Goal: Information Seeking & Learning: Find specific fact

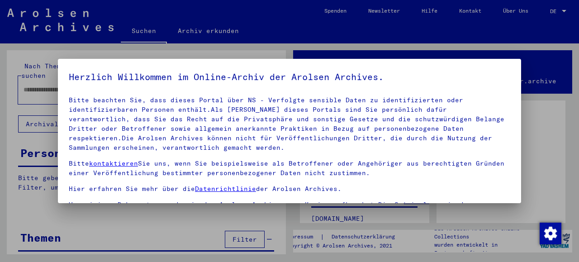
scroll to position [45, 0]
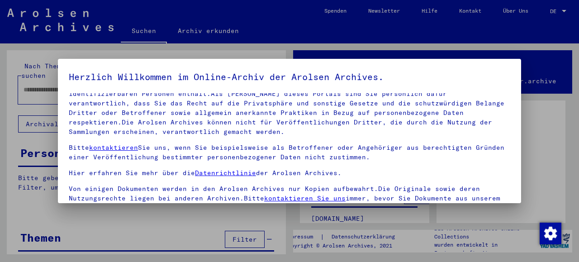
click at [543, 99] on div at bounding box center [289, 131] width 579 height 262
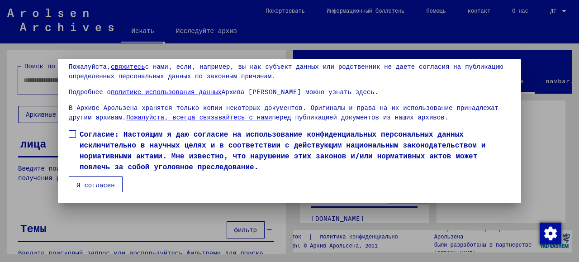
scroll to position [46, 0]
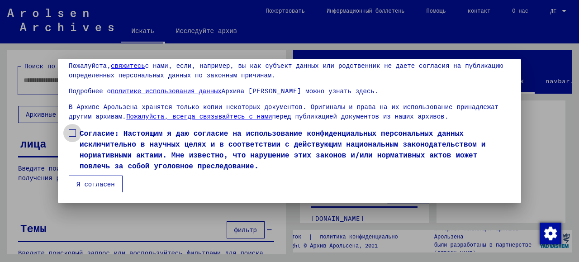
click at [71, 135] on span at bounding box center [72, 132] width 7 height 7
click at [89, 180] on font "Я согласен" at bounding box center [95, 184] width 38 height 8
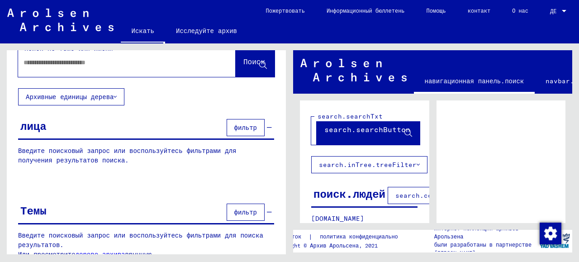
scroll to position [0, 0]
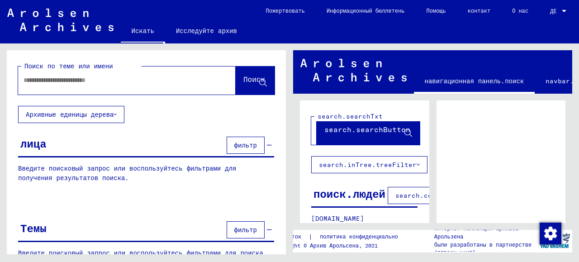
click at [81, 80] on input "text" at bounding box center [119, 79] width 190 height 9
type input "*******"
click at [243, 85] on span "Поиск" at bounding box center [254, 80] width 22 height 9
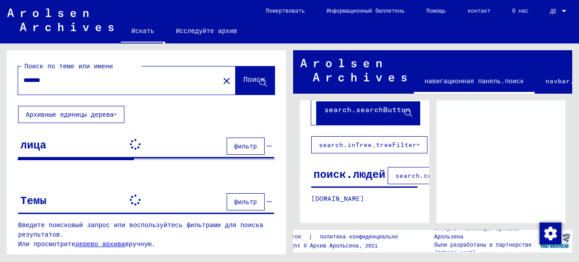
scroll to position [35, 0]
click at [395, 171] on font "search.columnFilter.filter" at bounding box center [447, 175] width 105 height 8
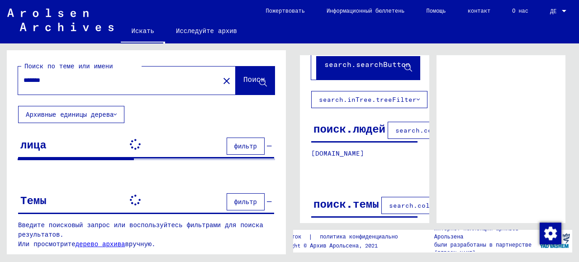
scroll to position [0, 0]
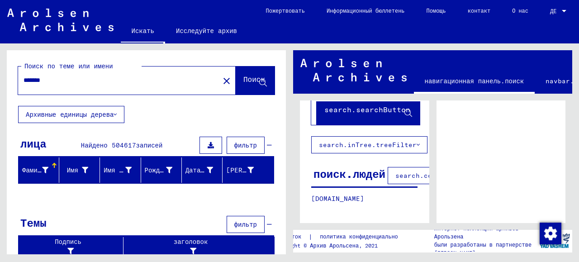
click at [34, 170] on font "Фамилия" at bounding box center [35, 170] width 27 height 8
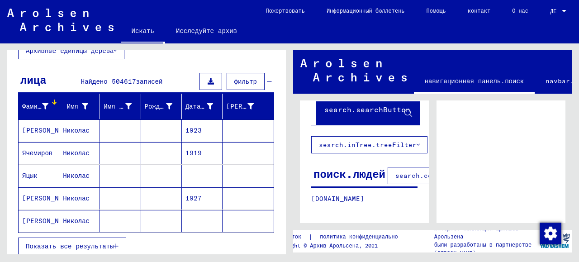
scroll to position [139, 0]
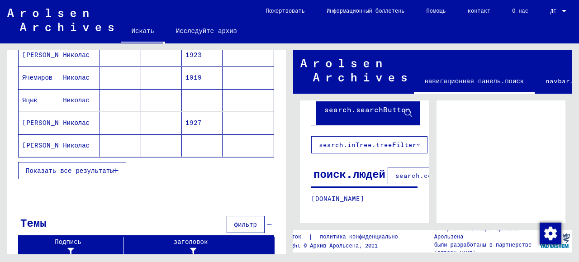
click at [66, 171] on font "Показать все результаты" at bounding box center [70, 170] width 88 height 8
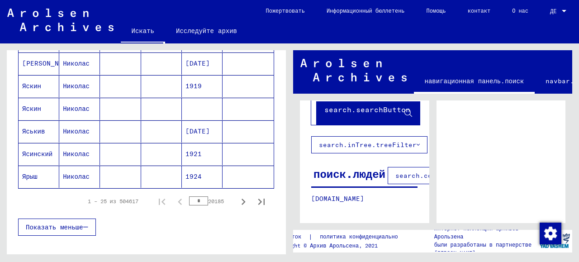
scroll to position [560, 0]
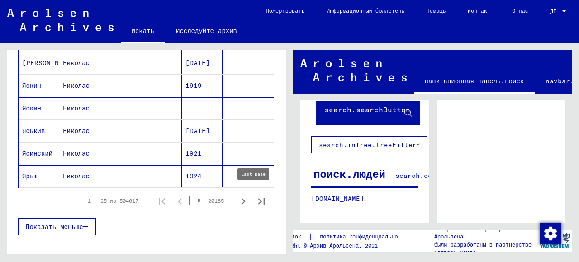
click at [255, 196] on icon "Последняя страница" at bounding box center [261, 201] width 13 height 13
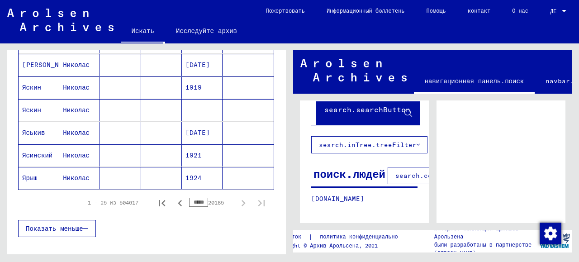
scroll to position [562, 0]
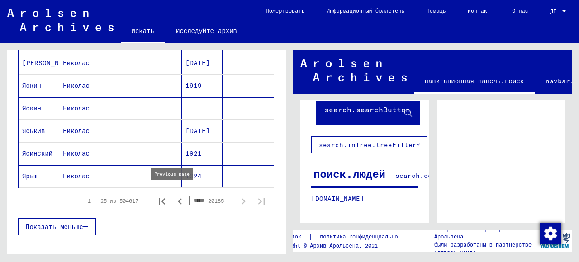
click at [178, 198] on icon "Предыдущая страница" at bounding box center [180, 201] width 4 height 6
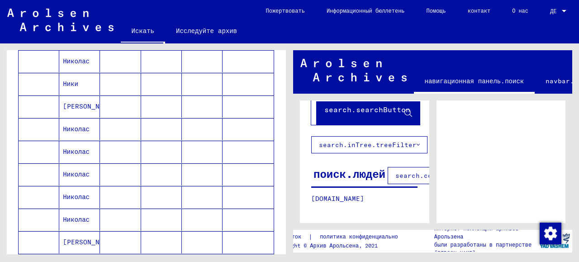
scroll to position [426, 0]
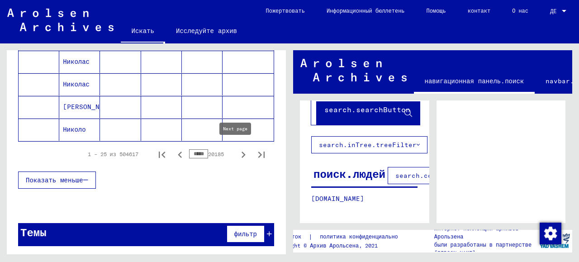
click at [238, 149] on icon "Следующая страница" at bounding box center [243, 154] width 13 height 13
click at [174, 153] on icon "Предыдущая страница" at bounding box center [180, 154] width 13 height 13
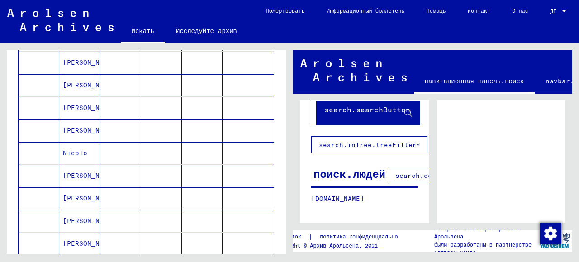
scroll to position [606, 0]
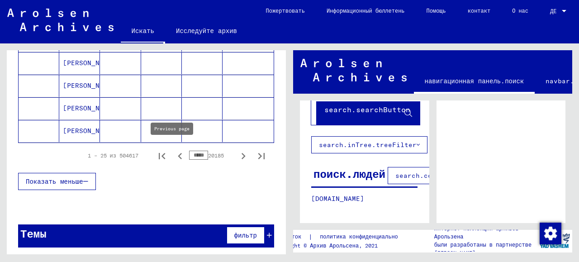
click at [174, 151] on icon "Предыдущая страница" at bounding box center [180, 156] width 13 height 13
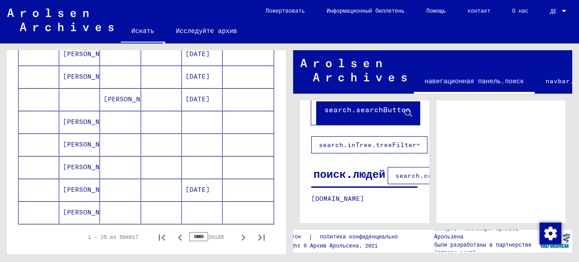
scroll to position [588, 0]
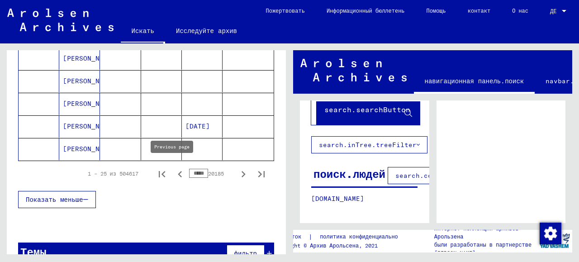
click at [178, 171] on icon "Предыдущая страница" at bounding box center [180, 174] width 4 height 6
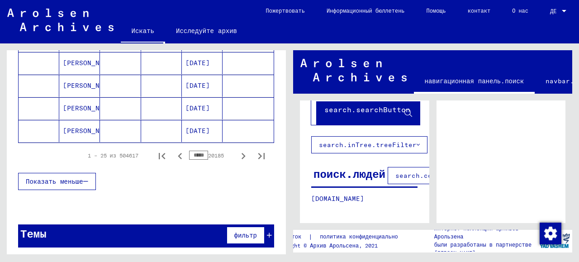
scroll to position [560, 0]
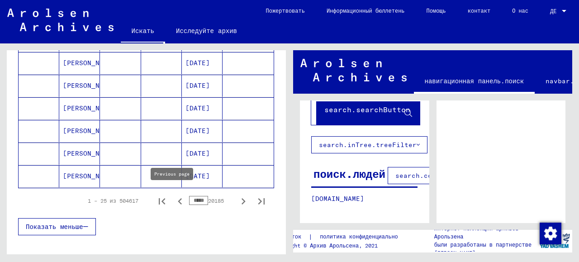
click at [174, 198] on icon "Предыдущая страница" at bounding box center [180, 201] width 13 height 13
click at [174, 196] on icon "Предыдущая страница" at bounding box center [180, 201] width 13 height 13
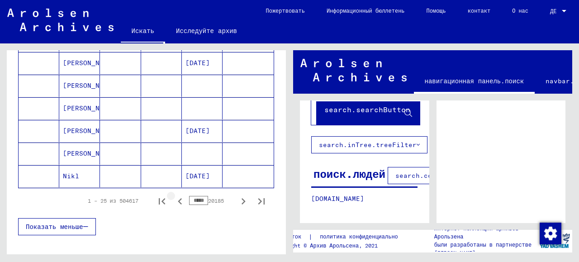
click at [174, 196] on icon "Предыдущая страница" at bounding box center [180, 201] width 13 height 13
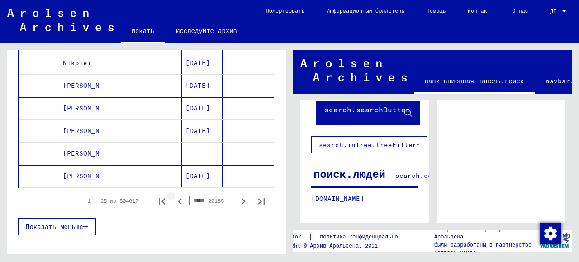
click at [174, 196] on icon "Предыдущая страница" at bounding box center [180, 201] width 13 height 13
click at [178, 198] on icon "Предыдущая страница" at bounding box center [180, 201] width 4 height 6
click at [174, 195] on icon "Предыдущая страница" at bounding box center [180, 201] width 13 height 13
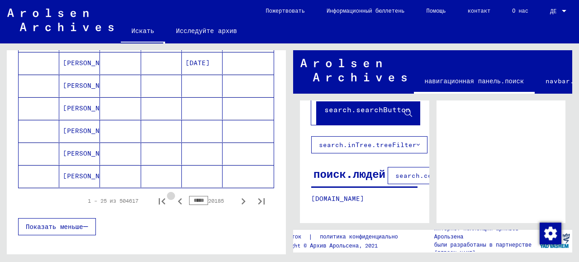
click at [174, 195] on icon "Предыдущая страница" at bounding box center [180, 201] width 13 height 13
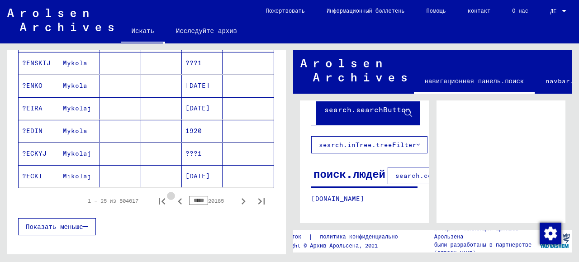
click at [174, 195] on icon "Предыдущая страница" at bounding box center [180, 201] width 13 height 13
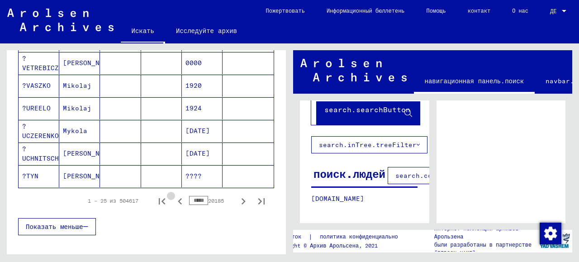
click at [174, 195] on icon "Предыдущая страница" at bounding box center [180, 201] width 13 height 13
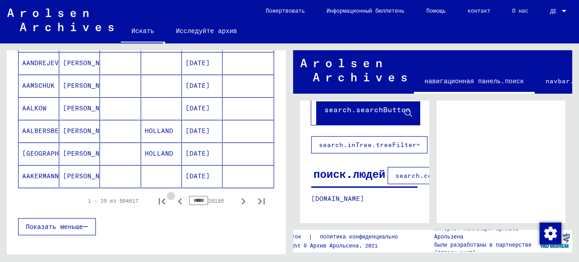
click at [174, 195] on icon "Предыдущая страница" at bounding box center [180, 201] width 13 height 13
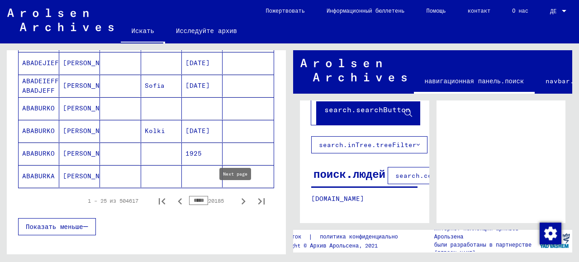
click at [237, 196] on icon "Следующая страница" at bounding box center [243, 201] width 13 height 13
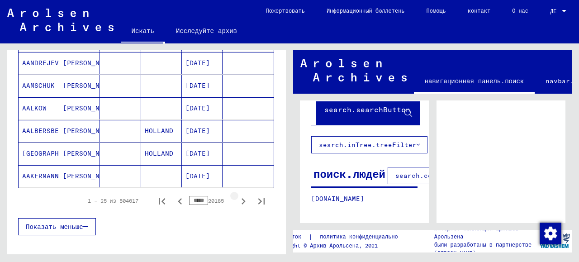
click at [237, 196] on icon "Следующая страница" at bounding box center [243, 201] width 13 height 13
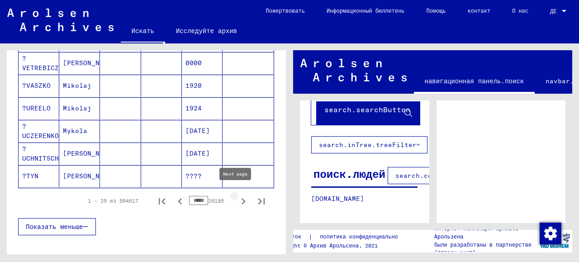
click at [241, 198] on icon "Следующая страница" at bounding box center [243, 201] width 4 height 6
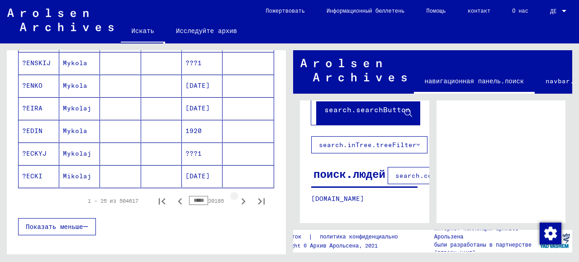
click at [241, 198] on icon "Следующая страница" at bounding box center [243, 201] width 4 height 6
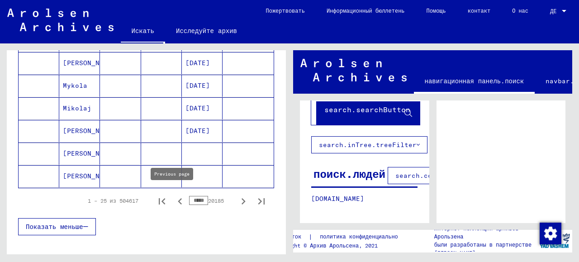
click at [178, 198] on icon "Предыдущая страница" at bounding box center [180, 201] width 4 height 6
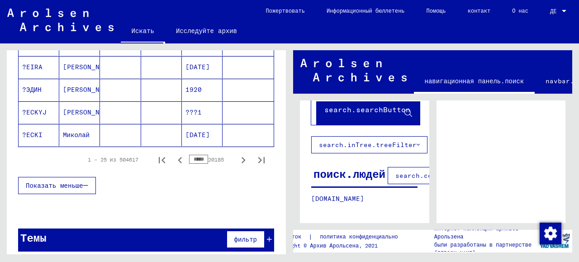
scroll to position [606, 0]
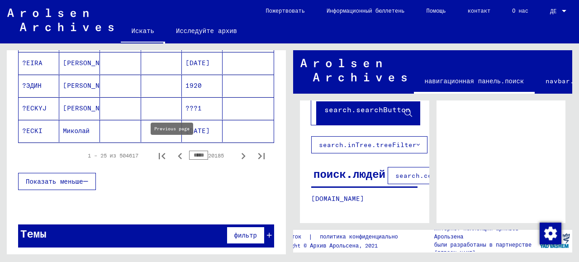
click at [174, 152] on icon "Предыдущая страница" at bounding box center [180, 156] width 13 height 13
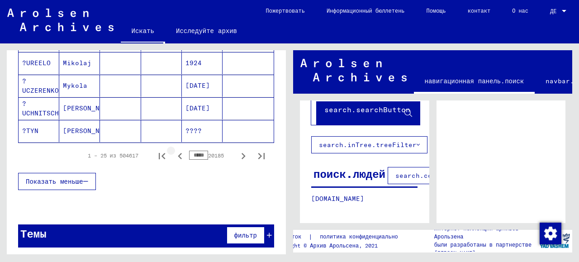
click at [174, 152] on icon "Предыдущая страница" at bounding box center [180, 156] width 13 height 13
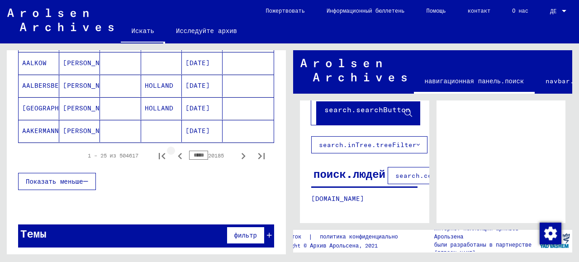
click at [174, 152] on icon "Предыдущая страница" at bounding box center [180, 156] width 13 height 13
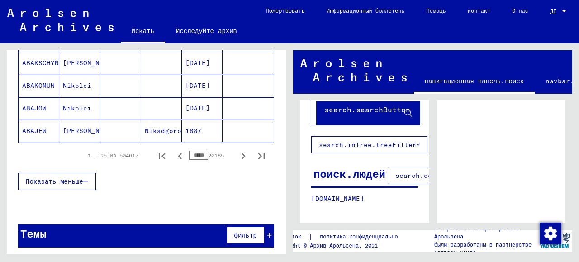
click at [174, 152] on icon "Предыдущая страница" at bounding box center [180, 156] width 13 height 13
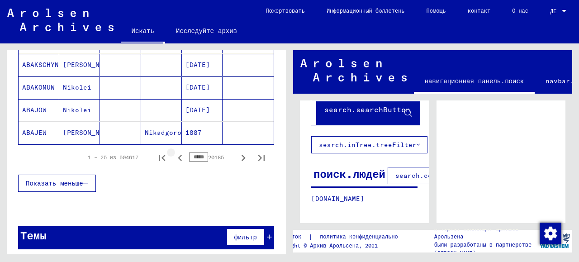
scroll to position [607, 0]
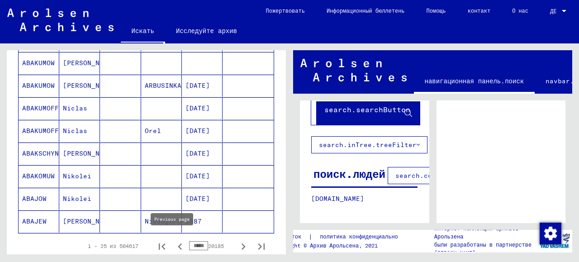
click at [174, 241] on icon "Предыдущая страница" at bounding box center [180, 246] width 13 height 13
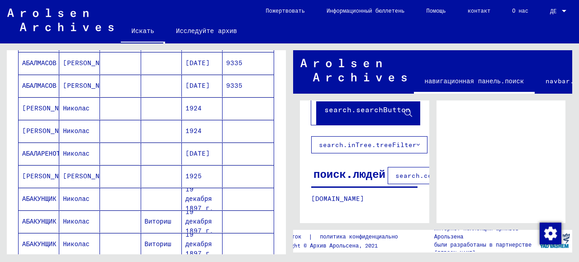
scroll to position [606, 0]
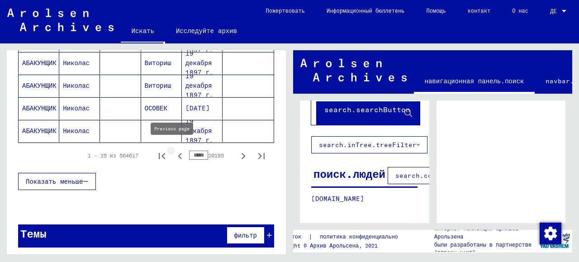
click at [174, 150] on icon "Предыдущая страница" at bounding box center [180, 156] width 13 height 13
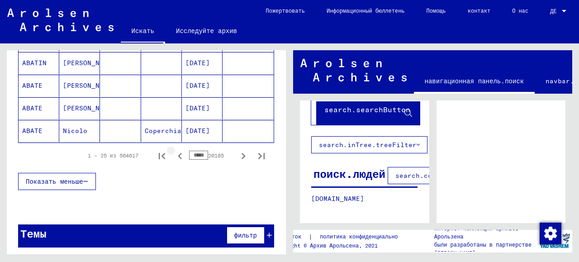
click at [174, 150] on icon "Предыдущая страница" at bounding box center [180, 156] width 13 height 13
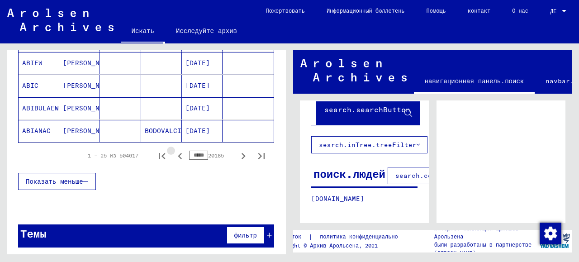
click at [174, 150] on icon "Предыдущая страница" at bounding box center [180, 156] width 13 height 13
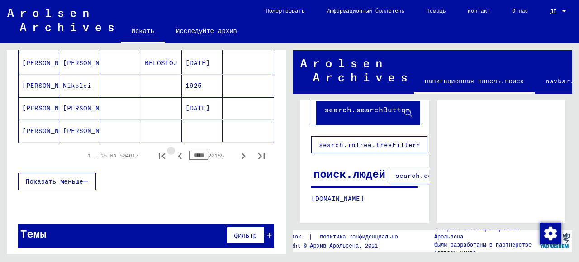
click at [174, 150] on icon "Предыдущая страница" at bounding box center [180, 156] width 13 height 13
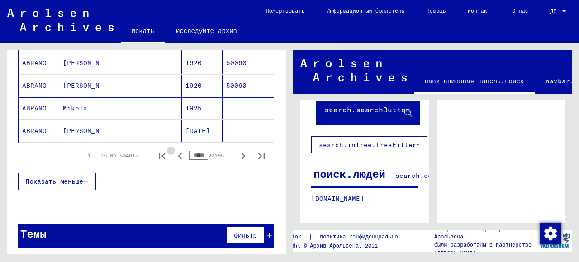
click at [174, 150] on icon "Предыдущая страница" at bounding box center [180, 156] width 13 height 13
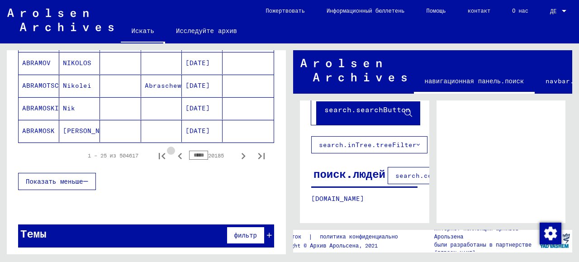
click at [174, 150] on icon "Предыдущая страница" at bounding box center [180, 156] width 13 height 13
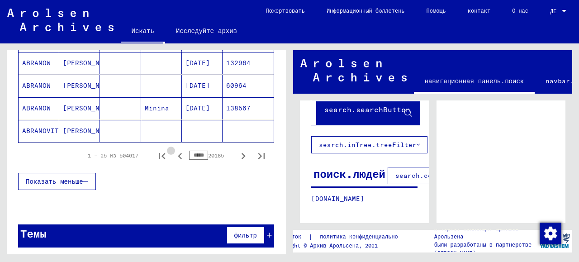
click at [174, 150] on icon "Предыдущая страница" at bounding box center [180, 156] width 13 height 13
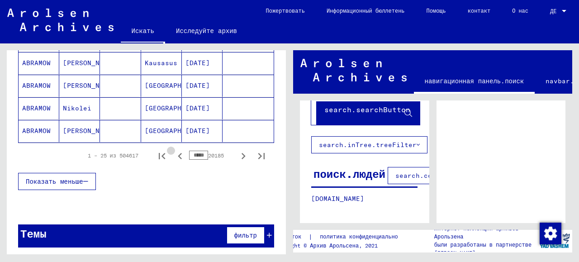
click at [174, 150] on icon "Предыдущая страница" at bounding box center [180, 156] width 13 height 13
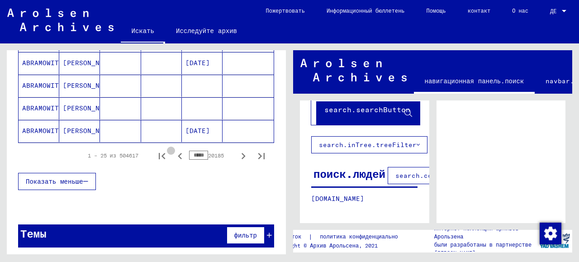
click at [174, 150] on icon "Предыдущая страница" at bounding box center [180, 156] width 13 height 13
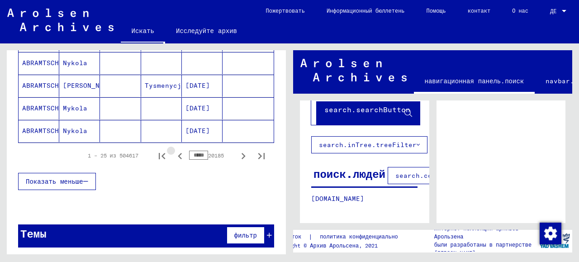
click at [174, 150] on icon "Предыдущая страница" at bounding box center [180, 156] width 13 height 13
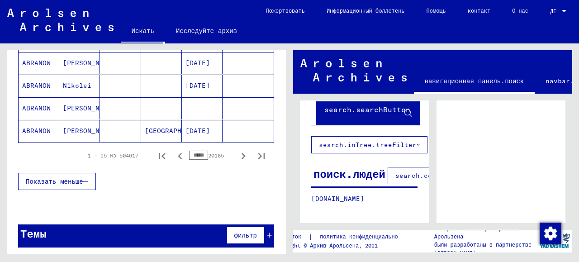
click at [174, 150] on icon "Предыдущая страница" at bounding box center [180, 156] width 13 height 13
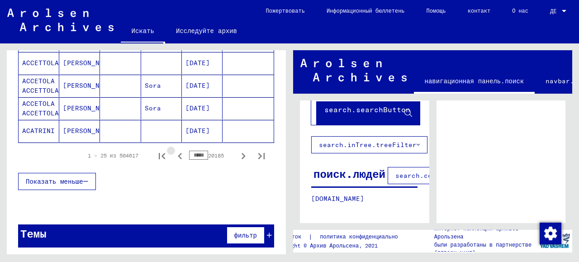
click at [174, 150] on icon "Предыдущая страница" at bounding box center [180, 156] width 13 height 13
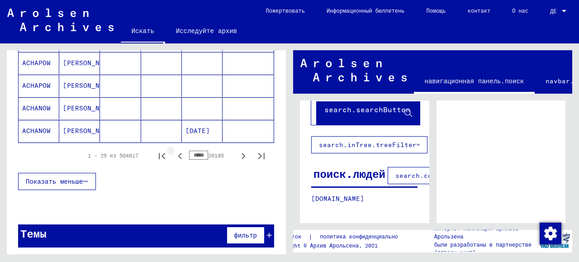
click at [174, 150] on icon "Предыдущая страница" at bounding box center [180, 156] width 13 height 13
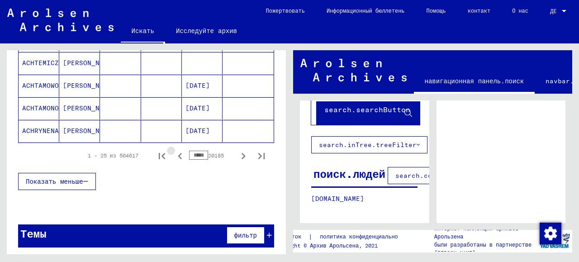
click at [174, 150] on icon "Предыдущая страница" at bounding box center [180, 156] width 13 height 13
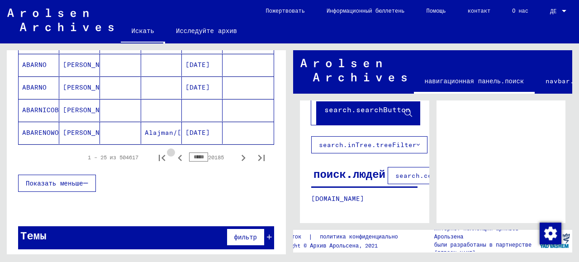
click at [174, 151] on icon "Предыдущая страница" at bounding box center [180, 157] width 13 height 13
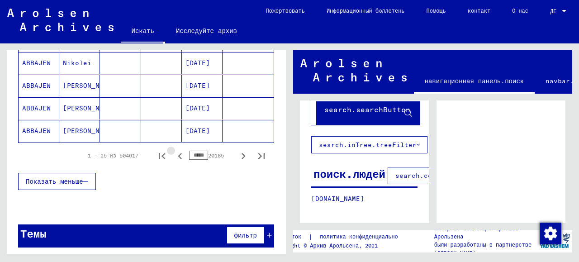
click at [174, 150] on icon "Предыдущая страница" at bounding box center [180, 156] width 13 height 13
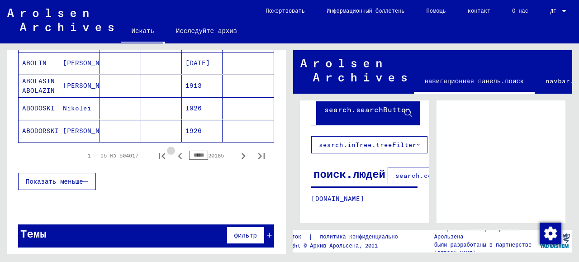
click at [174, 150] on icon "Предыдущая страница" at bounding box center [180, 156] width 13 height 13
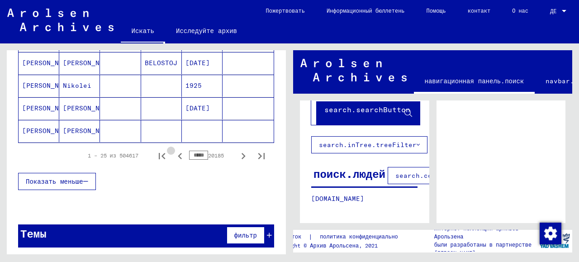
click at [174, 150] on icon "Предыдущая страница" at bounding box center [180, 156] width 13 height 13
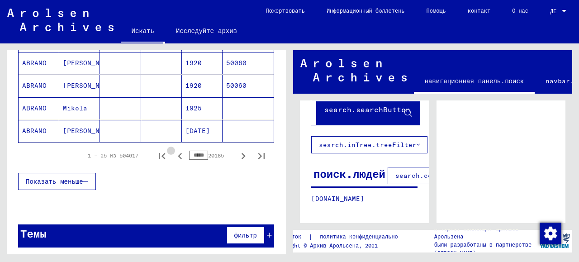
click at [174, 150] on icon "Предыдущая страница" at bounding box center [180, 156] width 13 height 13
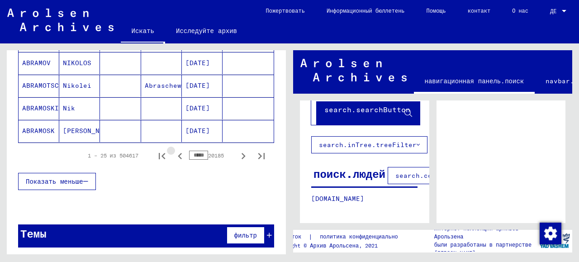
click at [174, 150] on icon "Предыдущая страница" at bounding box center [180, 156] width 13 height 13
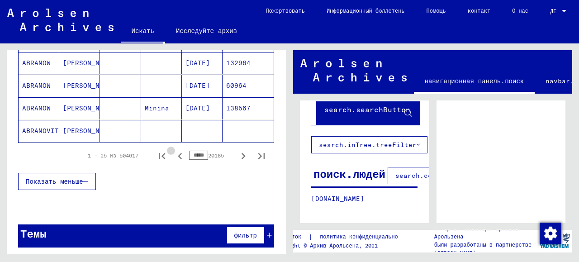
click at [174, 150] on icon "Предыдущая страница" at bounding box center [180, 156] width 13 height 13
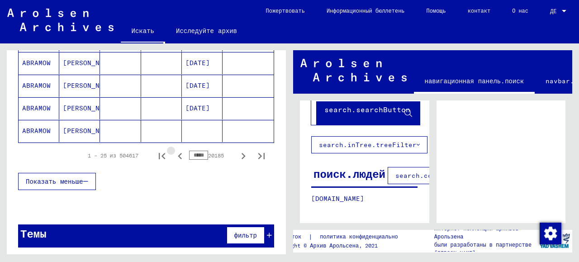
click at [174, 150] on icon "Предыдущая страница" at bounding box center [180, 156] width 13 height 13
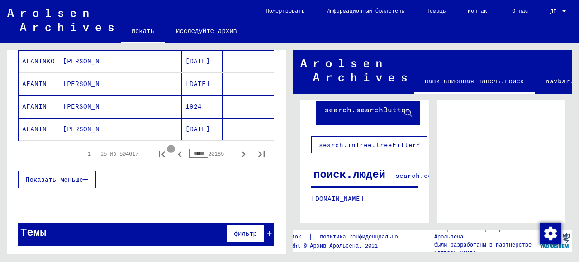
click at [174, 150] on icon "Предыдущая страница" at bounding box center [180, 154] width 13 height 13
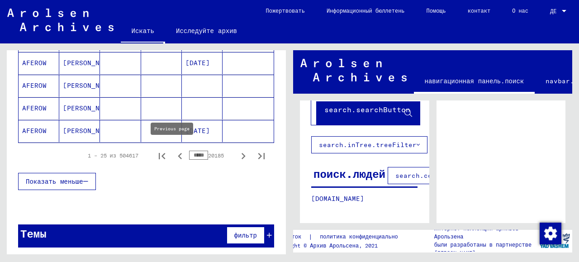
click at [174, 150] on icon "Предыдущая страница" at bounding box center [180, 156] width 13 height 13
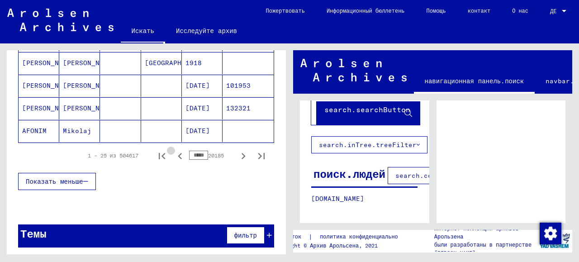
click at [174, 150] on icon "Предыдущая страница" at bounding box center [180, 156] width 13 height 13
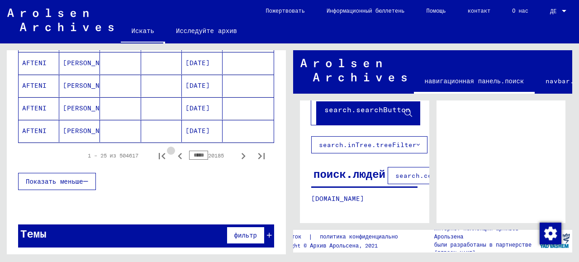
click at [174, 150] on icon "Предыдущая страница" at bounding box center [180, 156] width 13 height 13
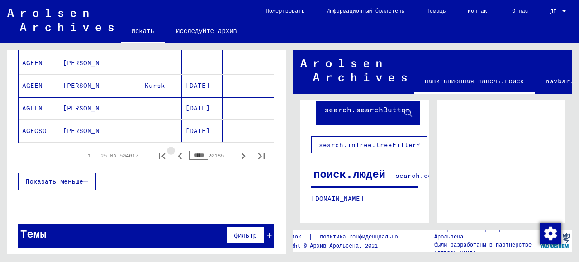
click at [174, 150] on icon "Предыдущая страница" at bounding box center [180, 156] width 13 height 13
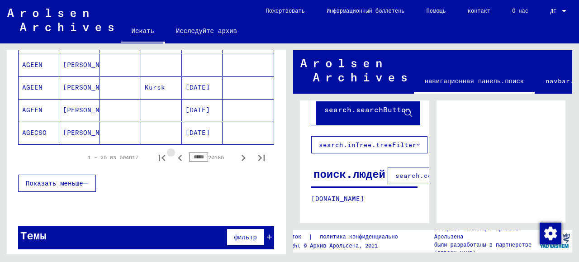
click at [174, 151] on icon "Предыдущая страница" at bounding box center [180, 157] width 13 height 13
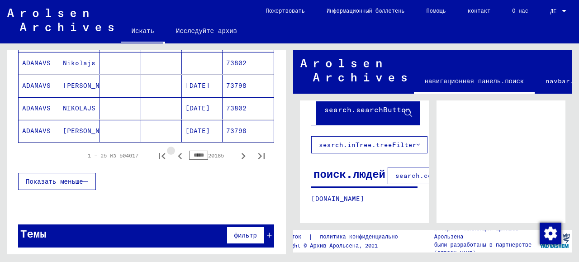
click at [174, 150] on icon "Предыдущая страница" at bounding box center [180, 156] width 13 height 13
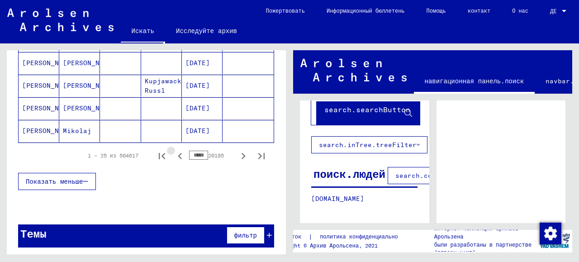
click at [174, 150] on icon "Предыдущая страница" at bounding box center [180, 156] width 13 height 13
drag, startPoint x: 170, startPoint y: 150, endPoint x: 222, endPoint y: 156, distance: 52.4
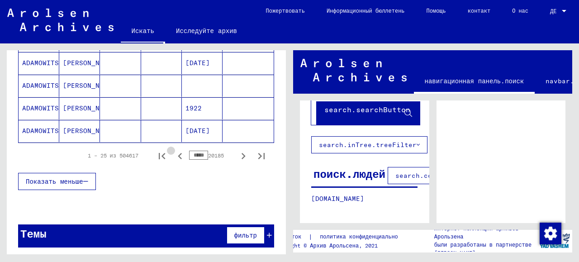
click at [174, 150] on icon "Предыдущая страница" at bounding box center [180, 156] width 13 height 13
type input "*****"
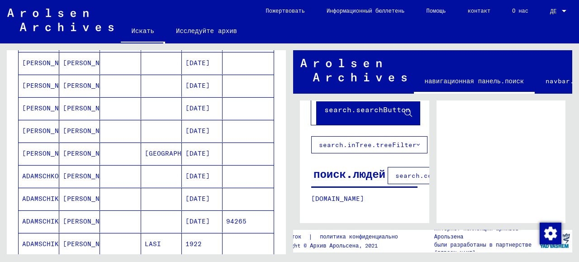
scroll to position [0, 0]
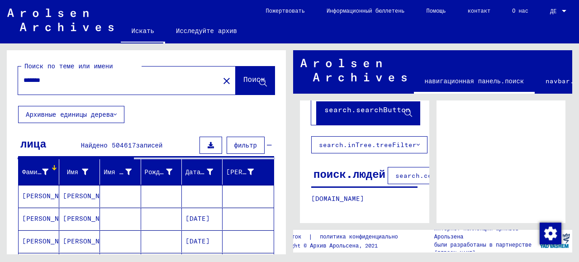
click at [61, 79] on input "*******" at bounding box center [119, 79] width 190 height 9
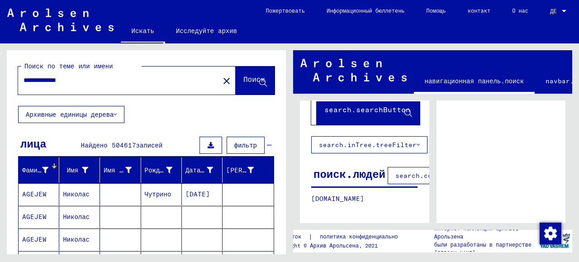
click at [243, 82] on font "Поиск" at bounding box center [254, 79] width 22 height 9
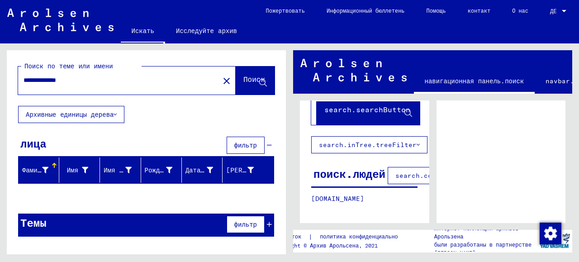
drag, startPoint x: 52, startPoint y: 79, endPoint x: 6, endPoint y: 80, distance: 45.2
click at [7, 80] on div "**********" at bounding box center [146, 78] width 279 height 56
click at [262, 83] on icon at bounding box center [263, 83] width 8 height 8
click at [246, 144] on font "фильтр" at bounding box center [245, 145] width 23 height 8
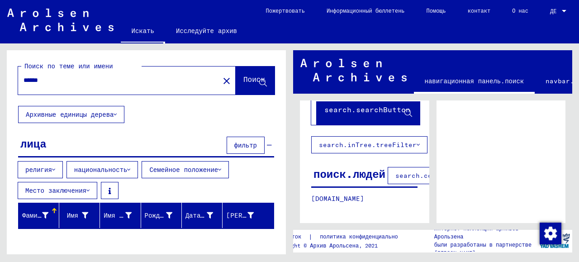
drag, startPoint x: 50, startPoint y: 80, endPoint x: 15, endPoint y: 85, distance: 34.7
click at [15, 85] on div "Поиск по теме или имени ****** close Поиск" at bounding box center [146, 78] width 279 height 56
type input "*******"
click at [243, 80] on font "Поиск" at bounding box center [254, 79] width 22 height 9
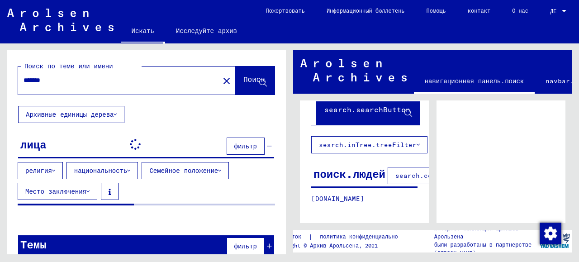
click at [354, 167] on font "поиск.людей" at bounding box center [349, 174] width 72 height 14
click at [395, 171] on font "search.columnFilter.filter" at bounding box center [447, 175] width 105 height 8
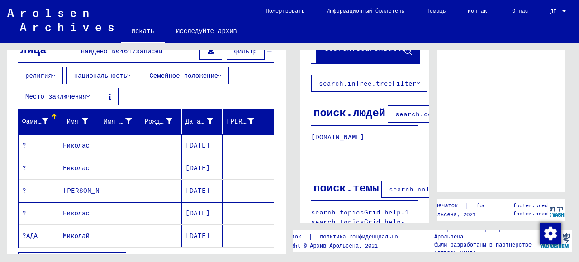
scroll to position [110, 0]
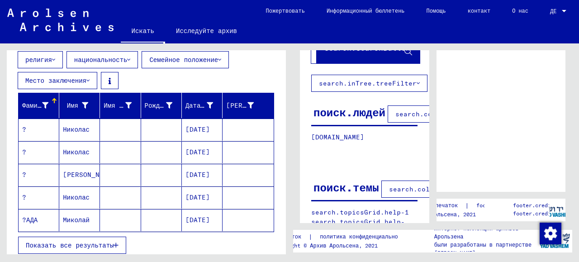
click at [42, 103] on font "Фамилия" at bounding box center [35, 105] width 27 height 8
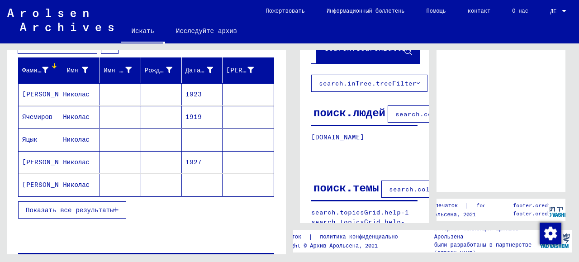
scroll to position [155, 0]
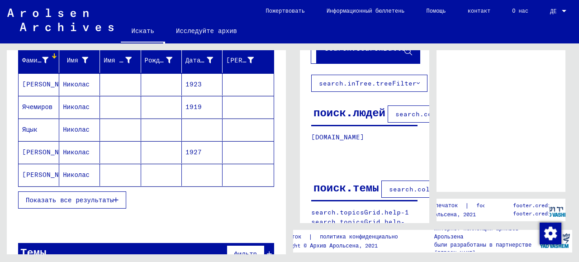
click at [59, 199] on font "Показать все результаты" at bounding box center [70, 200] width 88 height 8
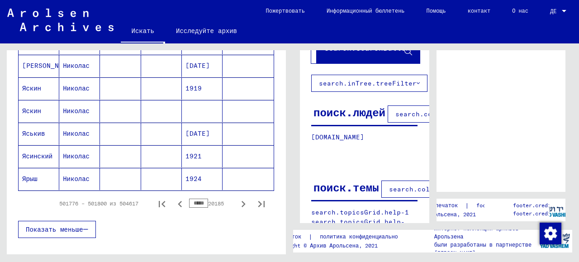
scroll to position [607, 0]
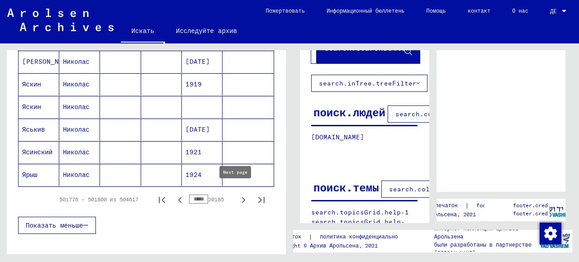
click at [241, 197] on icon "Следующая страница" at bounding box center [243, 200] width 4 height 6
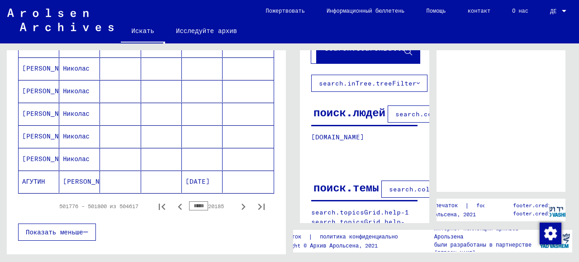
scroll to position [609, 0]
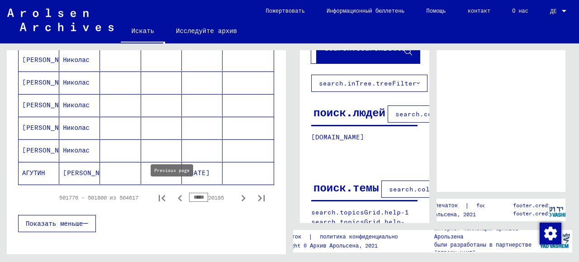
click at [174, 195] on icon "Предыдущая страница" at bounding box center [180, 198] width 13 height 13
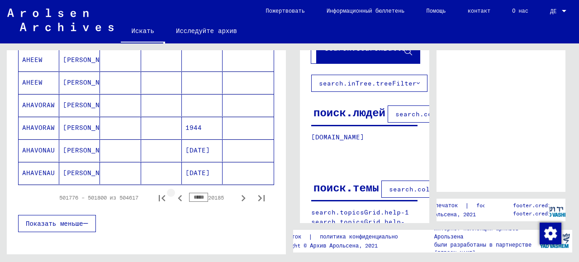
click at [174, 193] on icon "Предыдущая страница" at bounding box center [180, 198] width 13 height 13
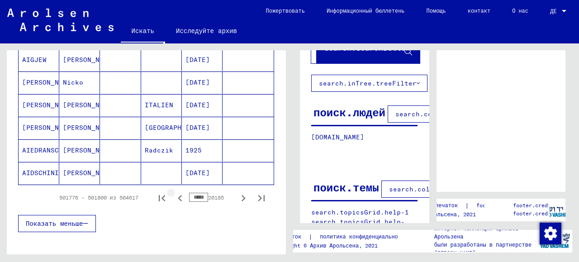
click at [174, 193] on icon "Предыдущая страница" at bounding box center [180, 198] width 13 height 13
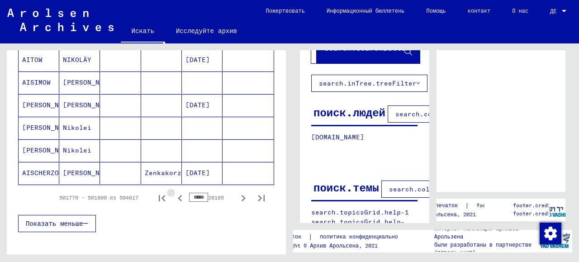
click at [174, 193] on icon "Предыдущая страница" at bounding box center [180, 198] width 13 height 13
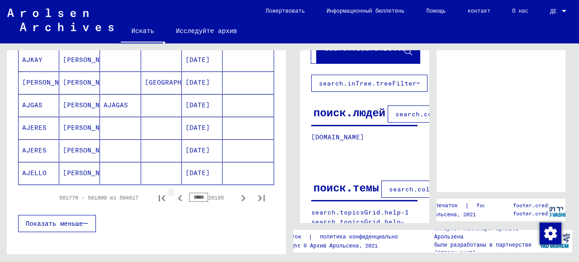
click at [174, 193] on icon "Предыдущая страница" at bounding box center [180, 198] width 13 height 13
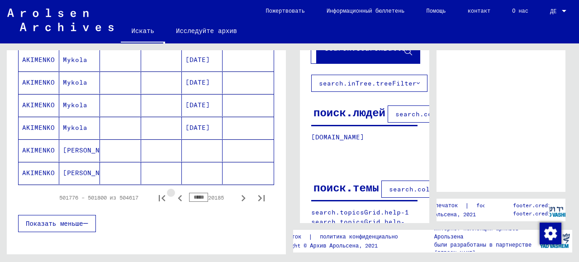
click at [174, 193] on icon "Предыдущая страница" at bounding box center [180, 198] width 13 height 13
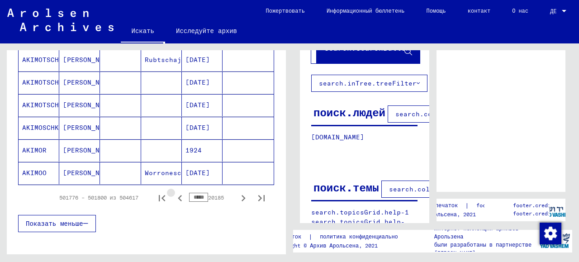
click at [174, 193] on icon "Предыдущая страница" at bounding box center [180, 198] width 13 height 13
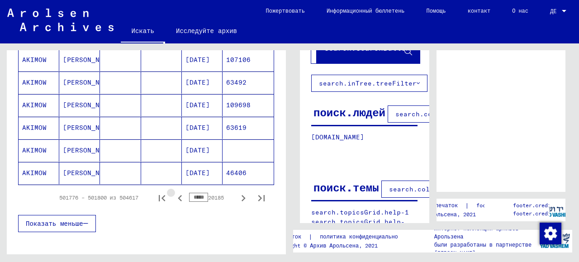
click at [174, 193] on icon "Предыдущая страница" at bounding box center [180, 198] width 13 height 13
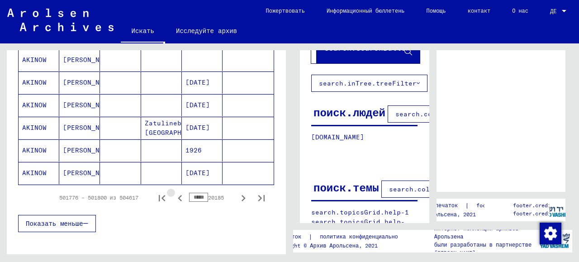
click at [174, 193] on icon "Предыдущая страница" at bounding box center [180, 198] width 13 height 13
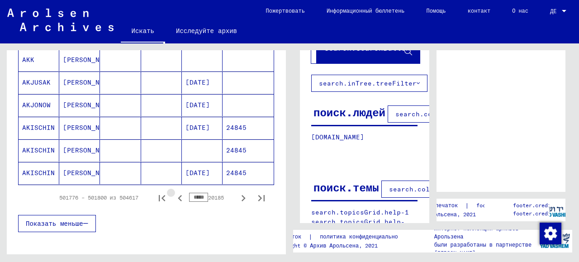
click at [174, 193] on icon "Предыдущая страница" at bounding box center [180, 198] width 13 height 13
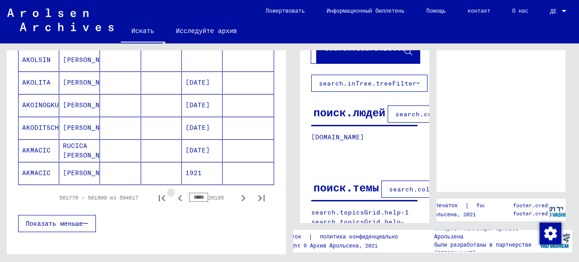
click at [174, 193] on icon "Предыдущая страница" at bounding box center [180, 198] width 13 height 13
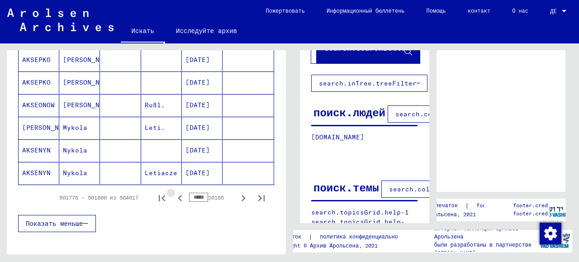
click at [174, 193] on icon "Предыдущая страница" at bounding box center [180, 198] width 13 height 13
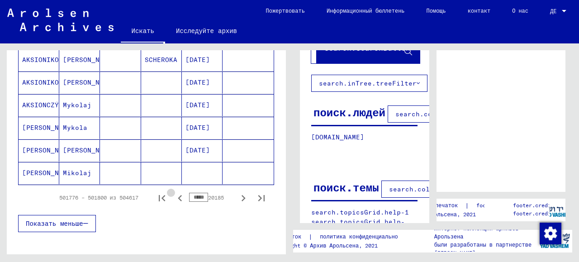
click at [174, 193] on icon "Предыдущая страница" at bounding box center [180, 198] width 13 height 13
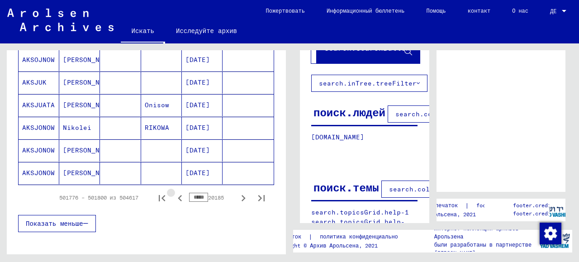
click at [174, 193] on icon "Предыдущая страница" at bounding box center [180, 198] width 13 height 13
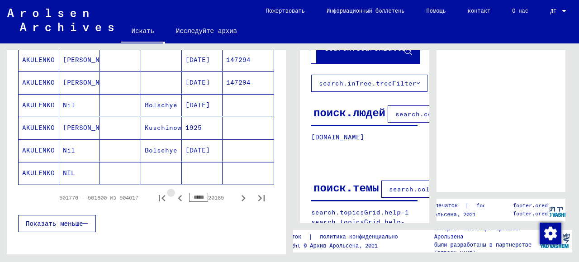
click at [174, 193] on icon "Предыдущая страница" at bounding box center [180, 198] width 13 height 13
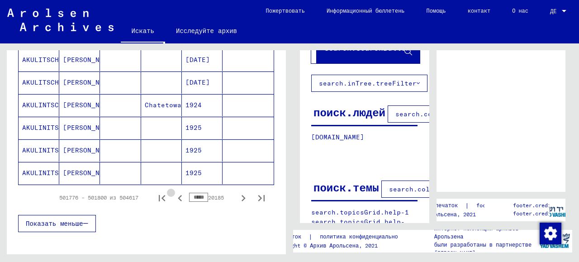
click at [174, 193] on icon "Предыдущая страница" at bounding box center [180, 198] width 13 height 13
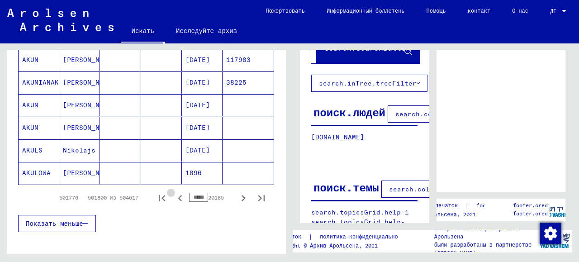
click at [174, 193] on icon "Предыдущая страница" at bounding box center [180, 198] width 13 height 13
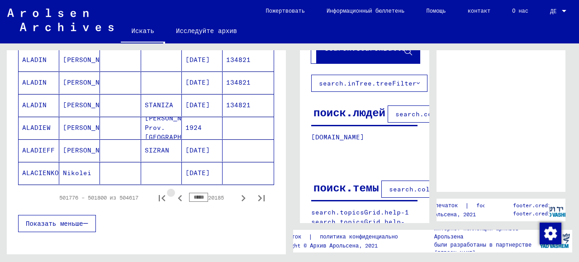
click at [174, 193] on icon "Предыдущая страница" at bounding box center [180, 198] width 13 height 13
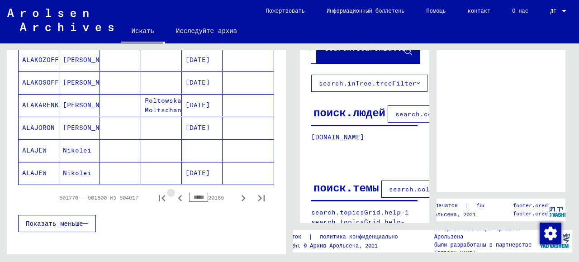
click at [174, 193] on icon "Предыдущая страница" at bounding box center [180, 198] width 13 height 13
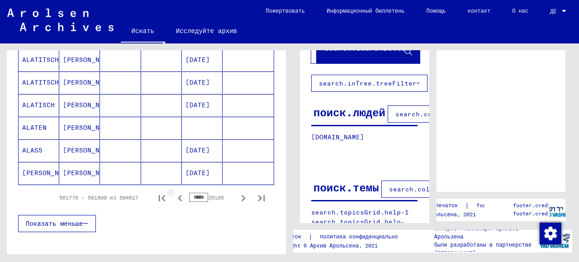
click at [174, 193] on icon "Предыдущая страница" at bounding box center [180, 198] width 13 height 13
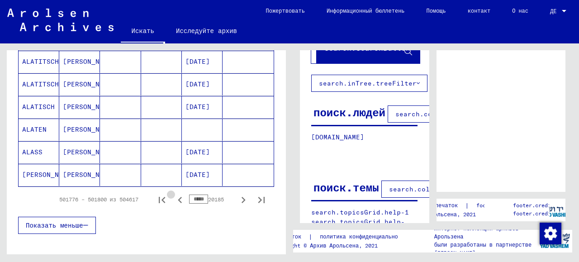
click at [174, 193] on icon "Предыдущая страница" at bounding box center [180, 199] width 13 height 13
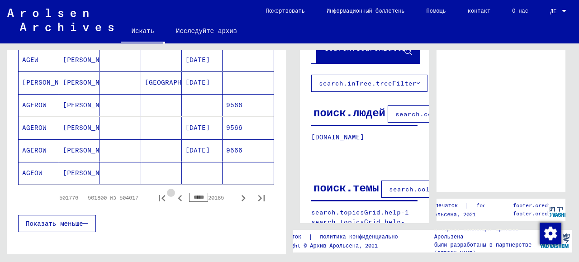
click at [174, 193] on icon "Предыдущая страница" at bounding box center [180, 198] width 13 height 13
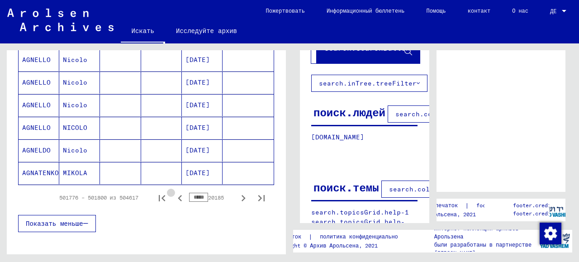
click at [174, 193] on icon "Предыдущая страница" at bounding box center [180, 198] width 13 height 13
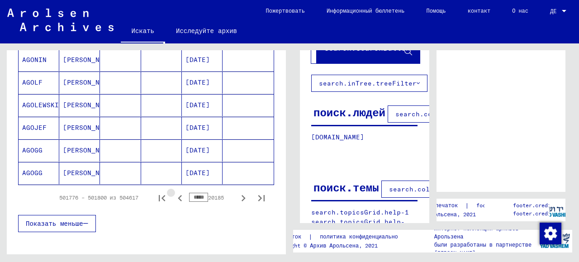
click at [174, 193] on icon "Предыдущая страница" at bounding box center [180, 198] width 13 height 13
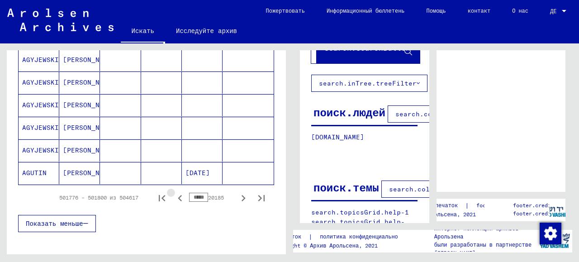
click at [174, 193] on icon "Предыдущая страница" at bounding box center [180, 198] width 13 height 13
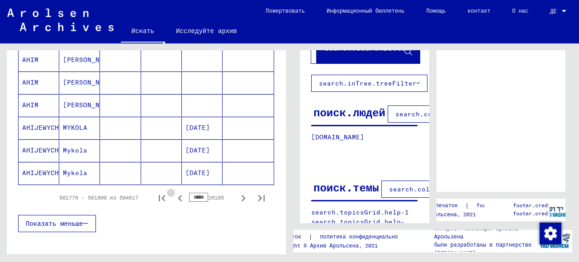
click at [174, 193] on icon "Предыдущая страница" at bounding box center [180, 198] width 13 height 13
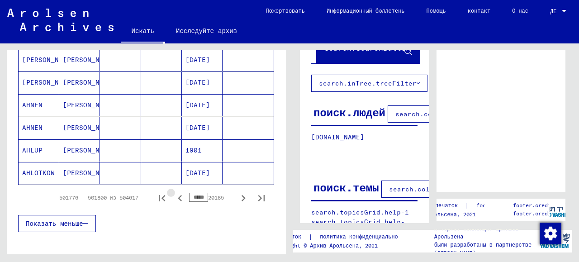
click at [174, 193] on icon "Предыдущая страница" at bounding box center [180, 198] width 13 height 13
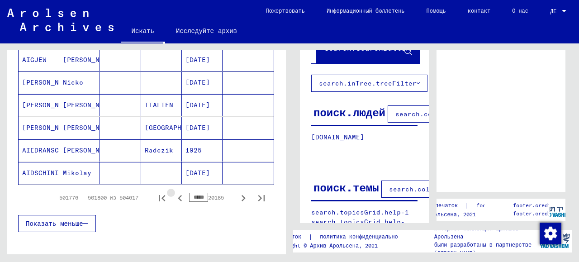
click at [174, 193] on icon "Предыдущая страница" at bounding box center [180, 198] width 13 height 13
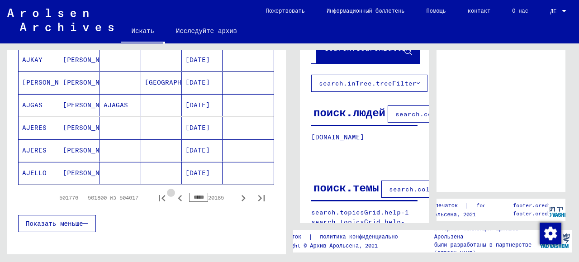
click at [174, 193] on icon "Предыдущая страница" at bounding box center [180, 198] width 13 height 13
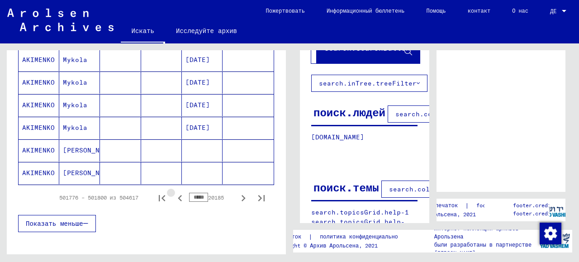
click at [174, 193] on icon "Предыдущая страница" at bounding box center [180, 198] width 13 height 13
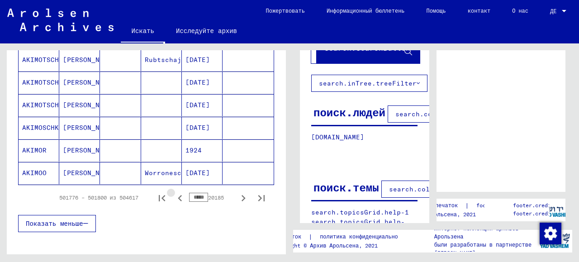
click at [174, 193] on icon "Предыдущая страница" at bounding box center [180, 198] width 13 height 13
click at [174, 192] on icon "Предыдущая страница" at bounding box center [180, 198] width 13 height 13
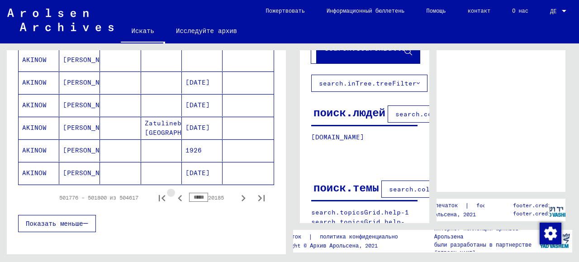
click at [174, 192] on icon "Предыдущая страница" at bounding box center [180, 198] width 13 height 13
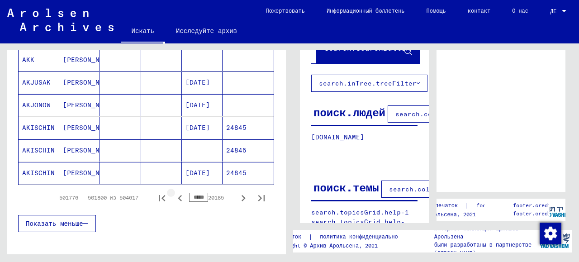
click at [174, 192] on icon "Предыдущая страница" at bounding box center [180, 198] width 13 height 13
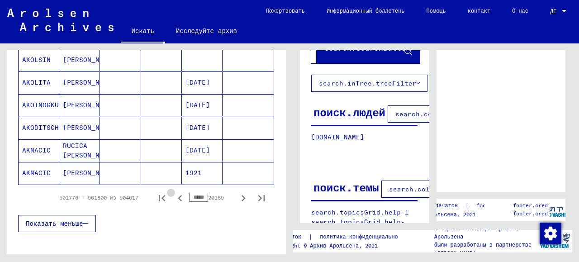
click at [174, 192] on icon "Предыдущая страница" at bounding box center [180, 198] width 13 height 13
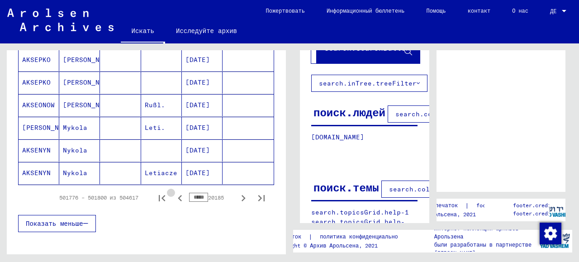
click at [174, 192] on icon "Предыдущая страница" at bounding box center [180, 198] width 13 height 13
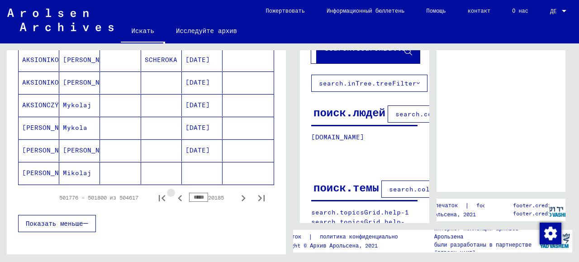
click at [174, 192] on icon "Предыдущая страница" at bounding box center [180, 198] width 13 height 13
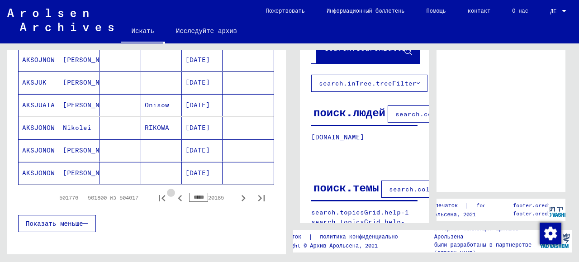
click at [174, 192] on icon "Предыдущая страница" at bounding box center [180, 198] width 13 height 13
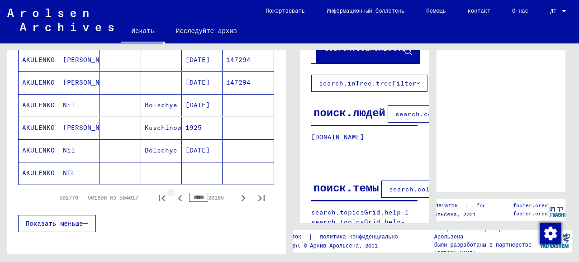
click at [174, 192] on icon "Предыдущая страница" at bounding box center [180, 198] width 13 height 13
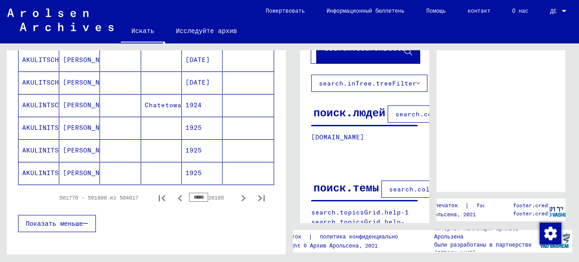
click at [174, 193] on icon "Предыдущая страница" at bounding box center [180, 198] width 13 height 13
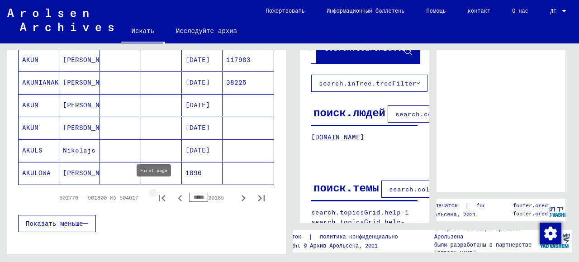
click at [155, 193] on icon "Первая страница" at bounding box center [161, 198] width 13 height 13
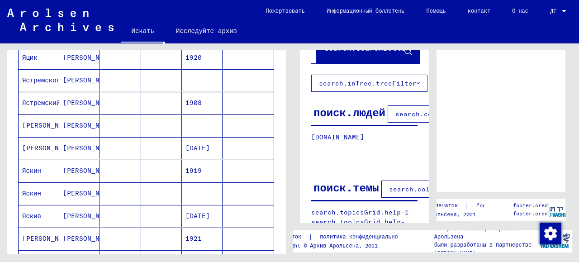
scroll to position [650, 0]
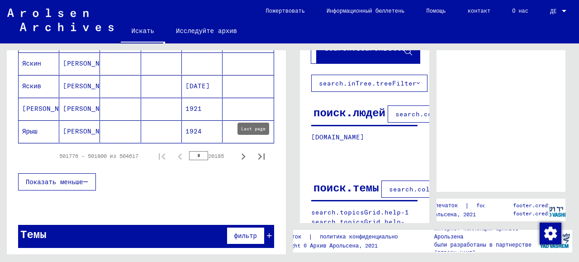
click at [255, 151] on icon "Последняя страница" at bounding box center [261, 156] width 13 height 13
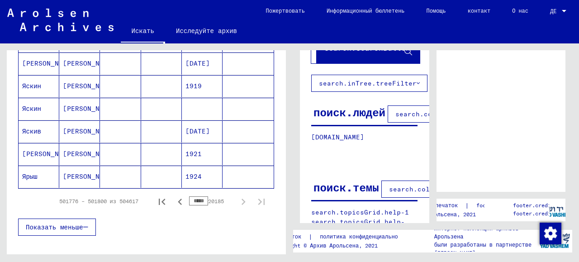
scroll to position [652, 0]
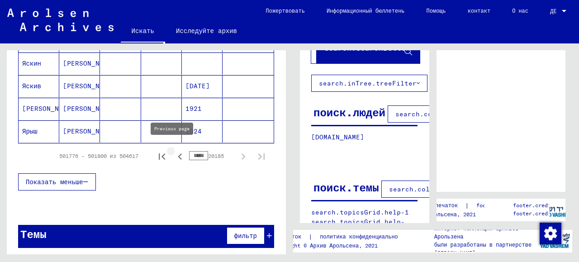
drag, startPoint x: 172, startPoint y: 153, endPoint x: 93, endPoint y: 165, distance: 80.5
click at [174, 153] on icon "Предыдущая страница" at bounding box center [180, 156] width 13 height 13
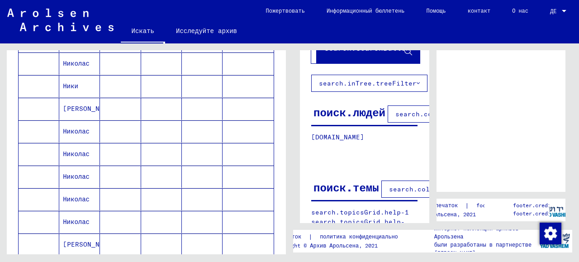
scroll to position [471, 0]
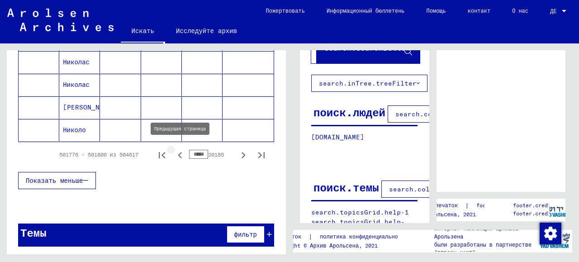
click at [178, 152] on icon "Предыдущая страница" at bounding box center [180, 155] width 4 height 6
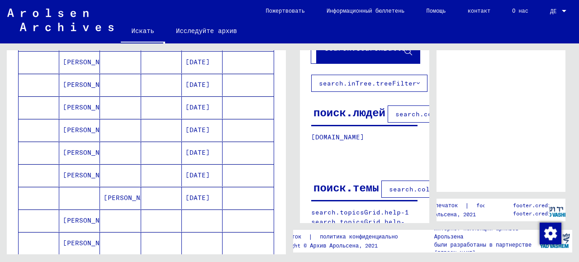
scroll to position [650, 0]
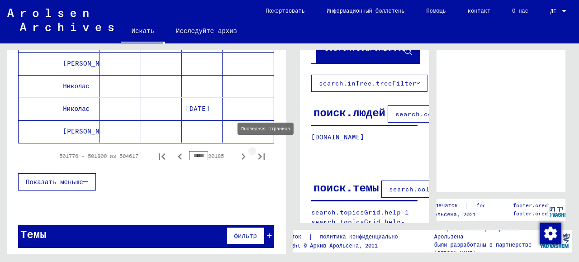
click at [255, 152] on icon "Последняя страница" at bounding box center [261, 156] width 13 height 13
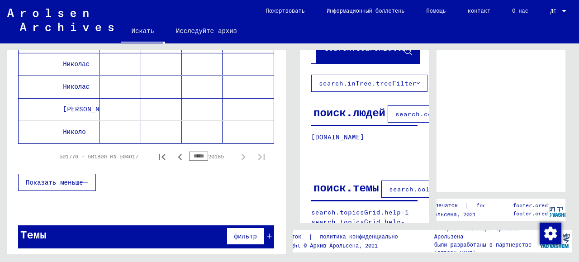
scroll to position [471, 0]
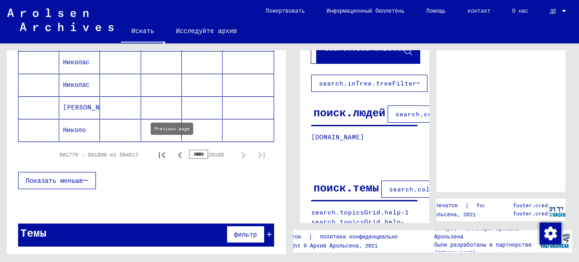
click at [178, 153] on icon "Предыдущая страница" at bounding box center [180, 155] width 4 height 6
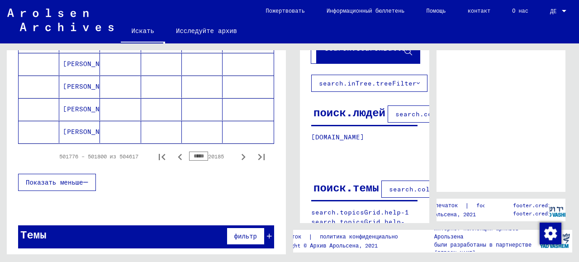
scroll to position [650, 0]
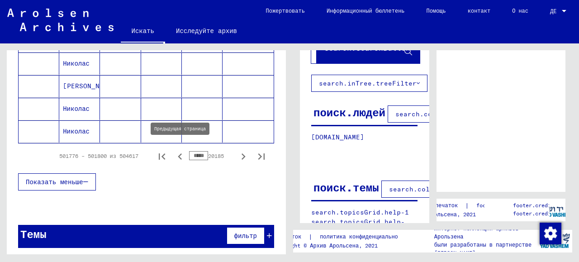
click at [174, 153] on icon "Предыдущая страница" at bounding box center [180, 156] width 13 height 13
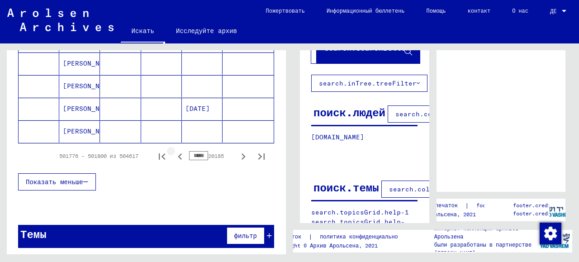
click at [178, 153] on icon "Предыдущая страница" at bounding box center [180, 156] width 4 height 6
click at [155, 150] on icon "Первая страница" at bounding box center [161, 156] width 13 height 13
type input "*"
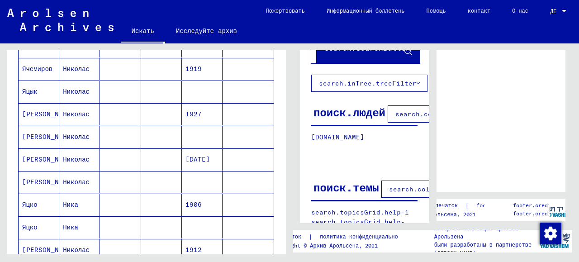
scroll to position [63, 0]
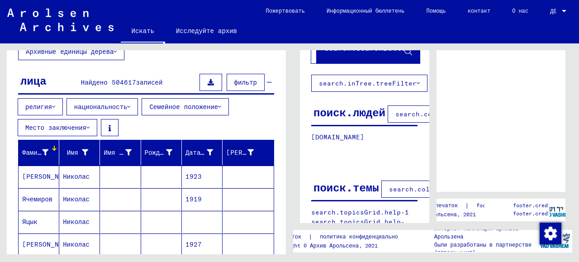
click at [41, 151] on font "Фамилия" at bounding box center [35, 152] width 27 height 8
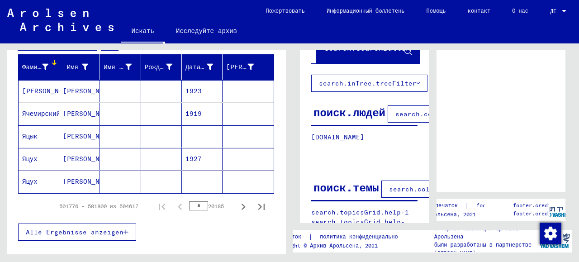
scroll to position [202, 0]
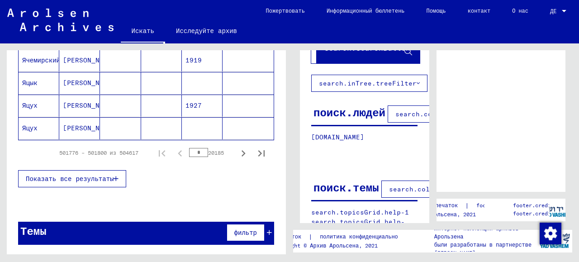
click at [237, 149] on icon "Следующая страница" at bounding box center [243, 153] width 13 height 13
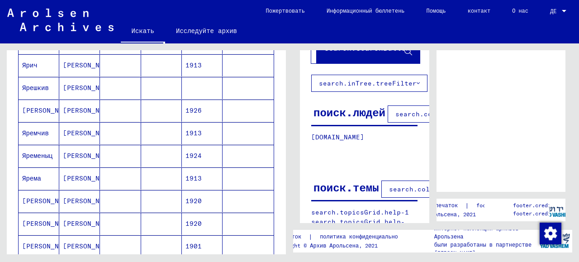
scroll to position [650, 0]
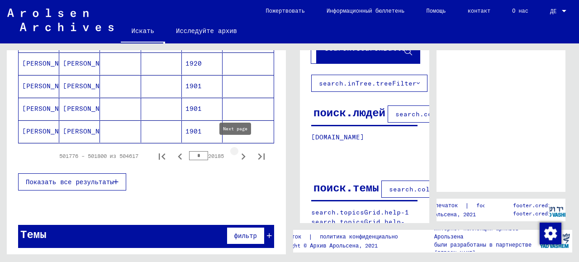
click at [237, 150] on icon "Следующая страница" at bounding box center [243, 156] width 13 height 13
click at [239, 152] on icon "Следующая страница" at bounding box center [243, 156] width 13 height 13
click at [237, 152] on icon "Следующая страница" at bounding box center [243, 156] width 13 height 13
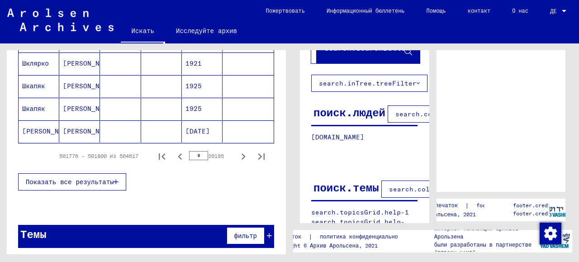
click at [237, 152] on icon "Следующая страница" at bounding box center [243, 156] width 13 height 13
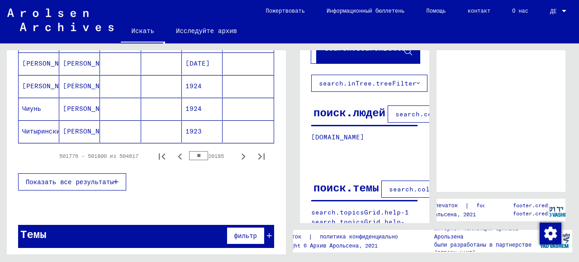
click at [237, 152] on icon "Следующая страница" at bounding box center [243, 156] width 13 height 13
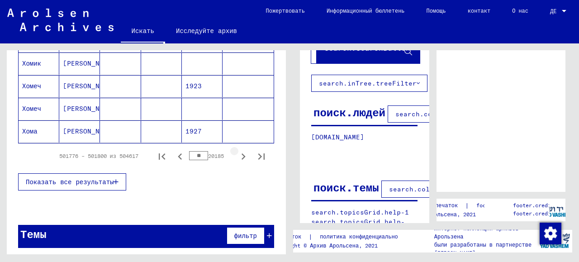
click at [237, 152] on icon "Следующая страница" at bounding box center [243, 156] width 13 height 13
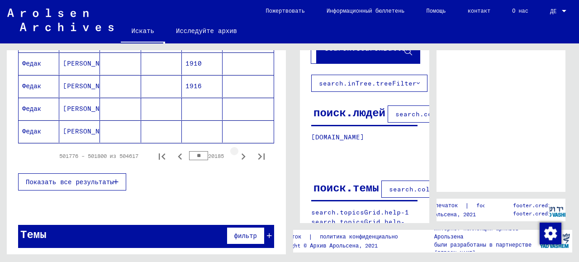
click at [237, 152] on icon "Следующая страница" at bounding box center [243, 156] width 13 height 13
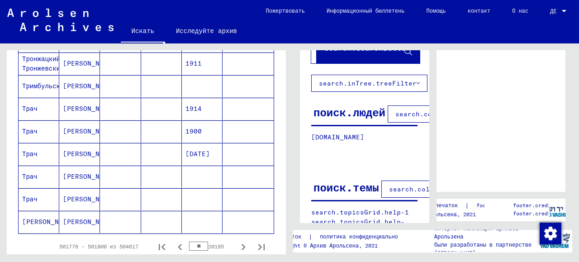
scroll to position [605, 0]
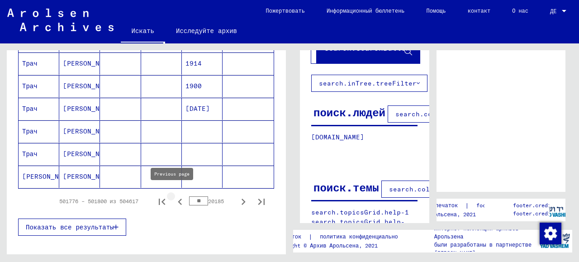
click at [178, 198] on icon "Предыдущая страница" at bounding box center [180, 201] width 4 height 6
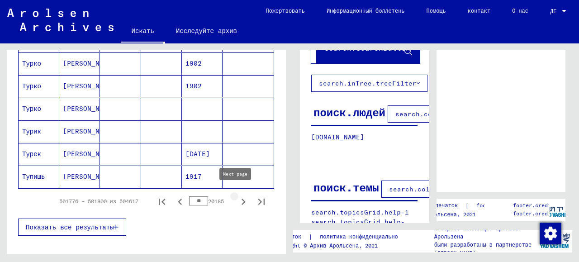
click at [241, 198] on icon "Следующая страница" at bounding box center [243, 201] width 4 height 6
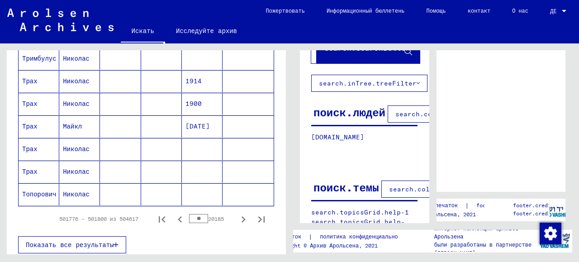
scroll to position [633, 0]
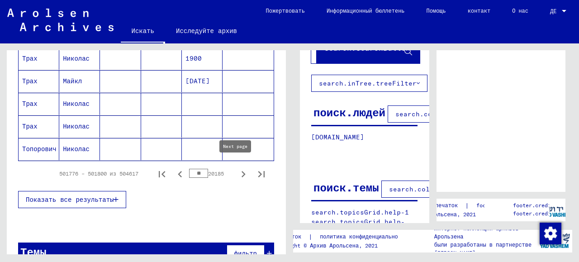
click at [237, 169] on icon "Следующая страница" at bounding box center [243, 174] width 13 height 13
click at [238, 170] on icon "Следующая страница" at bounding box center [243, 174] width 13 height 13
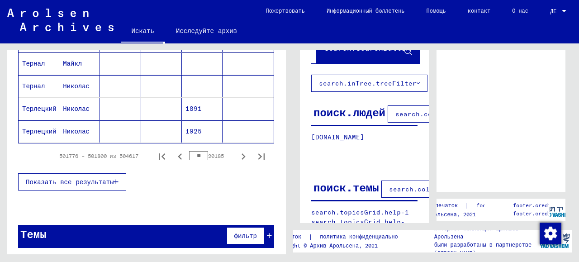
scroll to position [605, 0]
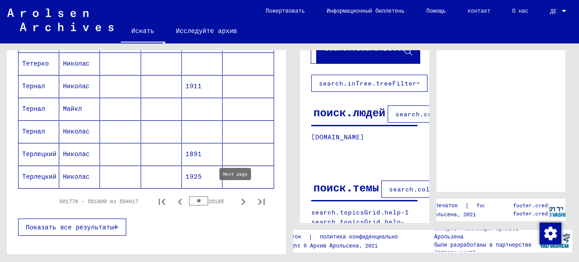
click at [238, 198] on icon "Следующая страница" at bounding box center [243, 201] width 13 height 13
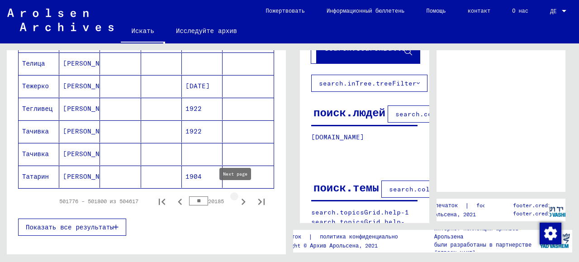
click at [239, 198] on icon "Следующая страница" at bounding box center [243, 201] width 13 height 13
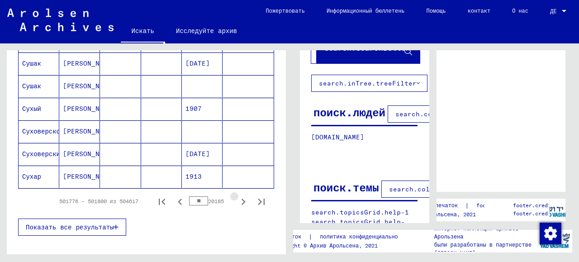
click at [239, 198] on icon "Следующая страница" at bounding box center [243, 201] width 13 height 13
click at [174, 195] on icon "Предыдущая страница" at bounding box center [180, 201] width 13 height 13
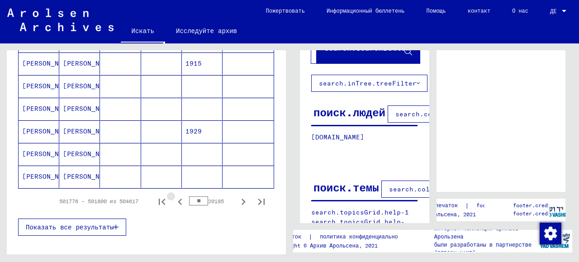
click at [174, 195] on icon "Предыдущая страница" at bounding box center [180, 201] width 13 height 13
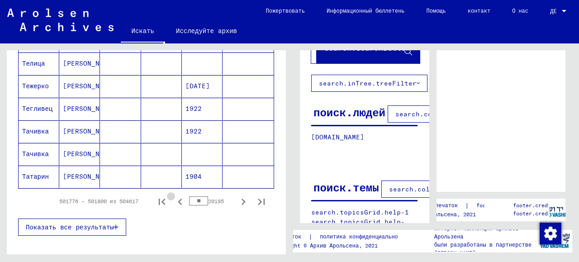
click at [174, 195] on icon "Предыдущая страница" at bounding box center [180, 201] width 13 height 13
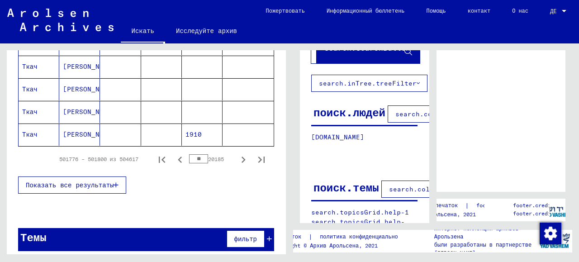
scroll to position [650, 0]
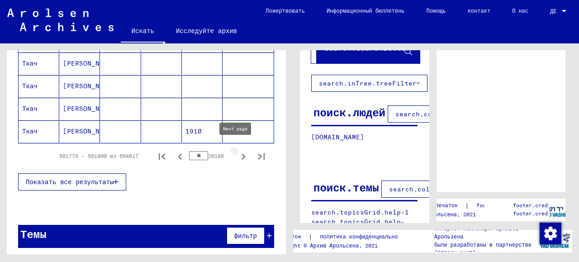
click at [241, 153] on icon "Следующая страница" at bounding box center [243, 156] width 4 height 6
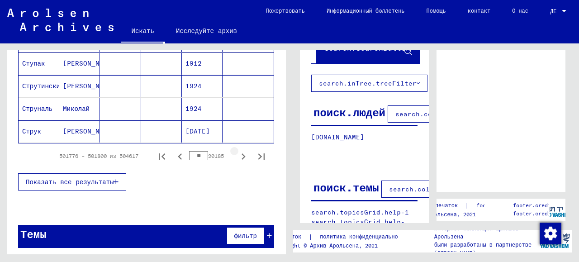
click at [241, 153] on icon "Следующая страница" at bounding box center [243, 156] width 4 height 6
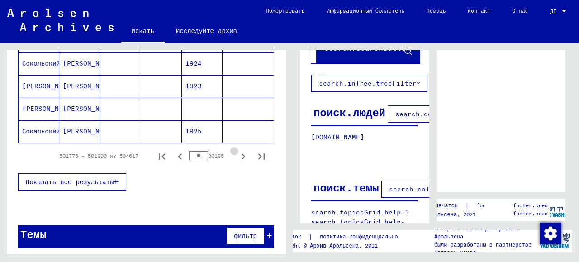
click at [241, 153] on icon "Следующая страница" at bounding box center [243, 156] width 4 height 6
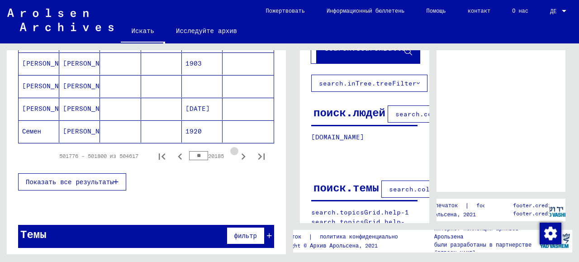
click at [241, 153] on icon "Следующая страница" at bounding box center [243, 156] width 4 height 6
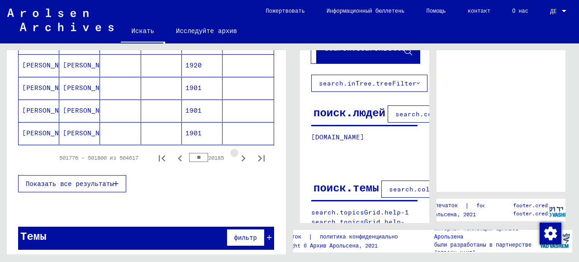
scroll to position [652, 0]
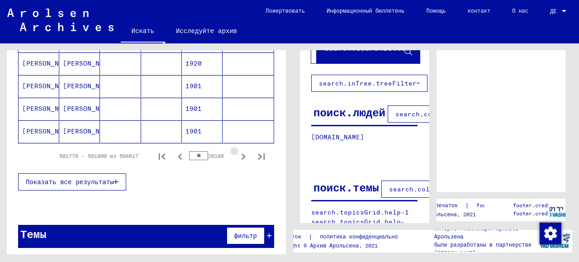
click at [241, 153] on icon "Следующая страница" at bounding box center [243, 156] width 4 height 6
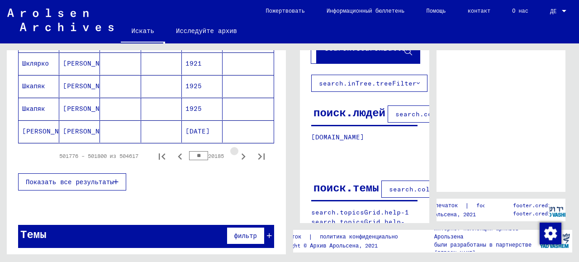
click at [241, 153] on icon "Следующая страница" at bounding box center [243, 156] width 4 height 6
click at [237, 151] on icon "Следующая страница" at bounding box center [243, 156] width 13 height 13
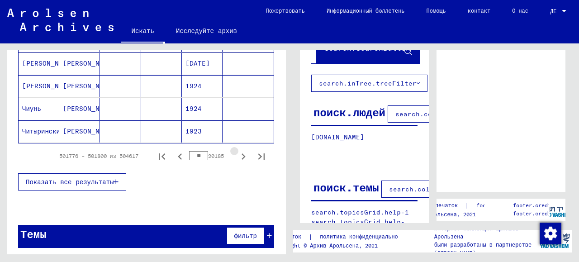
click at [237, 151] on icon "Следующая страница" at bounding box center [243, 156] width 13 height 13
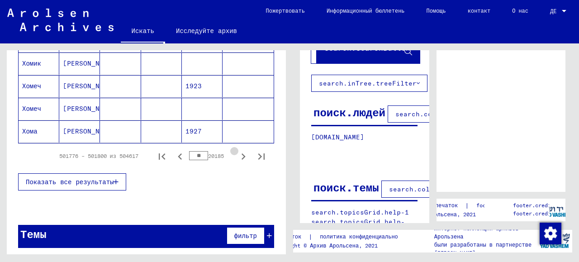
click at [237, 151] on icon "Следующая страница" at bounding box center [243, 156] width 13 height 13
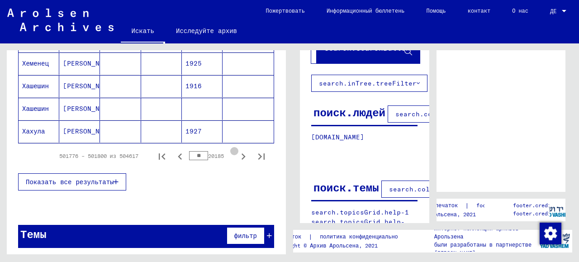
click at [237, 151] on icon "Следующая страница" at bounding box center [243, 156] width 13 height 13
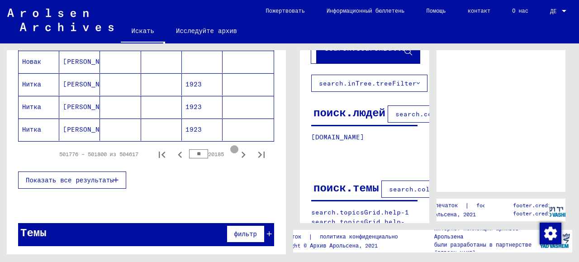
click at [237, 151] on icon "Следующая страница" at bounding box center [243, 154] width 13 height 13
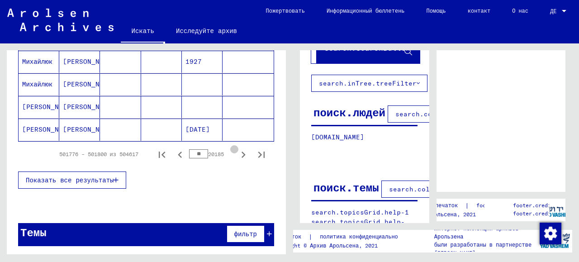
scroll to position [650, 0]
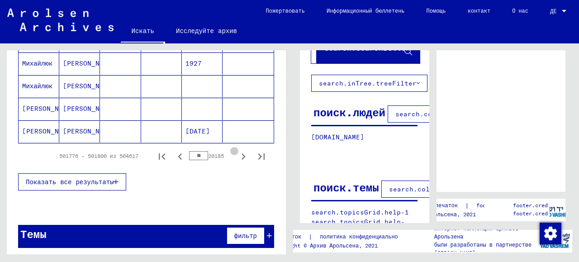
click at [237, 151] on icon "Следующая страница" at bounding box center [243, 156] width 13 height 13
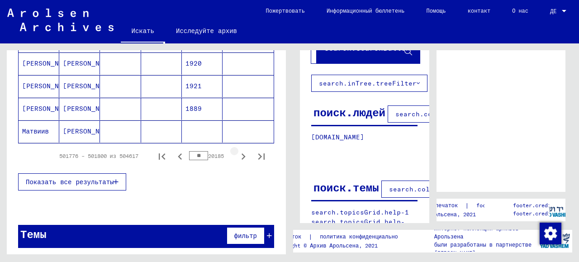
click at [237, 151] on icon "Следующая страница" at bounding box center [243, 156] width 13 height 13
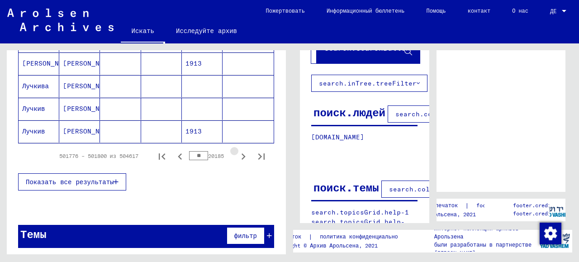
click at [237, 151] on icon "Следующая страница" at bounding box center [243, 156] width 13 height 13
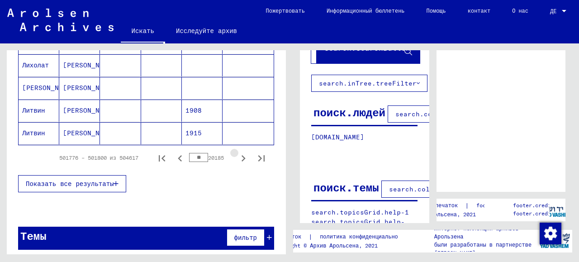
scroll to position [652, 0]
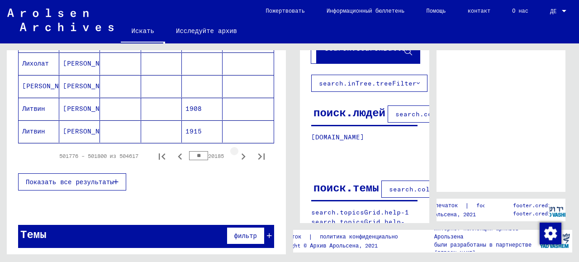
click at [237, 151] on icon "Следующая страница" at bounding box center [243, 156] width 13 height 13
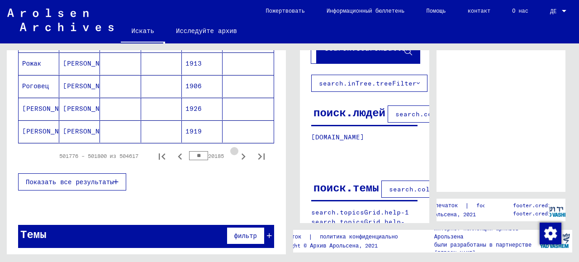
click at [237, 151] on icon "Следующая страница" at bounding box center [243, 156] width 13 height 13
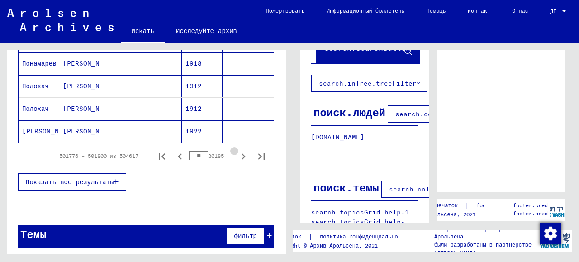
click at [237, 151] on icon "Следующая страница" at bounding box center [243, 156] width 13 height 13
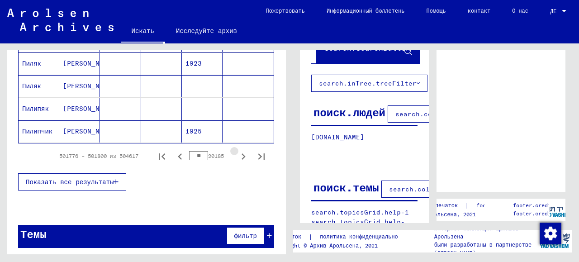
click at [237, 151] on icon "Следующая страница" at bounding box center [243, 156] width 13 height 13
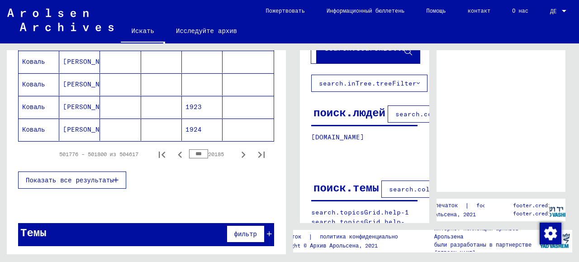
scroll to position [650, 0]
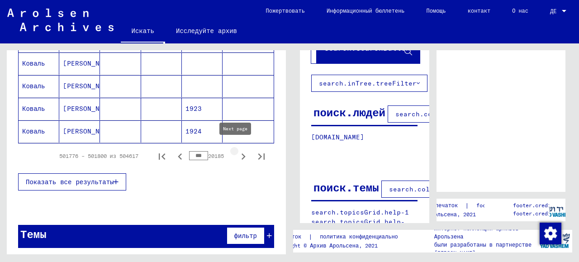
click at [237, 151] on icon "Следующая страница" at bounding box center [243, 156] width 13 height 13
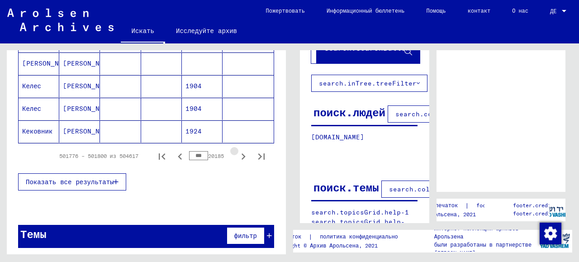
click at [237, 151] on icon "Следующая страница" at bounding box center [243, 156] width 13 height 13
click at [241, 153] on icon "Следующая страница" at bounding box center [243, 156] width 4 height 6
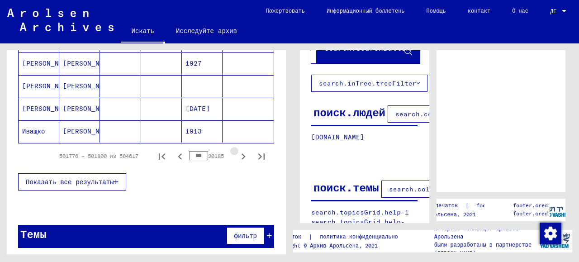
click at [241, 153] on icon "Следующая страница" at bounding box center [243, 156] width 4 height 6
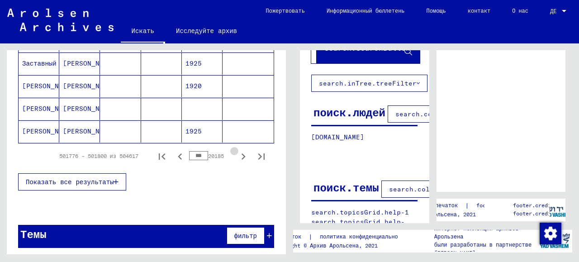
click at [241, 153] on icon "Следующая страница" at bounding box center [243, 156] width 4 height 6
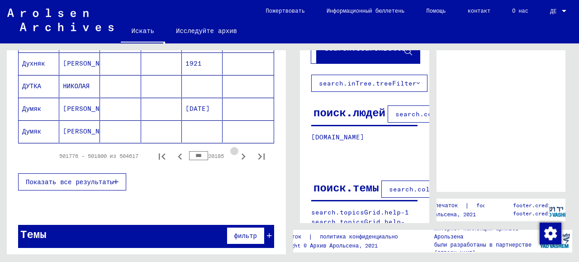
click at [241, 153] on icon "Следующая страница" at bounding box center [243, 156] width 4 height 6
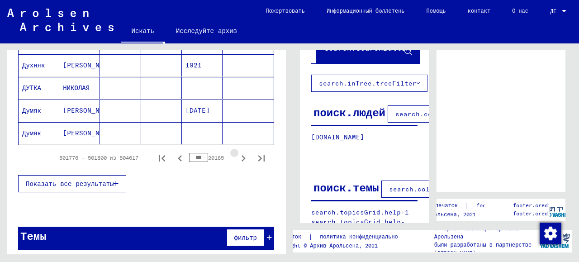
click at [241, 155] on icon "Следующая страница" at bounding box center [243, 158] width 4 height 6
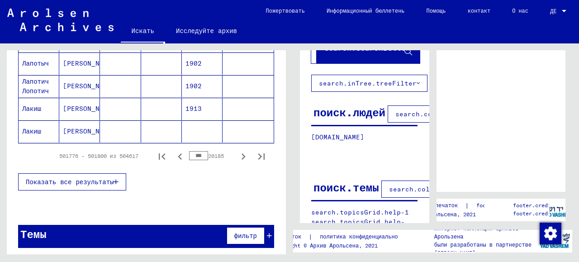
click at [241, 153] on icon "Следующая страница" at bounding box center [243, 156] width 4 height 6
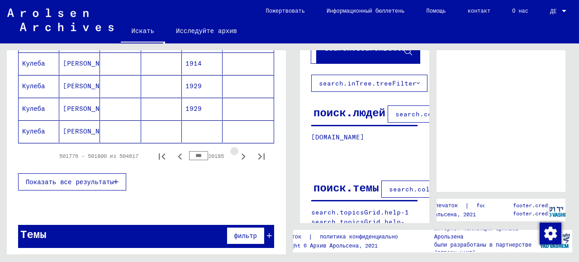
click at [241, 153] on icon "Следующая страница" at bounding box center [243, 156] width 4 height 6
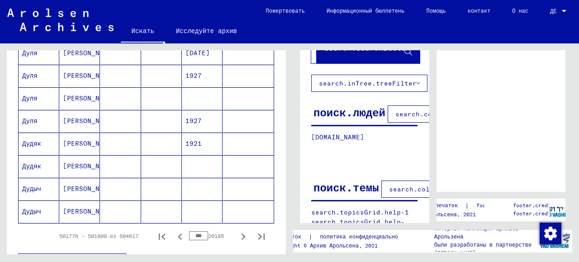
scroll to position [607, 0]
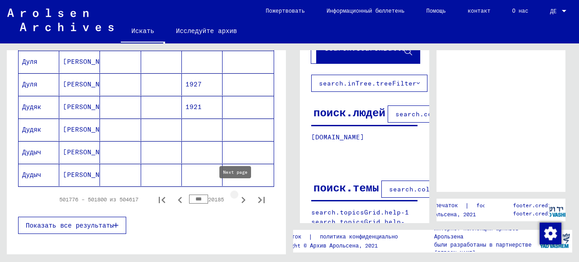
click at [241, 197] on icon "Следующая страница" at bounding box center [243, 200] width 4 height 6
click at [239, 193] on icon "Следующая страница" at bounding box center [243, 199] width 13 height 13
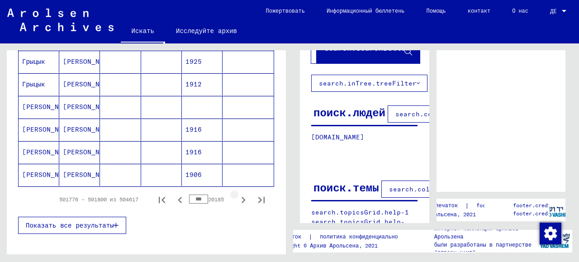
click at [239, 193] on icon "Следующая страница" at bounding box center [243, 199] width 13 height 13
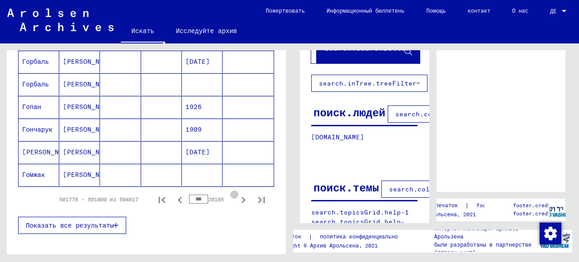
click at [239, 193] on icon "Следующая страница" at bounding box center [243, 199] width 13 height 13
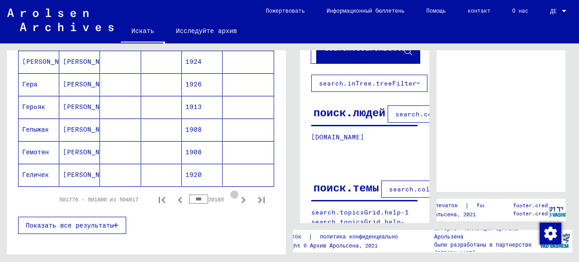
click at [239, 193] on icon "Следующая страница" at bounding box center [243, 199] width 13 height 13
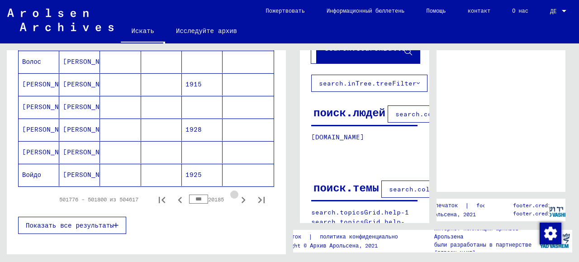
click at [239, 193] on icon "Следующая страница" at bounding box center [243, 199] width 13 height 13
click at [238, 193] on icon "Следующая страница" at bounding box center [243, 199] width 13 height 13
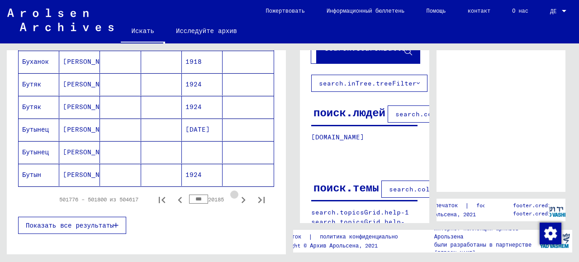
click at [238, 193] on icon "Следующая страница" at bounding box center [243, 199] width 13 height 13
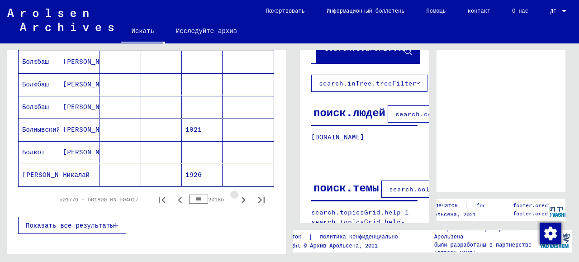
click at [238, 193] on icon "Следующая страница" at bounding box center [243, 199] width 13 height 13
click at [239, 193] on icon "Следующая страница" at bounding box center [243, 199] width 13 height 13
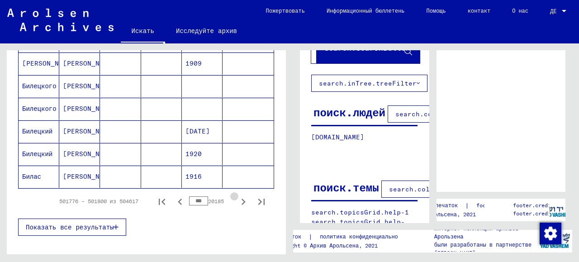
click at [239, 195] on icon "Следующая страница" at bounding box center [243, 201] width 13 height 13
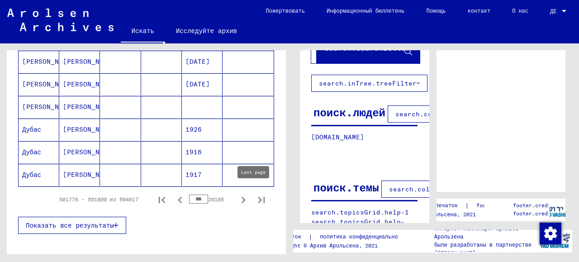
click at [237, 196] on icon "Следующая страница" at bounding box center [243, 199] width 13 height 13
click at [241, 197] on icon "Следующая страница" at bounding box center [243, 200] width 4 height 6
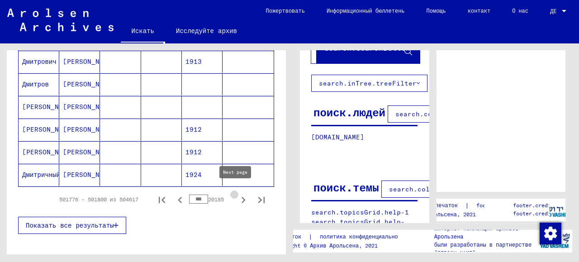
click at [241, 197] on icon "Следующая страница" at bounding box center [243, 200] width 4 height 6
click at [237, 193] on icon "Следующая страница" at bounding box center [243, 199] width 13 height 13
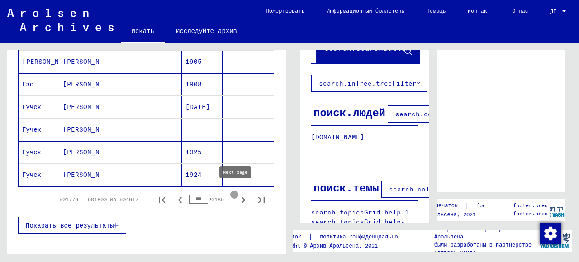
click at [238, 193] on icon "Следующая страница" at bounding box center [243, 199] width 13 height 13
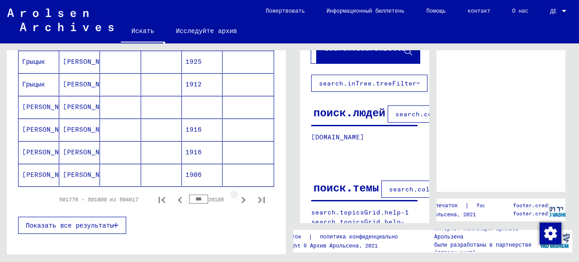
click at [239, 193] on icon "Следующая страница" at bounding box center [243, 199] width 13 height 13
click at [241, 197] on icon "Следующая страница" at bounding box center [243, 200] width 4 height 6
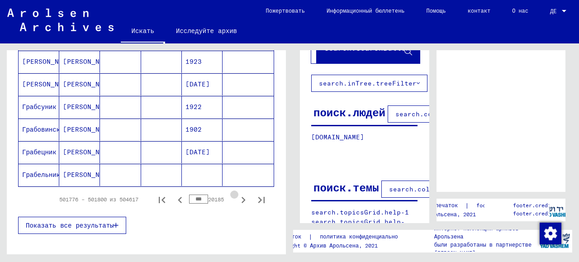
click at [241, 197] on icon "Следующая страница" at bounding box center [243, 200] width 4 height 6
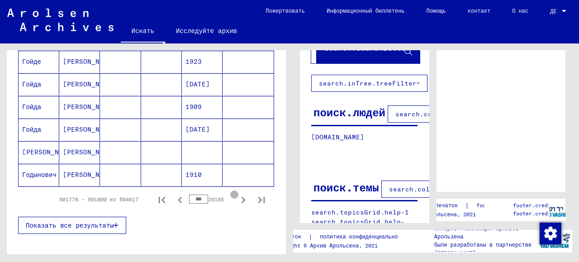
click at [241, 197] on icon "Следующая страница" at bounding box center [243, 200] width 4 height 6
click at [237, 193] on icon "Следующая страница" at bounding box center [243, 199] width 13 height 13
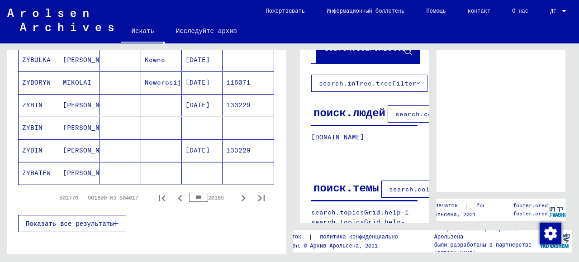
scroll to position [607, 0]
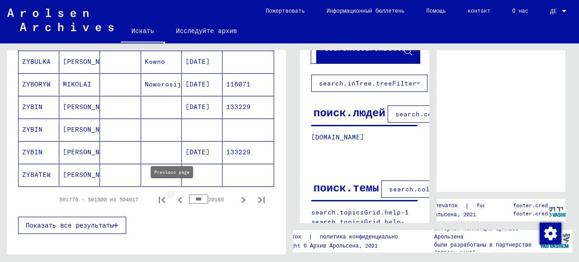
click at [174, 197] on icon "Предыдущая страница" at bounding box center [180, 199] width 13 height 13
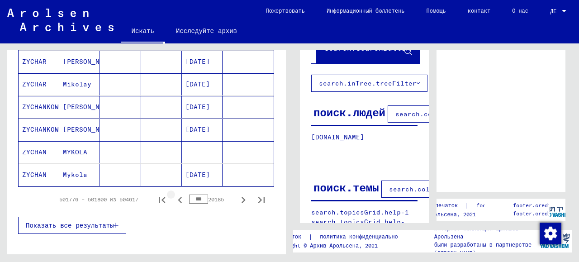
click at [174, 196] on icon "Предыдущая страница" at bounding box center [180, 199] width 13 height 13
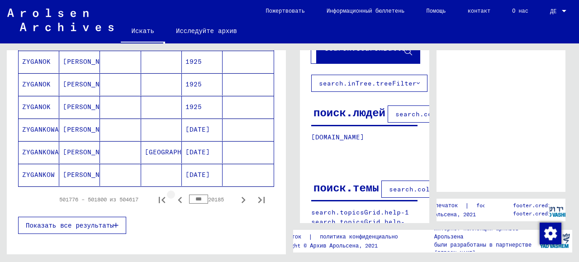
click at [174, 194] on icon "Предыдущая страница" at bounding box center [180, 199] width 13 height 13
click at [178, 197] on icon "Предыдущая страница" at bounding box center [180, 200] width 4 height 6
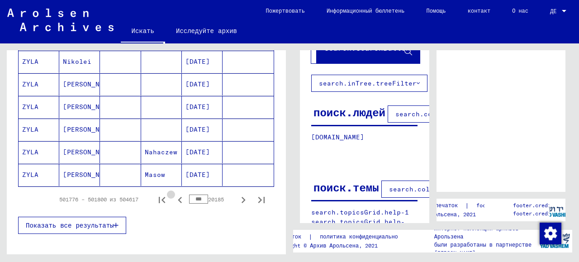
click at [178, 197] on icon "Предыдущая страница" at bounding box center [180, 200] width 4 height 6
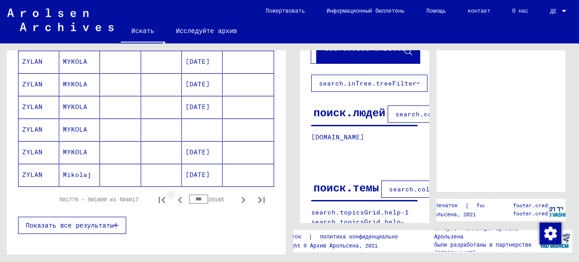
click at [174, 197] on icon "Предыдущая страница" at bounding box center [180, 199] width 13 height 13
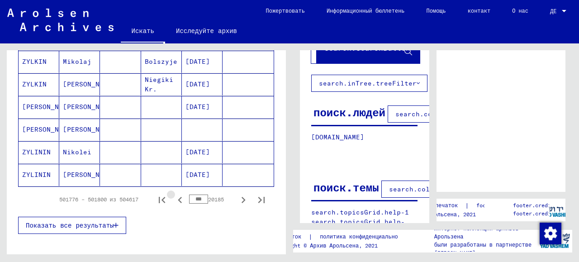
click at [174, 197] on icon "Предыдущая страница" at bounding box center [180, 199] width 13 height 13
click at [174, 196] on icon "Предыдущая страница" at bounding box center [180, 199] width 13 height 13
click at [174, 194] on icon "Предыдущая страница" at bounding box center [180, 199] width 13 height 13
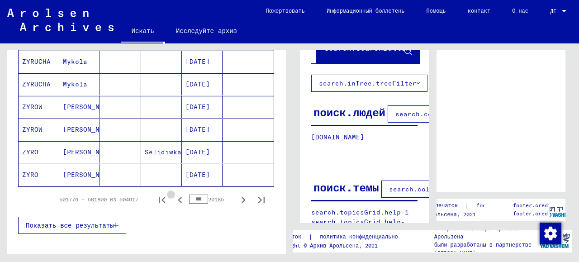
click at [174, 194] on icon "Предыдущая страница" at bounding box center [180, 199] width 13 height 13
click at [178, 197] on icon "Предыдущая страница" at bounding box center [180, 200] width 4 height 6
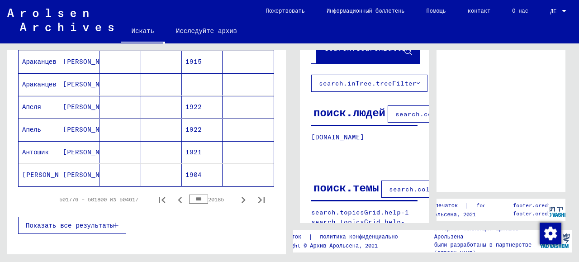
click at [241, 197] on icon "Следующая страница" at bounding box center [243, 200] width 4 height 6
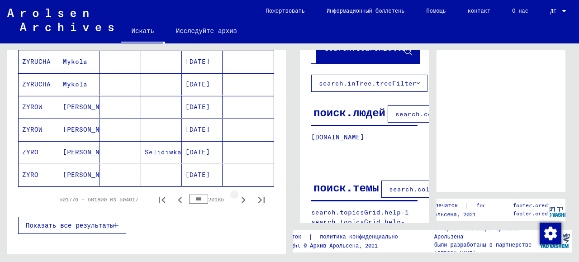
click at [238, 193] on icon "Следующая страница" at bounding box center [243, 199] width 13 height 13
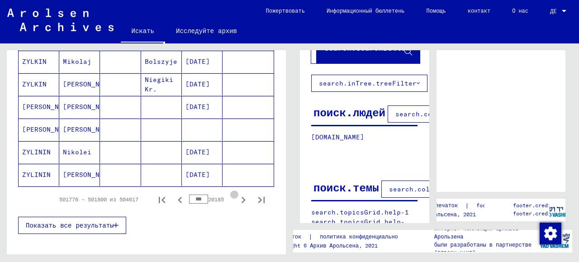
click at [238, 193] on icon "Следующая страница" at bounding box center [243, 199] width 13 height 13
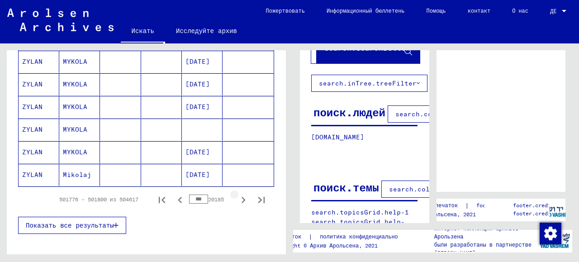
click at [238, 193] on icon "Следующая страница" at bounding box center [243, 199] width 13 height 13
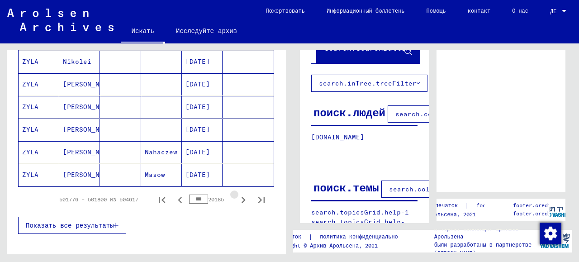
click at [238, 193] on icon "Следующая страница" at bounding box center [243, 199] width 13 height 13
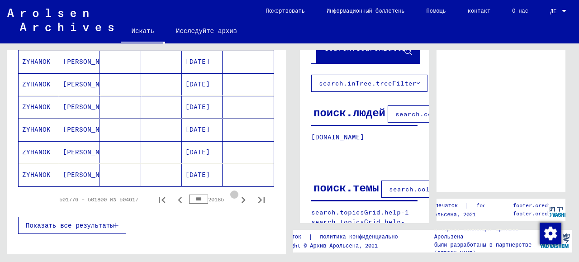
click at [238, 193] on icon "Следующая страница" at bounding box center [243, 199] width 13 height 13
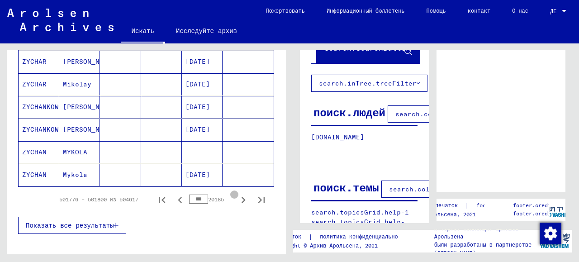
click at [238, 193] on icon "Следующая страница" at bounding box center [243, 199] width 13 height 13
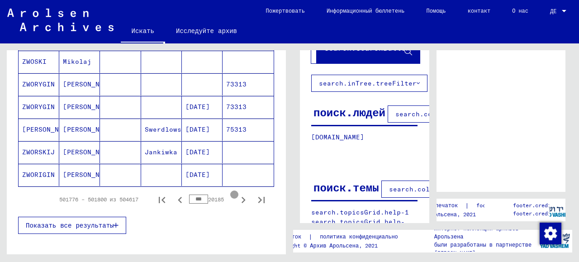
click at [238, 193] on icon "Следующая страница" at bounding box center [243, 199] width 13 height 13
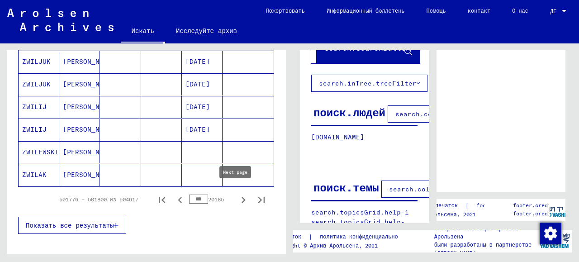
click at [237, 194] on icon "Следующая страница" at bounding box center [243, 199] width 13 height 13
click at [237, 193] on icon "Следующая страница" at bounding box center [243, 199] width 13 height 13
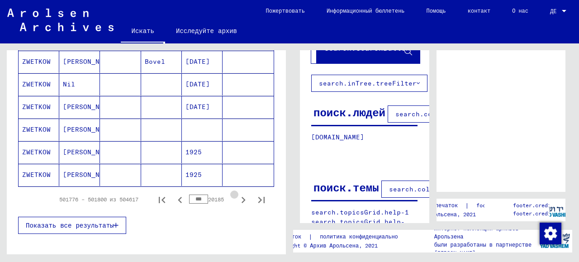
click at [237, 193] on icon "Следующая страница" at bounding box center [243, 199] width 13 height 13
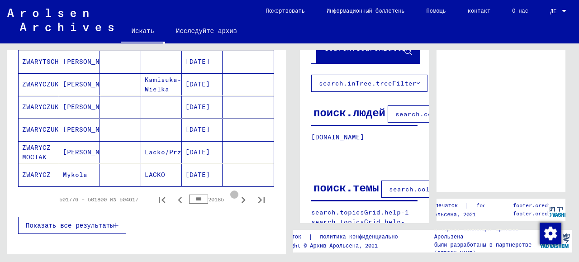
click at [237, 193] on icon "Следующая страница" at bounding box center [243, 199] width 13 height 13
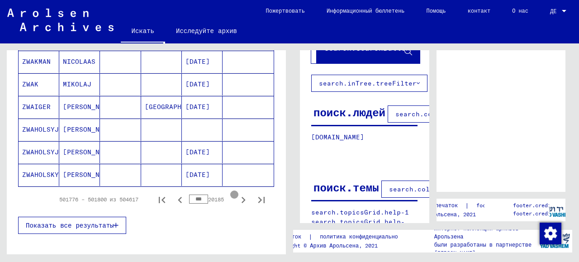
click at [237, 193] on icon "Следующая страница" at bounding box center [243, 199] width 13 height 13
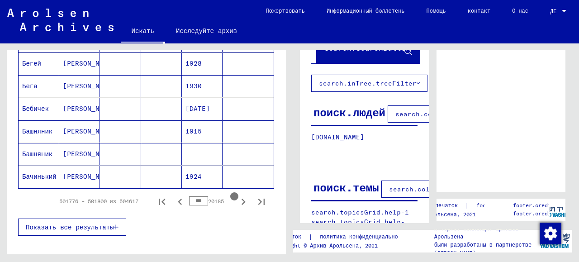
click at [237, 195] on icon "Следующая страница" at bounding box center [243, 201] width 13 height 13
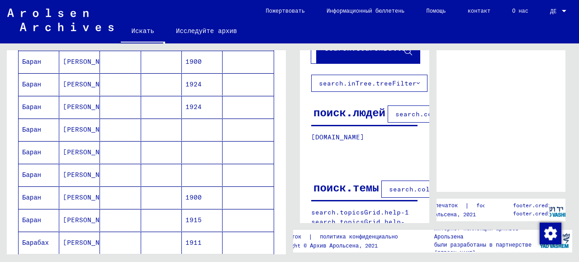
scroll to position [652, 0]
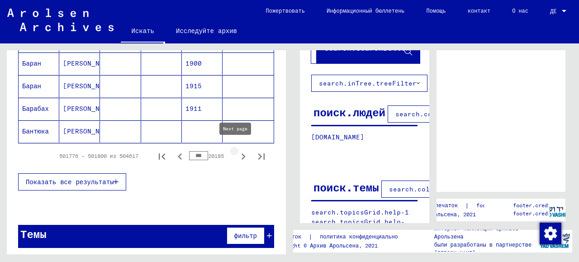
click at [241, 153] on icon "Следующая страница" at bounding box center [243, 156] width 4 height 6
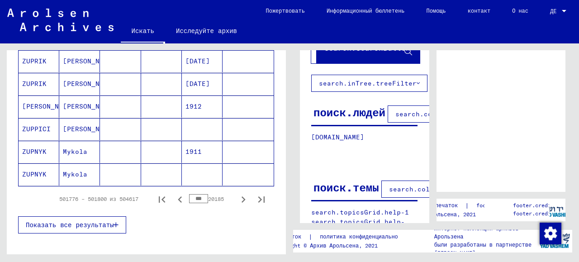
scroll to position [605, 0]
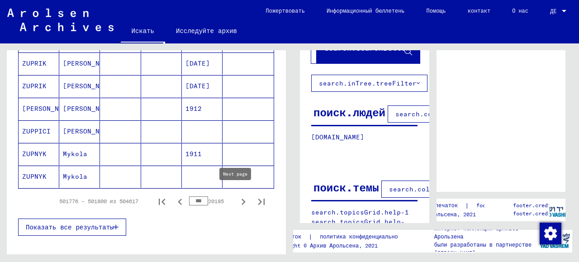
click at [237, 195] on icon "Следующая страница" at bounding box center [243, 201] width 13 height 13
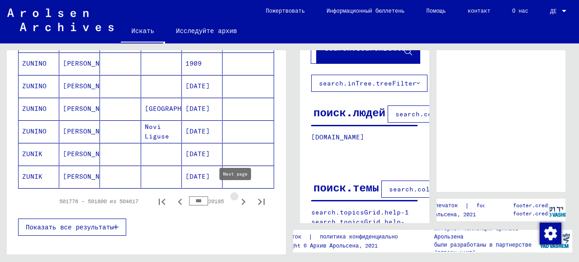
click at [237, 195] on icon "Следующая страница" at bounding box center [243, 201] width 13 height 13
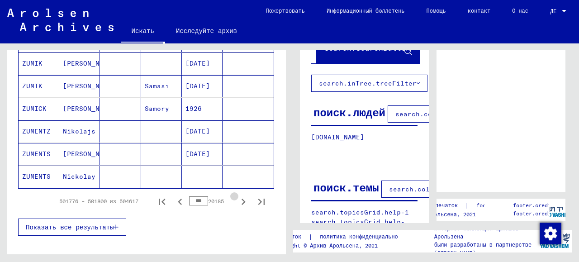
click at [237, 195] on icon "Следующая страница" at bounding box center [243, 201] width 13 height 13
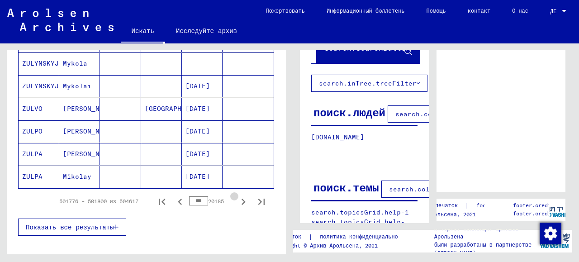
click at [237, 195] on icon "Следующая страница" at bounding box center [243, 201] width 13 height 13
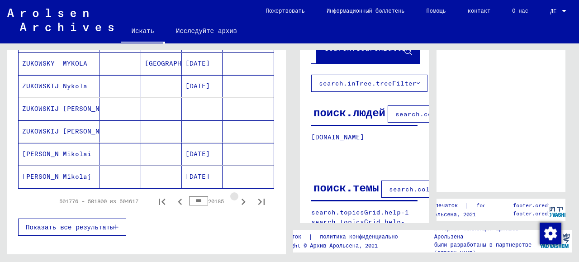
click at [237, 195] on icon "Следующая страница" at bounding box center [243, 201] width 13 height 13
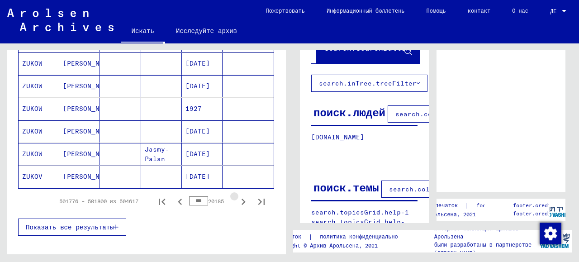
click at [237, 195] on icon "Следующая страница" at bounding box center [243, 201] width 13 height 13
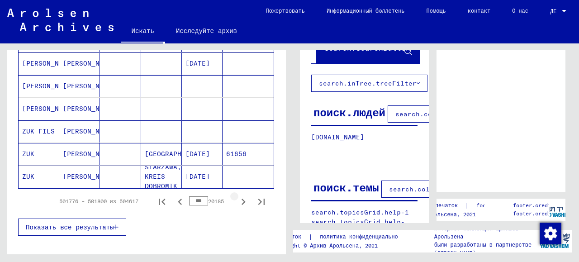
click at [237, 195] on icon "Следующая страница" at bounding box center [243, 201] width 13 height 13
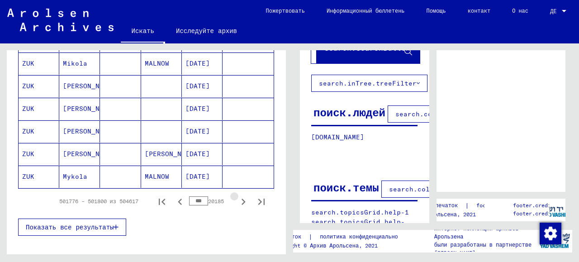
click at [237, 195] on icon "Следующая страница" at bounding box center [243, 201] width 13 height 13
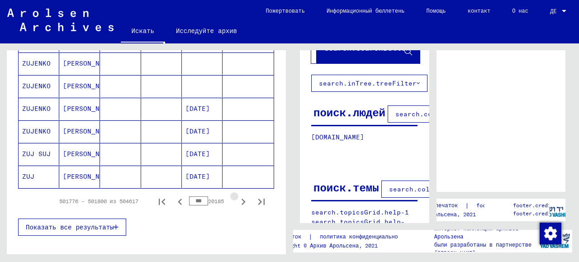
click at [237, 195] on icon "Следующая страница" at bounding box center [243, 201] width 13 height 13
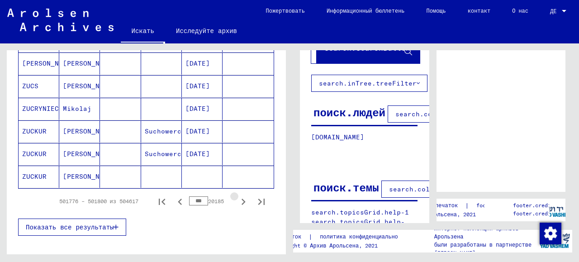
click at [237, 195] on icon "Следующая страница" at bounding box center [243, 201] width 13 height 13
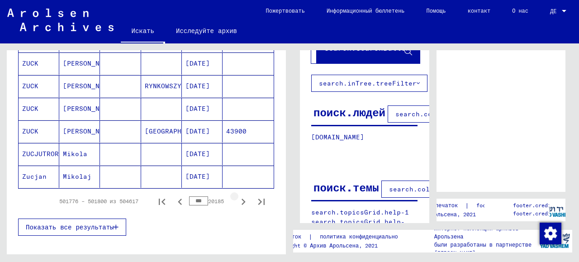
click at [237, 195] on icon "Следующая страница" at bounding box center [243, 201] width 13 height 13
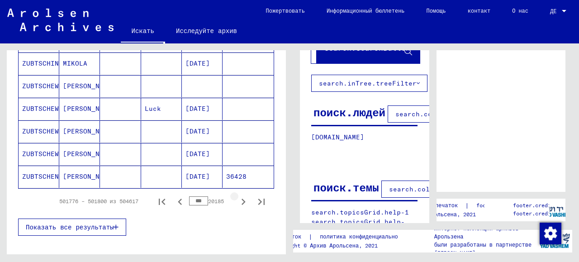
click at [237, 195] on icon "Следующая страница" at bounding box center [243, 201] width 13 height 13
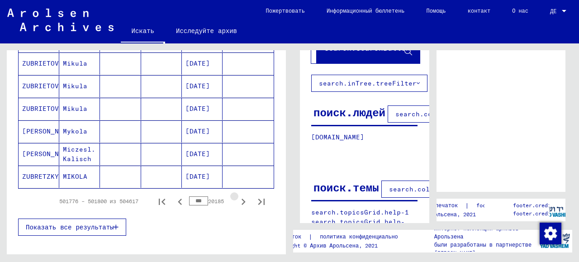
click at [237, 195] on icon "Следующая страница" at bounding box center [243, 201] width 13 height 13
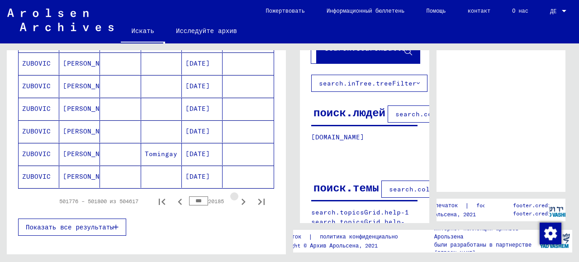
click at [237, 195] on icon "Следующая страница" at bounding box center [243, 201] width 13 height 13
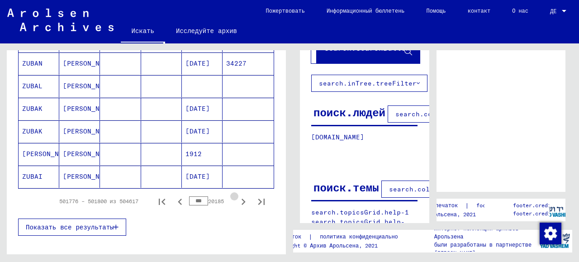
click at [237, 195] on icon "Следующая страница" at bounding box center [243, 201] width 13 height 13
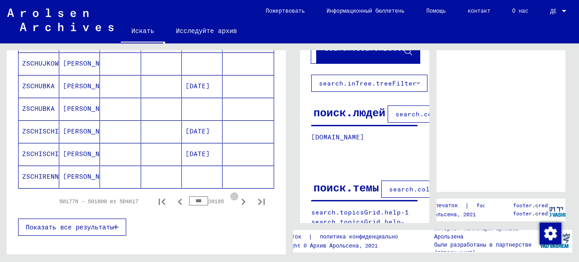
click at [237, 195] on icon "Следующая страница" at bounding box center [243, 201] width 13 height 13
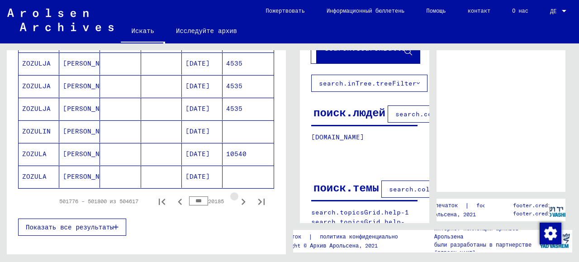
click at [237, 195] on icon "Следующая страница" at bounding box center [243, 201] width 13 height 13
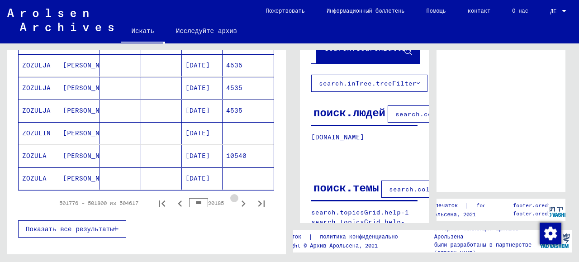
click at [237, 197] on icon "Следующая страница" at bounding box center [243, 203] width 13 height 13
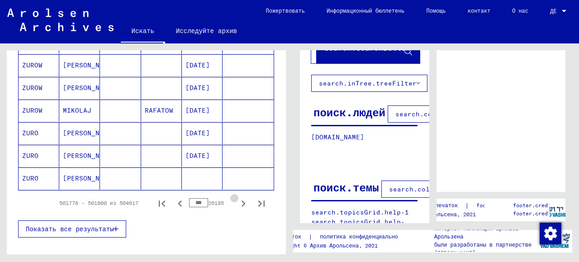
click at [237, 197] on icon "Следующая страница" at bounding box center [243, 203] width 13 height 13
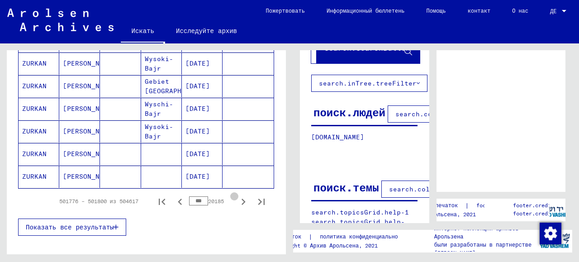
click at [237, 195] on icon "Следующая страница" at bounding box center [243, 201] width 13 height 13
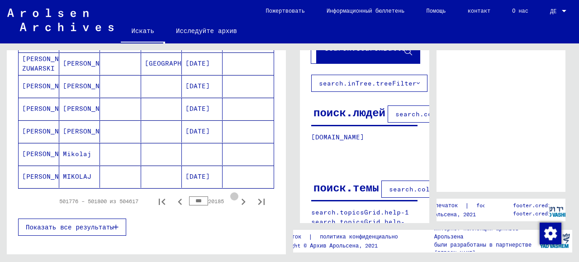
click at [237, 195] on icon "Следующая страница" at bounding box center [243, 201] width 13 height 13
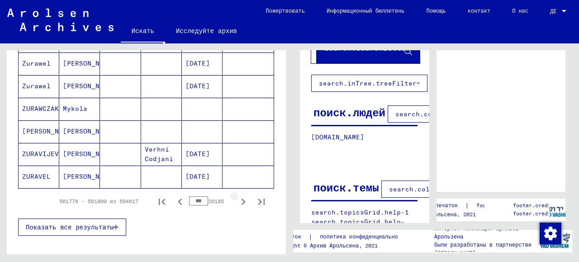
click at [237, 195] on icon "Следующая страница" at bounding box center [243, 201] width 13 height 13
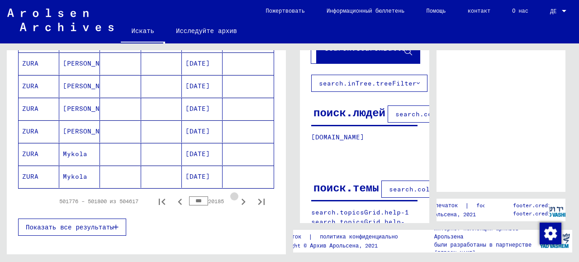
click at [237, 195] on icon "Следующая страница" at bounding box center [243, 201] width 13 height 13
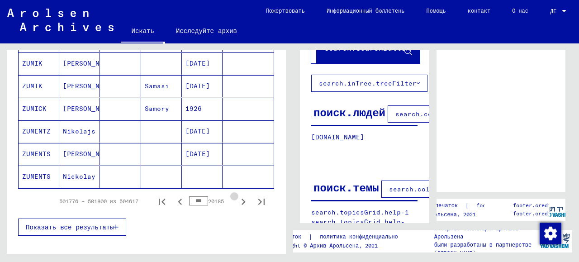
click at [237, 195] on icon "Следующая страница" at bounding box center [243, 201] width 13 height 13
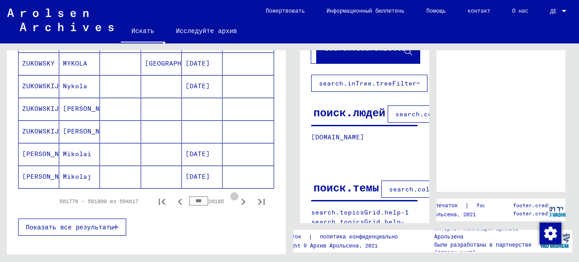
click at [237, 195] on icon "Следующая страница" at bounding box center [243, 201] width 13 height 13
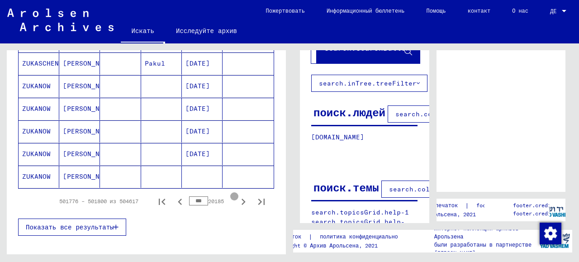
click at [237, 195] on icon "Следующая страница" at bounding box center [243, 201] width 13 height 13
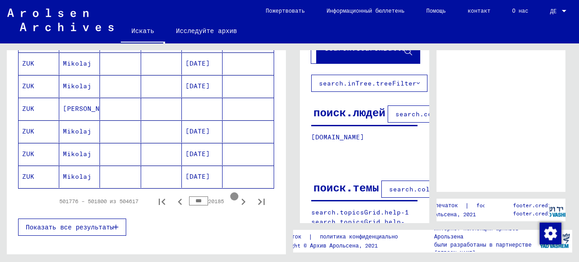
click at [237, 195] on icon "Следующая страница" at bounding box center [243, 201] width 13 height 13
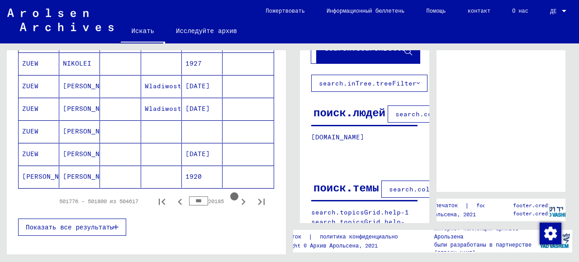
click at [237, 195] on icon "Следующая страница" at bounding box center [243, 201] width 13 height 13
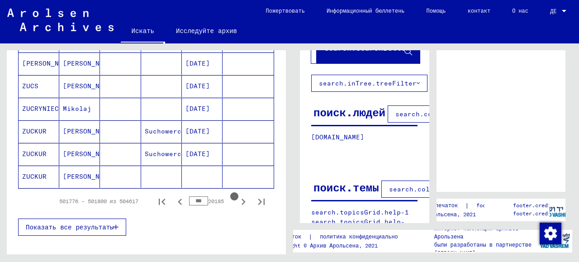
click at [237, 195] on icon "Следующая страница" at bounding box center [243, 201] width 13 height 13
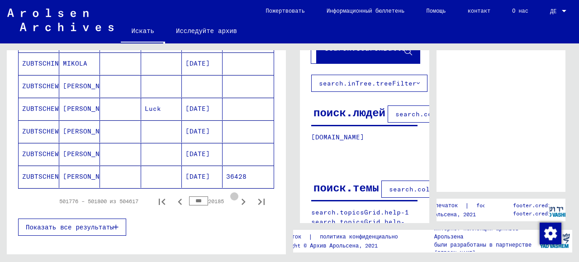
click at [237, 195] on icon "Следующая страница" at bounding box center [243, 201] width 13 height 13
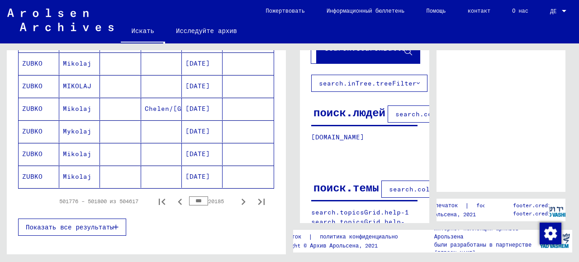
click at [237, 195] on icon "Следующая страница" at bounding box center [243, 201] width 13 height 13
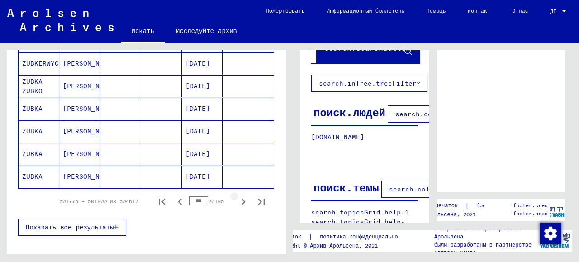
click at [237, 195] on icon "Следующая страница" at bounding box center [243, 201] width 13 height 13
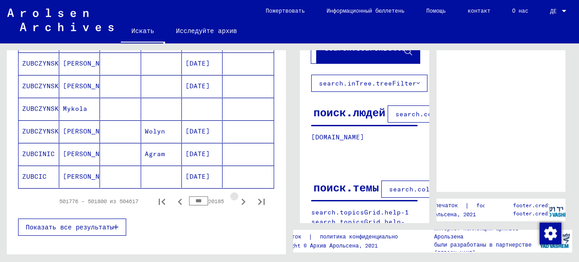
click at [237, 195] on icon "Следующая страница" at bounding box center [243, 201] width 13 height 13
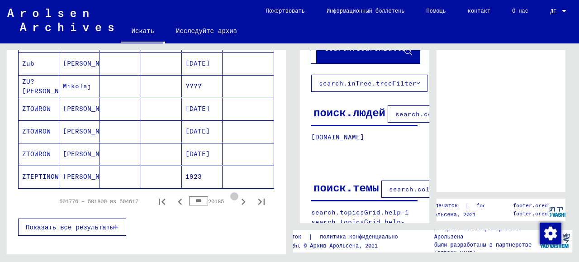
click at [237, 195] on icon "Следующая страница" at bounding box center [243, 201] width 13 height 13
click at [241, 198] on icon "Следующая страница" at bounding box center [243, 201] width 4 height 6
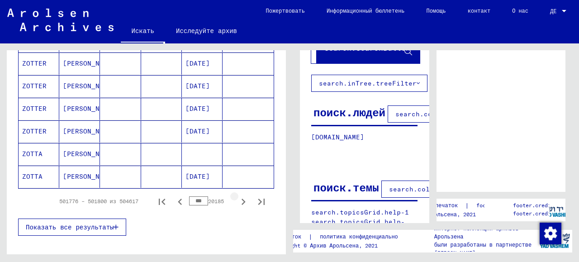
click at [237, 196] on icon "Следующая страница" at bounding box center [243, 201] width 13 height 13
click at [241, 198] on icon "Следующая страница" at bounding box center [243, 201] width 4 height 6
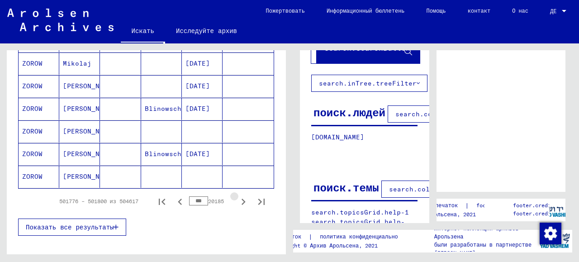
click at [241, 198] on icon "Следующая страница" at bounding box center [243, 201] width 4 height 6
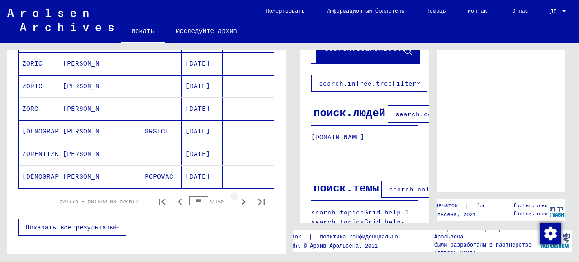
click at [241, 198] on icon "Следующая страница" at bounding box center [243, 201] width 4 height 6
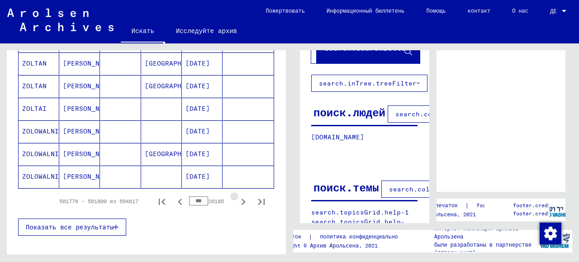
click at [241, 198] on icon "Следующая страница" at bounding box center [243, 201] width 4 height 6
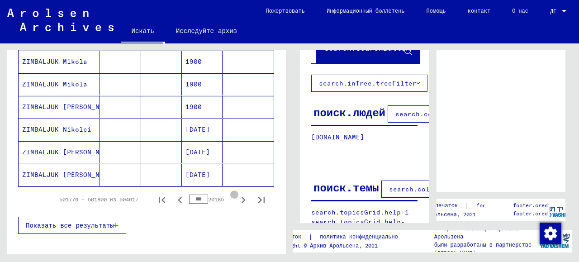
click at [241, 197] on icon "Следующая страница" at bounding box center [243, 200] width 4 height 6
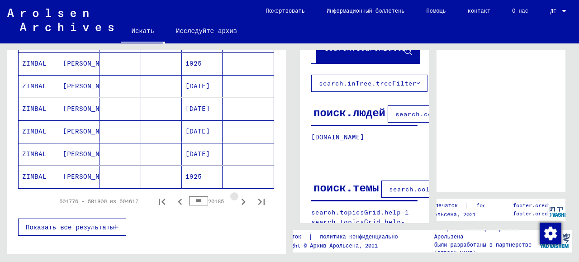
click at [241, 198] on icon "Следующая страница" at bounding box center [243, 201] width 4 height 6
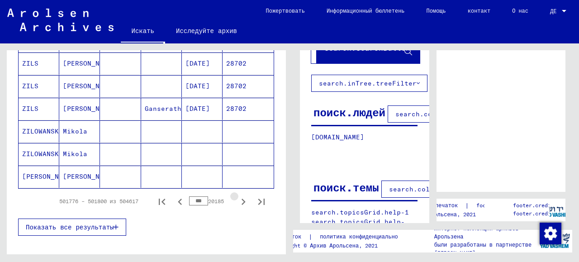
click at [241, 198] on icon "Следующая страница" at bounding box center [243, 201] width 4 height 6
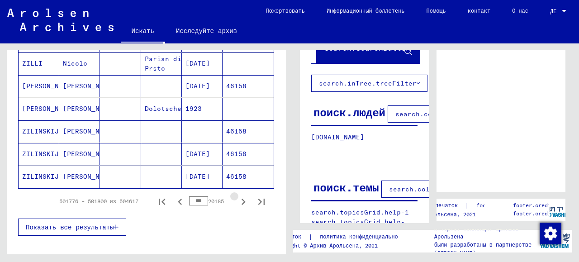
click at [241, 198] on icon "Следующая страница" at bounding box center [243, 201] width 4 height 6
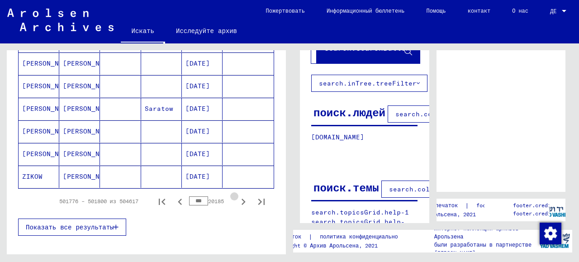
click at [241, 198] on icon "Следующая страница" at bounding box center [243, 201] width 4 height 6
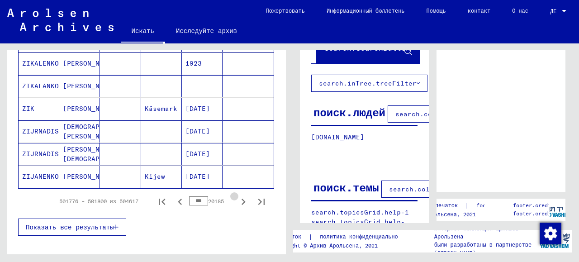
click at [241, 198] on icon "Следующая страница" at bounding box center [243, 201] width 4 height 6
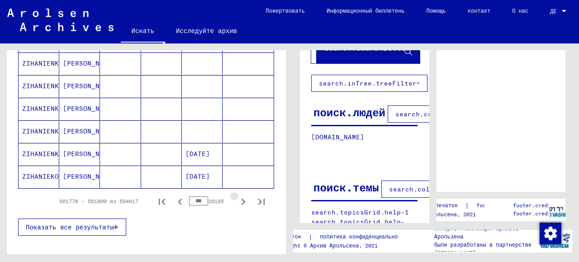
click at [241, 198] on icon "Следующая страница" at bounding box center [243, 201] width 4 height 6
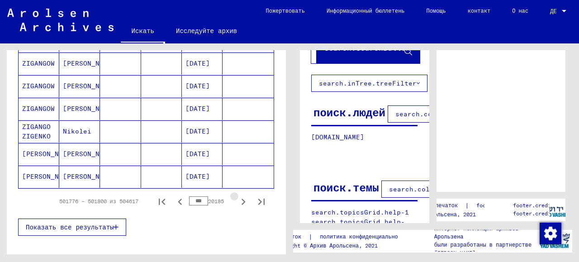
click at [241, 198] on icon "Следующая страница" at bounding box center [243, 201] width 4 height 6
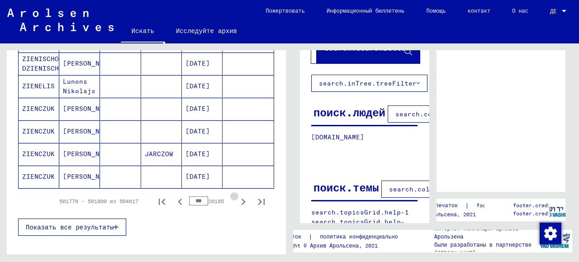
click at [237, 197] on icon "Следующая страница" at bounding box center [243, 201] width 13 height 13
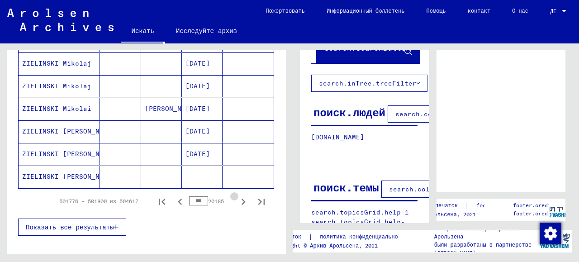
click at [237, 197] on icon "Следующая страница" at bounding box center [243, 201] width 13 height 13
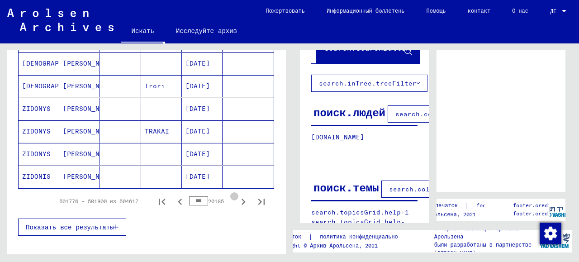
click at [237, 197] on icon "Следующая страница" at bounding box center [243, 201] width 13 height 13
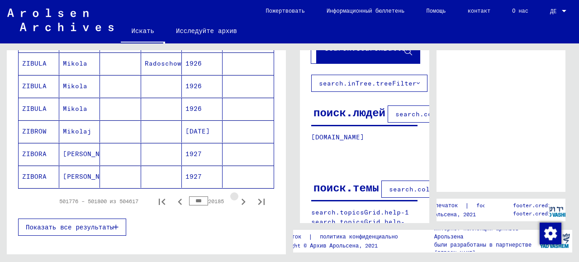
click at [237, 197] on icon "Следующая страница" at bounding box center [243, 201] width 13 height 13
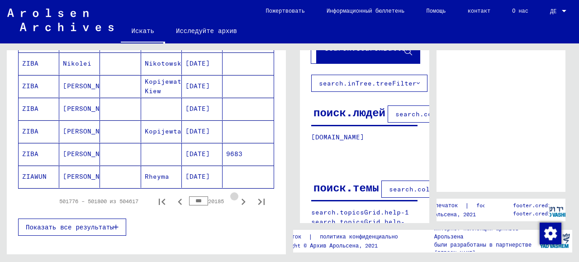
click at [237, 197] on icon "Следующая страница" at bounding box center [243, 201] width 13 height 13
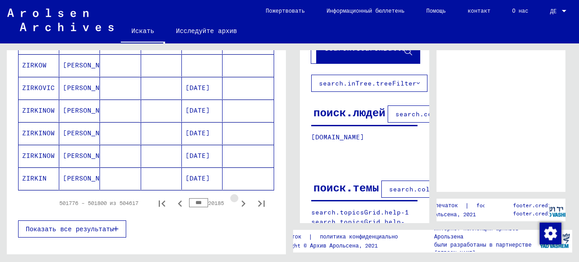
click at [238, 197] on icon "Следующая страница" at bounding box center [243, 203] width 13 height 13
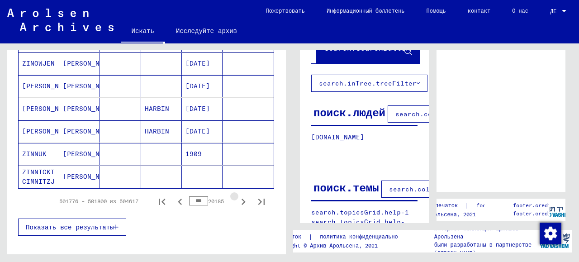
click at [238, 197] on icon "Следующая страница" at bounding box center [243, 201] width 13 height 13
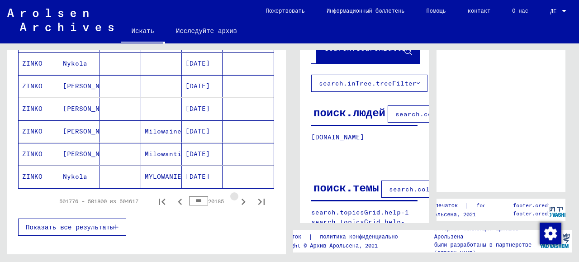
click at [238, 197] on icon "Следующая страница" at bounding box center [243, 201] width 13 height 13
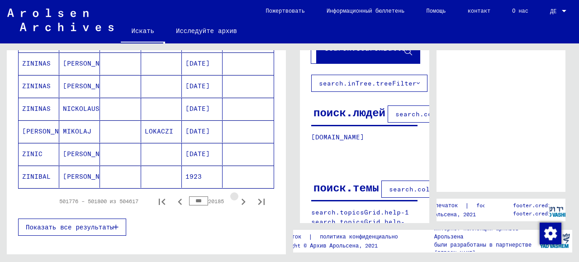
click at [238, 197] on icon "Следующая страница" at bounding box center [243, 201] width 13 height 13
click at [239, 197] on icon "Следующая страница" at bounding box center [243, 201] width 13 height 13
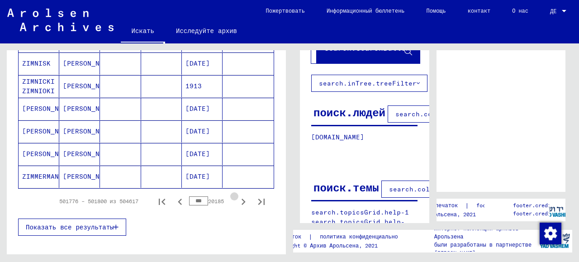
click at [239, 197] on icon "Следующая страница" at bounding box center [243, 201] width 13 height 13
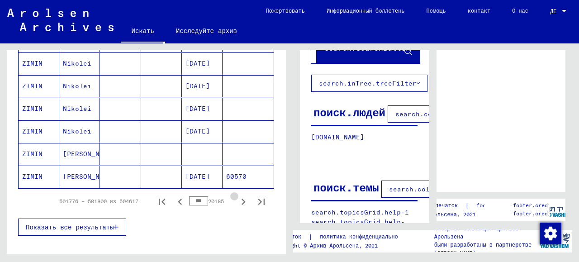
click at [239, 197] on icon "Следующая страница" at bounding box center [243, 201] width 13 height 13
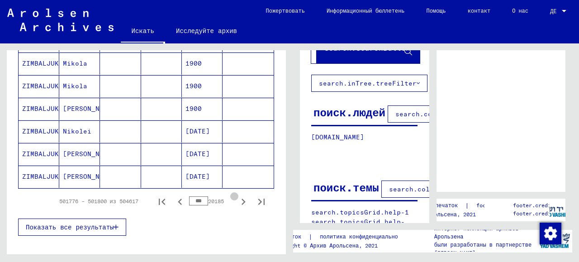
click at [239, 197] on icon "Следующая страница" at bounding box center [243, 201] width 13 height 13
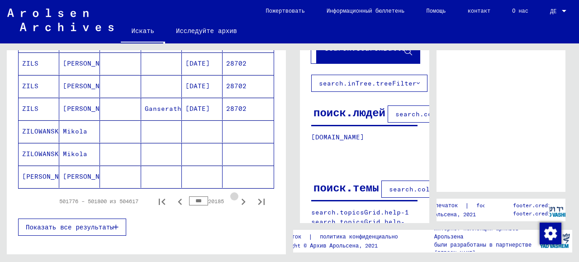
click at [239, 196] on icon "Следующая страница" at bounding box center [243, 201] width 13 height 13
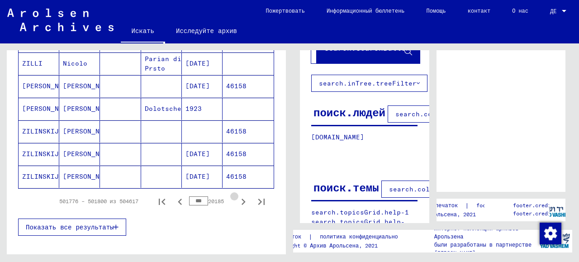
click at [239, 196] on icon "Следующая страница" at bounding box center [243, 201] width 13 height 13
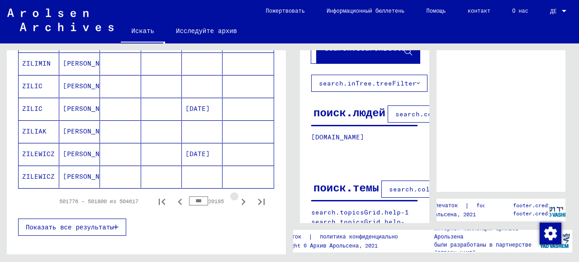
click at [239, 196] on icon "Следующая страница" at bounding box center [243, 201] width 13 height 13
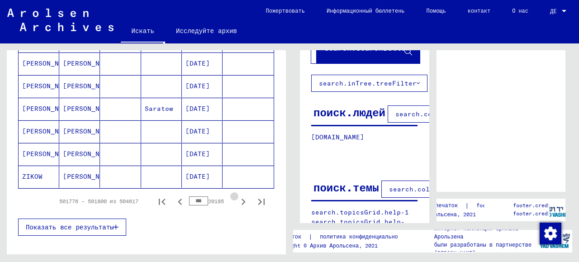
click at [239, 196] on icon "Следующая страница" at bounding box center [243, 201] width 13 height 13
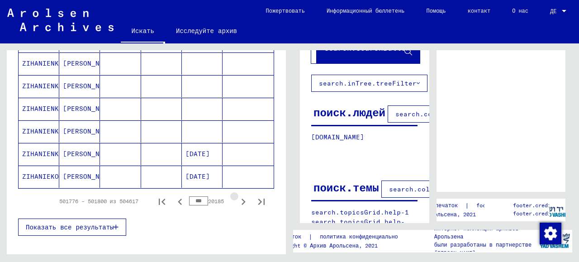
click at [239, 195] on icon "Следующая страница" at bounding box center [243, 201] width 13 height 13
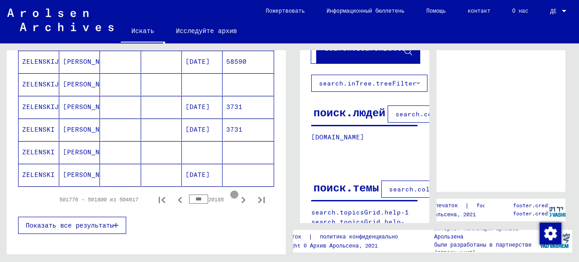
click at [239, 195] on icon "Следующая страница" at bounding box center [243, 199] width 13 height 13
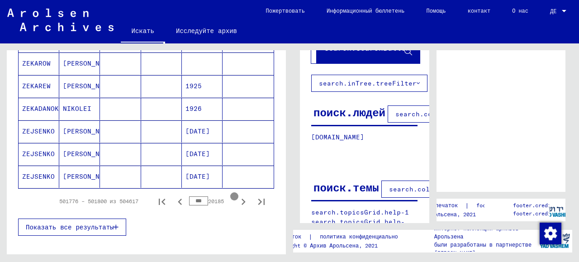
click at [239, 195] on icon "Следующая страница" at bounding box center [243, 201] width 13 height 13
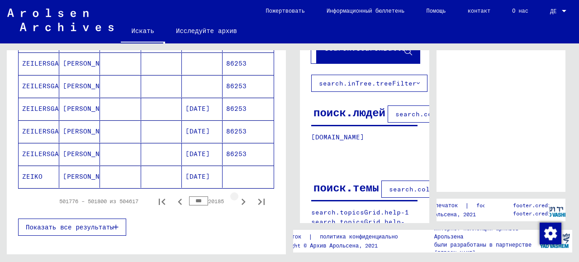
click at [239, 195] on icon "Следующая страница" at bounding box center [243, 201] width 13 height 13
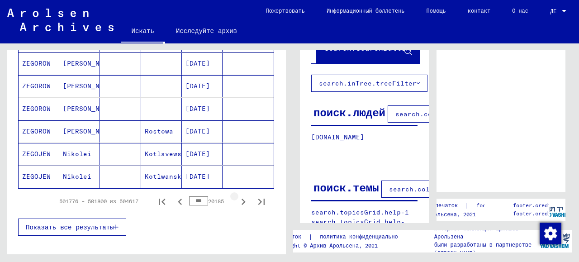
click at [239, 195] on icon "Следующая страница" at bounding box center [243, 201] width 13 height 13
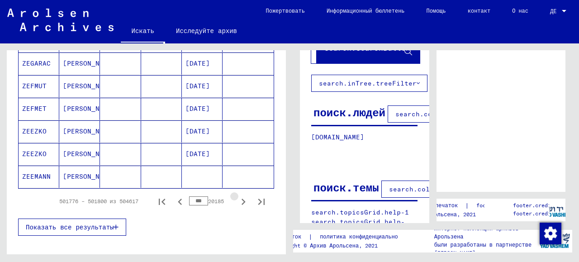
click at [239, 195] on icon "Следующая страница" at bounding box center [243, 201] width 13 height 13
click at [238, 195] on icon "Следующая страница" at bounding box center [243, 201] width 13 height 13
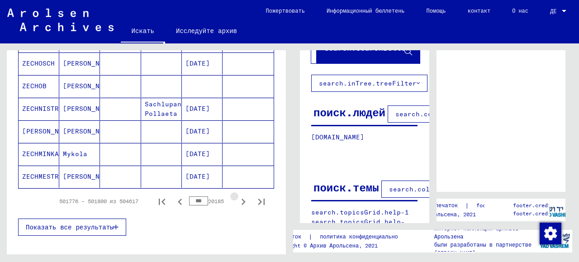
click at [237, 195] on icon "Следующая страница" at bounding box center [243, 201] width 13 height 13
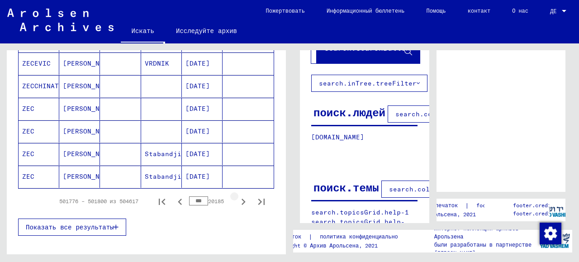
click at [241, 198] on icon "Следующая страница" at bounding box center [243, 201] width 4 height 6
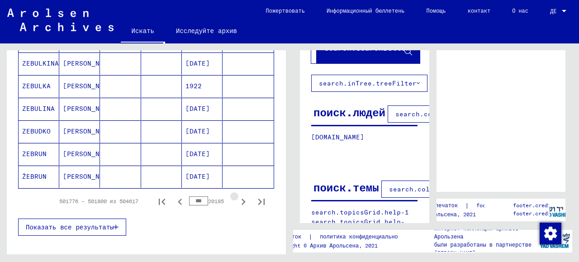
click at [241, 198] on icon "Следующая страница" at bounding box center [243, 201] width 4 height 6
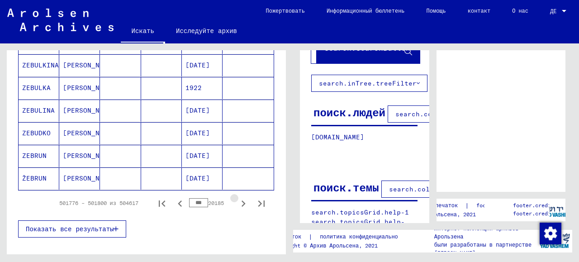
click at [241, 200] on icon "Следующая страница" at bounding box center [243, 203] width 4 height 6
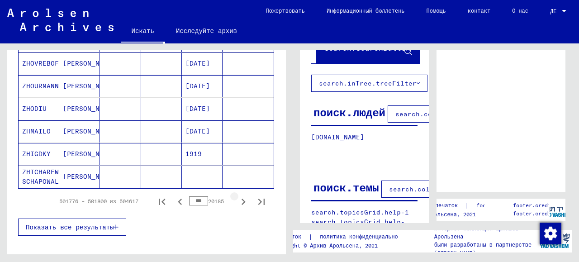
click at [237, 195] on icon "Следующая страница" at bounding box center [243, 201] width 13 height 13
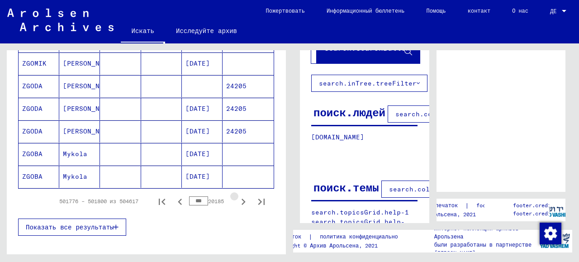
click at [237, 195] on icon "Следующая страница" at bounding box center [243, 201] width 13 height 13
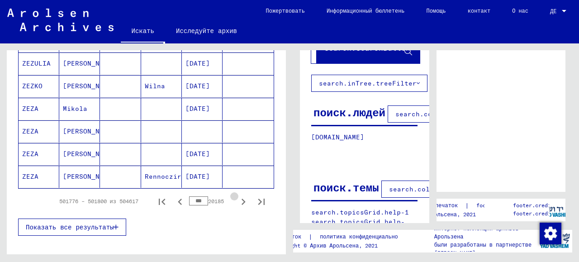
click at [237, 195] on icon "Следующая страница" at bounding box center [243, 201] width 13 height 13
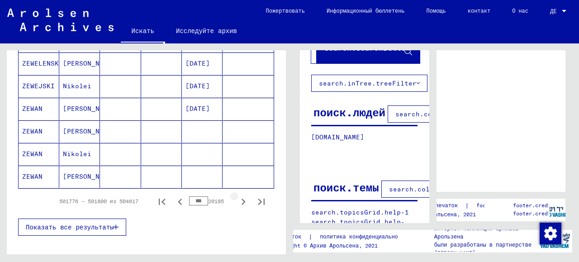
click at [237, 195] on icon "Следующая страница" at bounding box center [243, 201] width 13 height 13
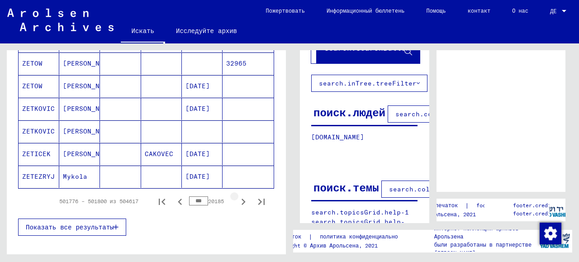
click at [237, 195] on icon "Следующая страница" at bounding box center [243, 201] width 13 height 13
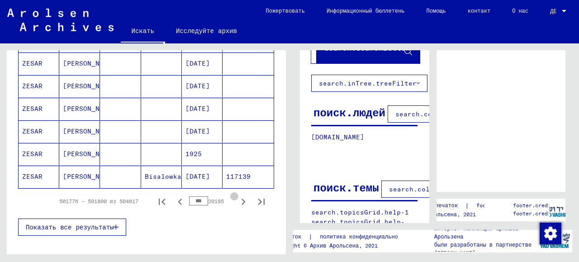
click at [237, 195] on icon "Следующая страница" at bounding box center [243, 201] width 13 height 13
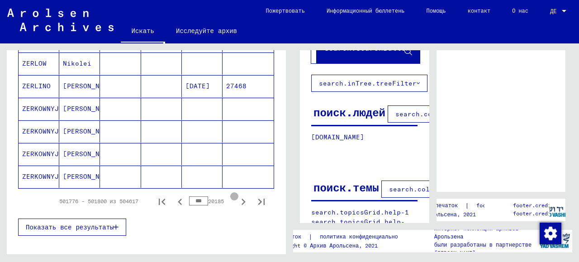
click at [237, 195] on icon "Следующая страница" at bounding box center [243, 201] width 13 height 13
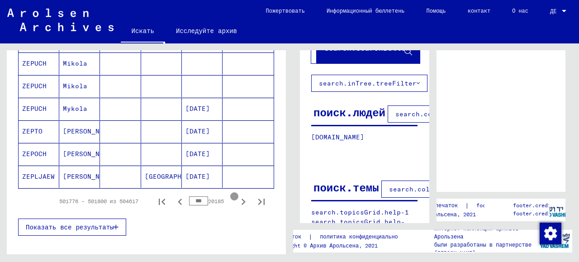
click at [237, 195] on icon "Следующая страница" at bounding box center [243, 201] width 13 height 13
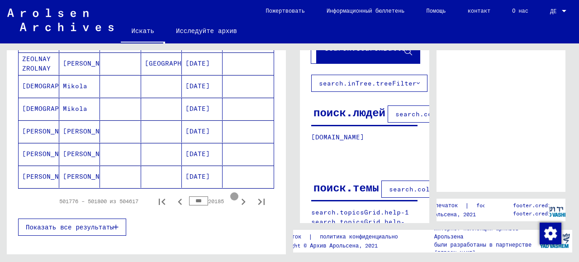
click at [237, 195] on icon "Следующая страница" at bounding box center [243, 201] width 13 height 13
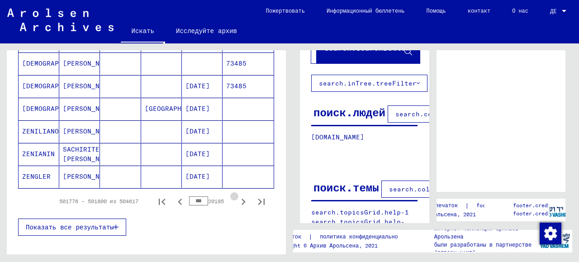
click at [237, 195] on icon "Следующая страница" at bounding box center [243, 201] width 13 height 13
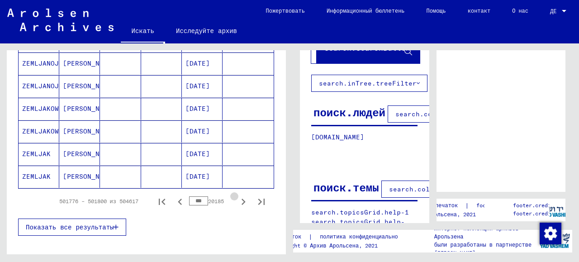
click at [237, 195] on icon "Следующая страница" at bounding box center [243, 201] width 13 height 13
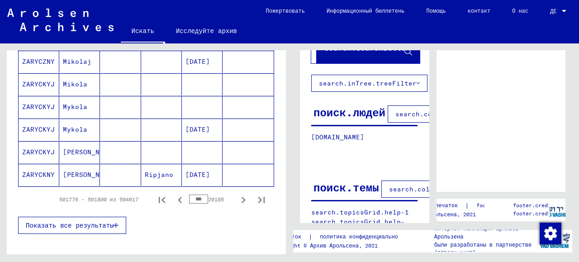
scroll to position [605, 0]
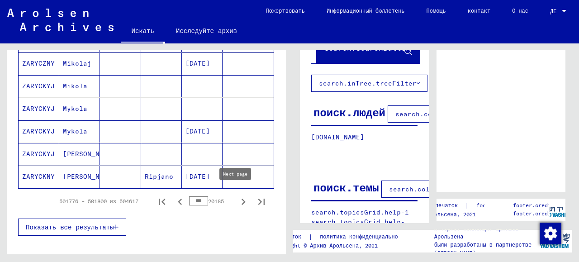
click at [241, 198] on icon "Следующая страница" at bounding box center [243, 201] width 4 height 6
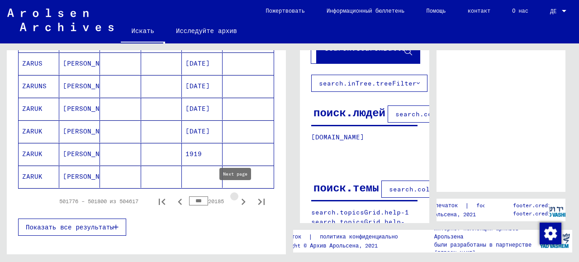
click at [241, 198] on icon "Следующая страница" at bounding box center [243, 201] width 4 height 6
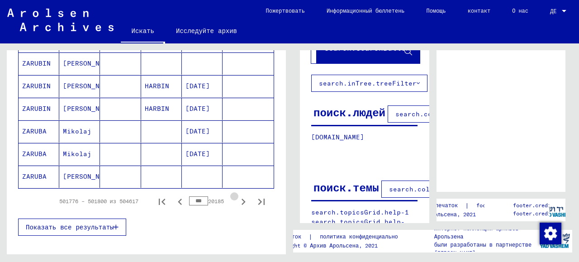
click at [241, 198] on icon "Следующая страница" at bounding box center [243, 201] width 4 height 6
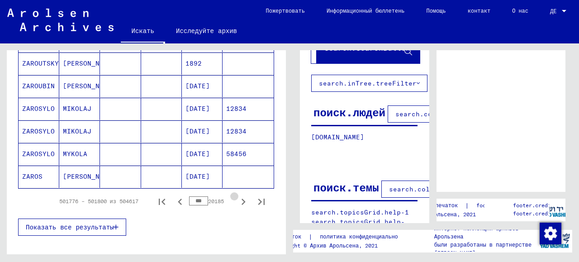
click at [241, 198] on icon "Следующая страница" at bounding box center [243, 201] width 4 height 6
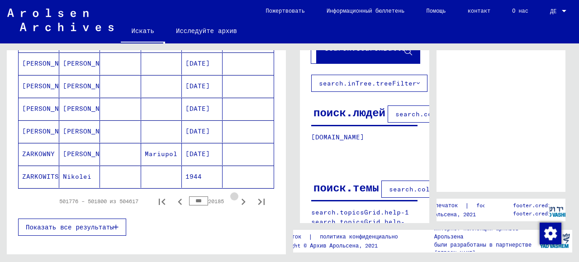
click at [241, 198] on icon "Следующая страница" at bounding box center [243, 201] width 4 height 6
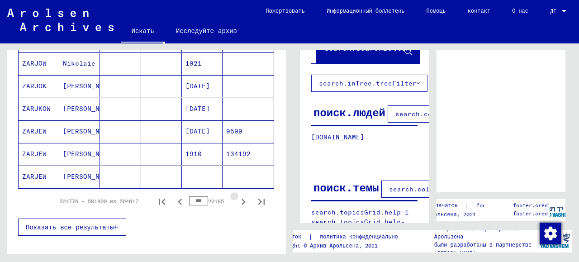
click at [241, 198] on icon "Следующая страница" at bounding box center [243, 201] width 4 height 6
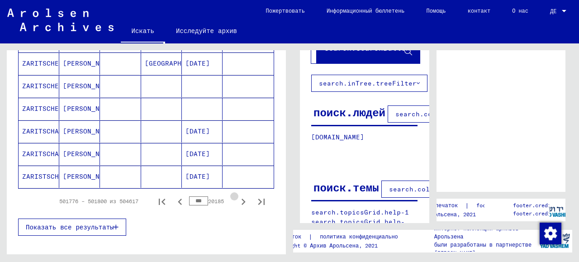
click at [241, 198] on icon "Следующая страница" at bounding box center [243, 201] width 4 height 6
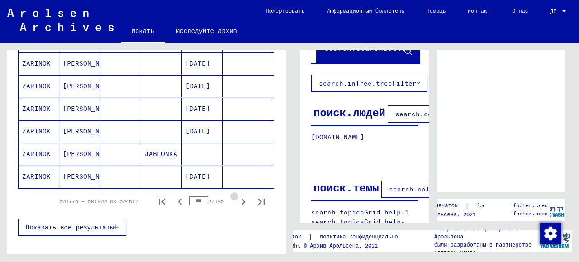
click at [241, 198] on icon "Следующая страница" at bounding box center [243, 201] width 4 height 6
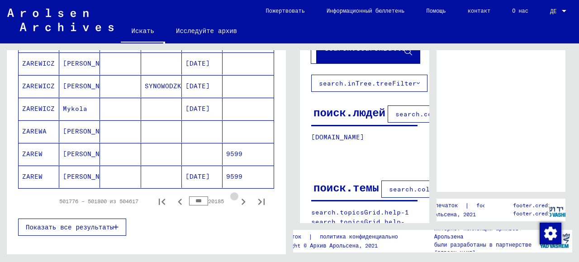
click at [241, 198] on icon "Следующая страница" at bounding box center [243, 201] width 4 height 6
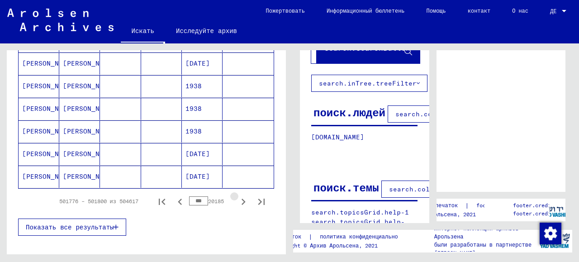
click at [241, 198] on icon "Следующая страница" at bounding box center [243, 201] width 4 height 6
click at [238, 196] on icon "Следующая страница" at bounding box center [243, 201] width 13 height 13
click at [238, 195] on icon "Следующая страница" at bounding box center [243, 201] width 13 height 13
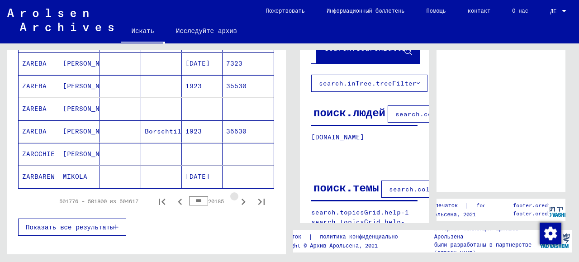
click at [238, 195] on icon "Следующая страница" at bounding box center [243, 201] width 13 height 13
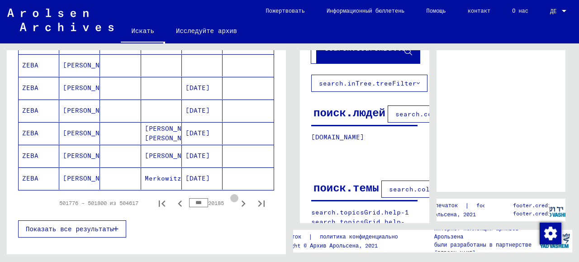
click at [238, 197] on icon "Следующая страница" at bounding box center [243, 203] width 13 height 13
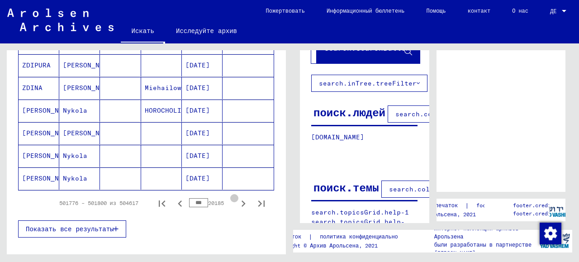
click at [238, 197] on icon "Следующая страница" at bounding box center [243, 203] width 13 height 13
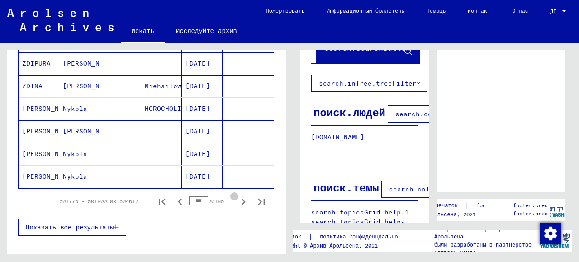
click at [238, 195] on icon "Следующая страница" at bounding box center [243, 201] width 13 height 13
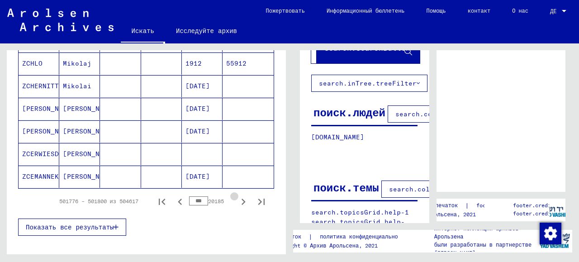
click at [238, 195] on icon "Следующая страница" at bounding box center [243, 201] width 13 height 13
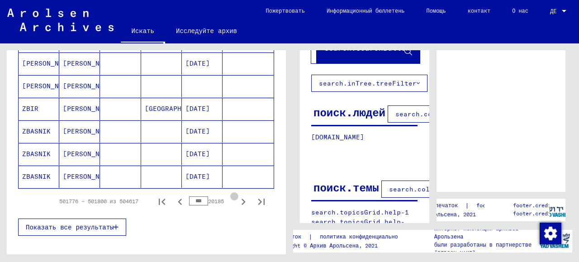
click at [238, 195] on icon "Следующая страница" at bounding box center [243, 201] width 13 height 13
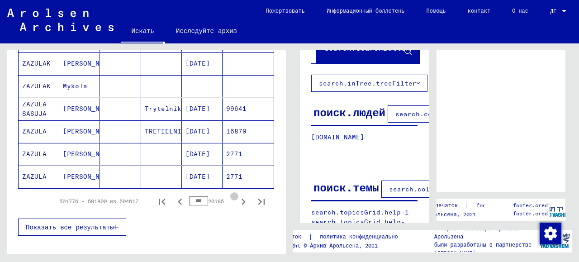
click at [238, 195] on icon "Следующая страница" at bounding box center [243, 201] width 13 height 13
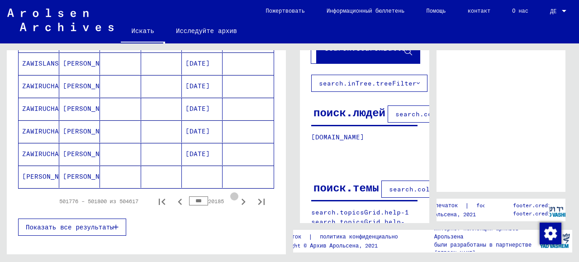
click at [238, 195] on icon "Следующая страница" at bounding box center [243, 201] width 13 height 13
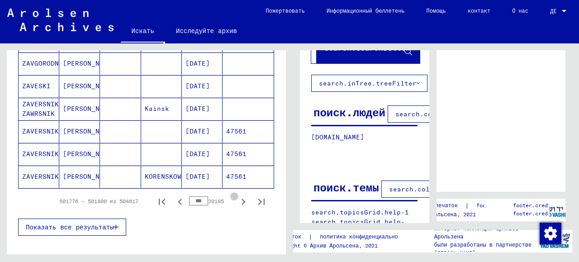
click at [238, 195] on icon "Следующая страница" at bounding box center [243, 201] width 13 height 13
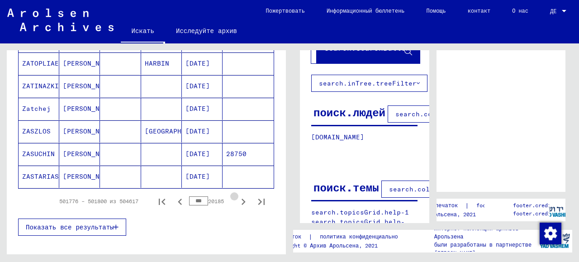
click at [238, 195] on icon "Следующая страница" at bounding box center [243, 201] width 13 height 13
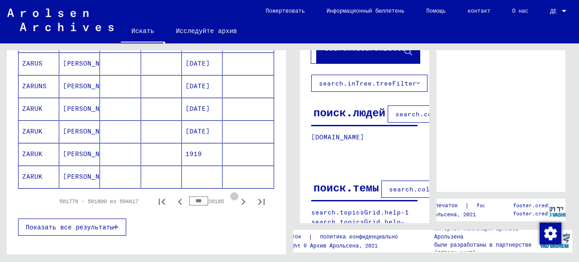
click at [239, 195] on icon "Следующая страница" at bounding box center [243, 201] width 13 height 13
click at [238, 195] on icon "Следующая страница" at bounding box center [243, 201] width 13 height 13
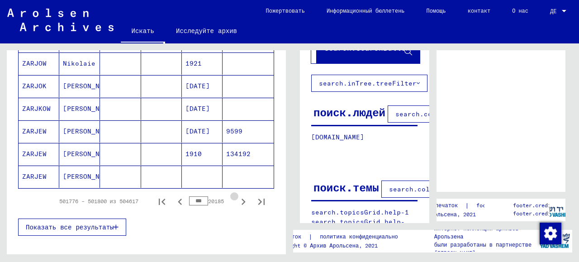
click at [238, 195] on icon "Следующая страница" at bounding box center [243, 201] width 13 height 13
click at [238, 196] on icon "Следующая страница" at bounding box center [243, 201] width 13 height 13
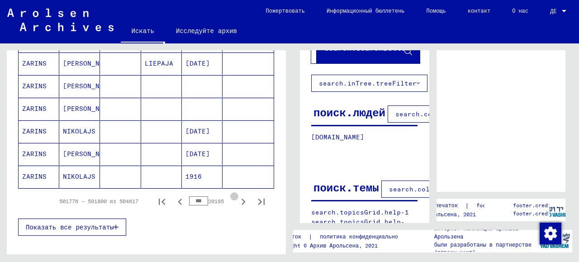
click at [237, 196] on icon "Следующая страница" at bounding box center [243, 201] width 13 height 13
click at [238, 196] on icon "Следующая страница" at bounding box center [243, 201] width 13 height 13
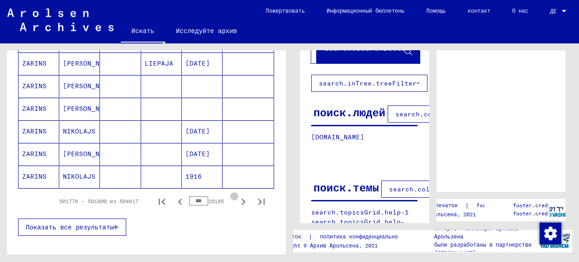
click at [239, 195] on icon "Следующая страница" at bounding box center [243, 201] width 13 height 13
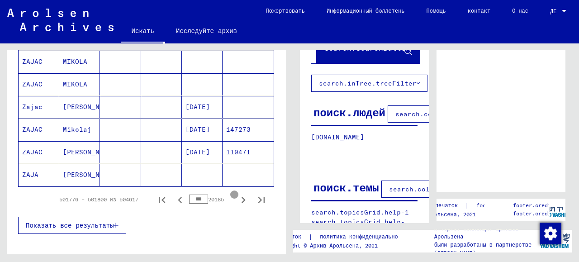
click at [239, 195] on icon "Следующая страница" at bounding box center [243, 199] width 13 height 13
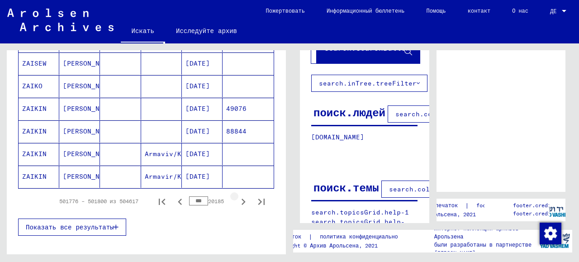
click at [241, 198] on icon "Следующая страница" at bounding box center [243, 201] width 4 height 6
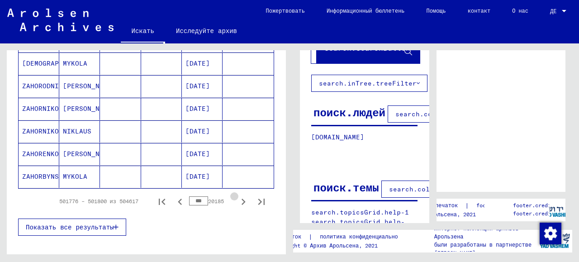
click at [241, 198] on icon "Следующая страница" at bounding box center [243, 201] width 4 height 6
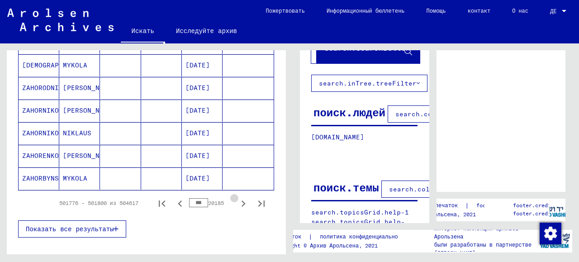
click at [241, 200] on icon "Следующая страница" at bounding box center [243, 203] width 4 height 6
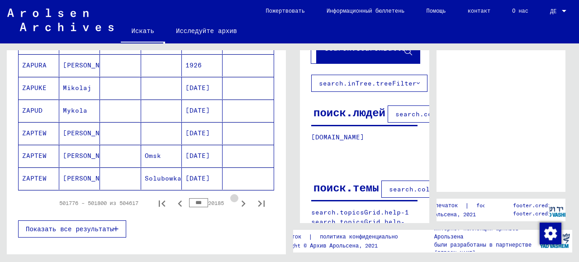
click at [241, 200] on icon "Следующая страница" at bounding box center [243, 203] width 4 height 6
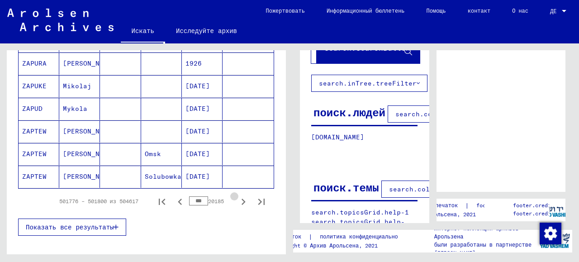
click at [241, 198] on icon "Следующая страница" at bounding box center [243, 201] width 4 height 6
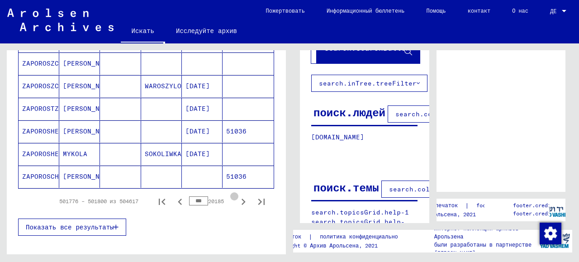
click at [241, 198] on icon "Следующая страница" at bounding box center [243, 201] width 4 height 6
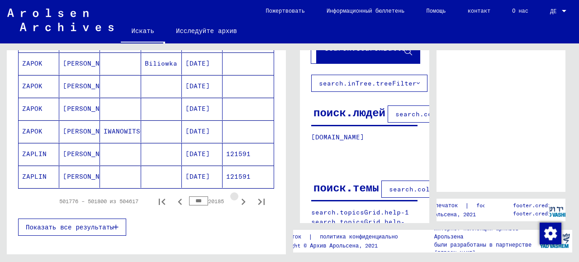
click at [241, 198] on icon "Следующая страница" at bounding box center [243, 201] width 4 height 6
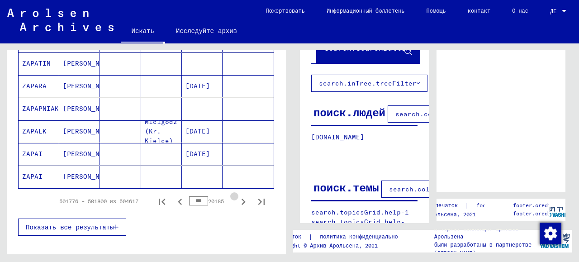
click at [241, 198] on icon "Следующая страница" at bounding box center [243, 201] width 4 height 6
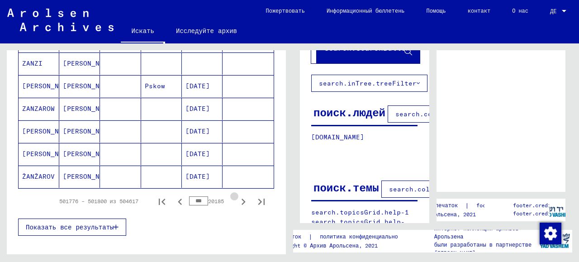
click at [241, 198] on icon "Следующая страница" at bounding box center [243, 201] width 4 height 6
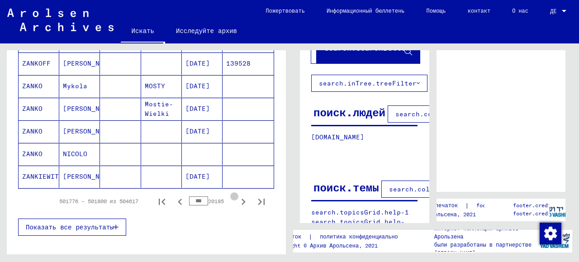
click at [241, 198] on icon "Следующая страница" at bounding box center [243, 201] width 4 height 6
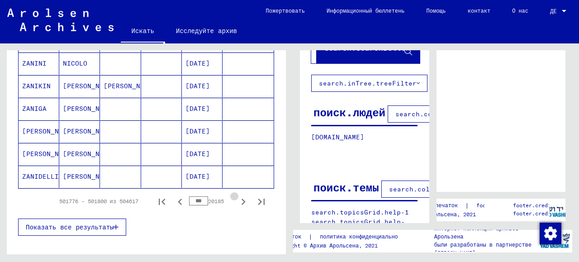
click at [241, 198] on icon "Следующая страница" at bounding box center [243, 201] width 4 height 6
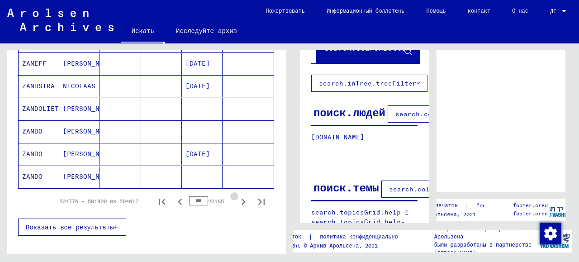
click at [241, 198] on icon "Следующая страница" at bounding box center [243, 201] width 4 height 6
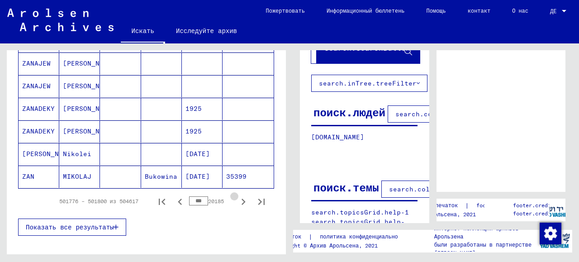
click at [241, 198] on icon "Следующая страница" at bounding box center [243, 201] width 4 height 6
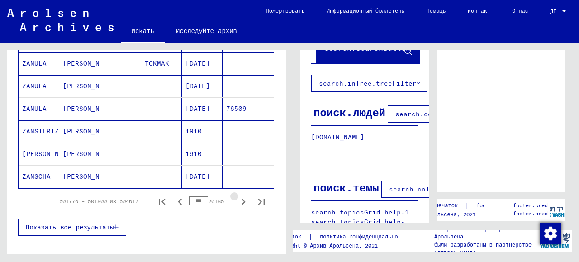
click at [241, 198] on icon "Следующая страница" at bounding box center [243, 201] width 4 height 6
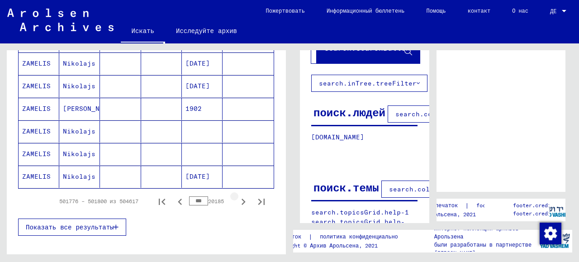
click at [241, 198] on icon "Следующая страница" at bounding box center [243, 201] width 4 height 6
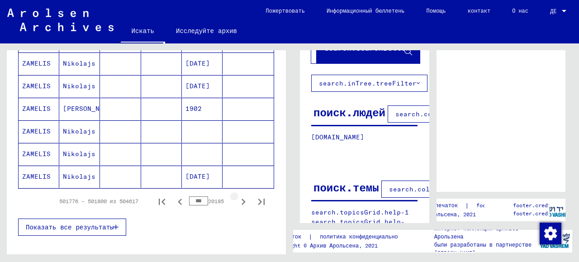
click at [241, 198] on icon "Следующая страница" at bounding box center [243, 201] width 4 height 6
type input "***"
click at [241, 198] on icon "Следующая страница" at bounding box center [243, 201] width 4 height 6
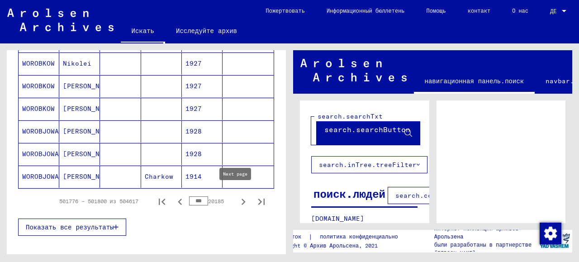
scroll to position [89, 0]
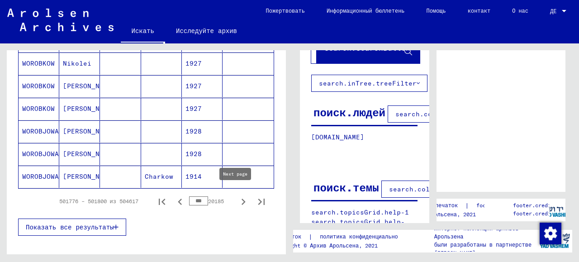
click at [237, 195] on icon "Следующая страница" at bounding box center [243, 201] width 13 height 13
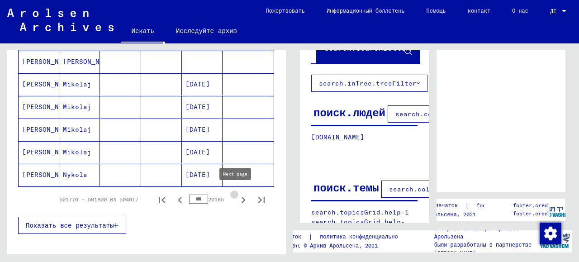
click at [237, 194] on icon "Следующая страница" at bounding box center [243, 199] width 13 height 13
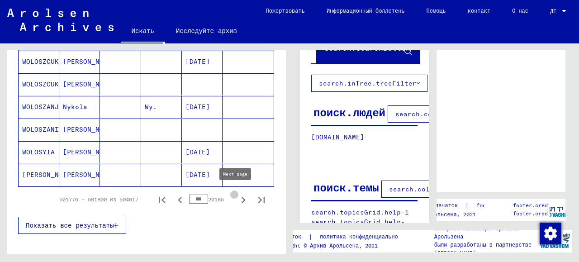
click at [237, 195] on icon "Следующая страница" at bounding box center [243, 199] width 13 height 13
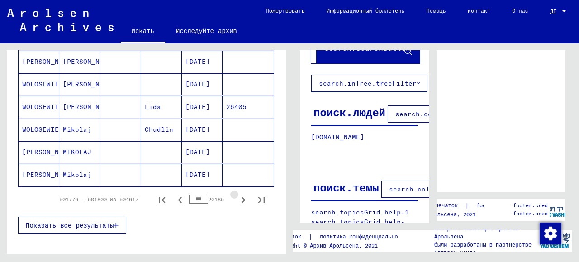
scroll to position [605, 0]
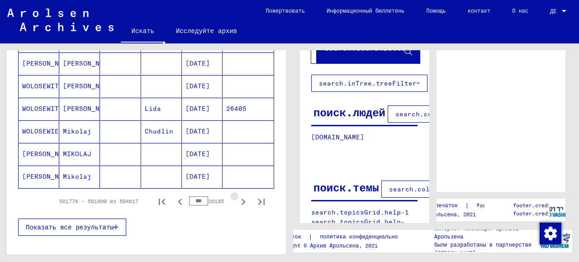
click at [237, 195] on icon "Следующая страница" at bounding box center [243, 201] width 13 height 13
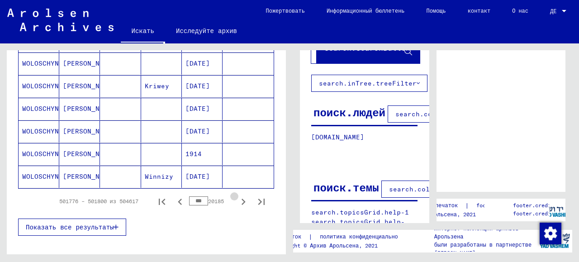
click at [237, 195] on icon "Следующая страница" at bounding box center [243, 201] width 13 height 13
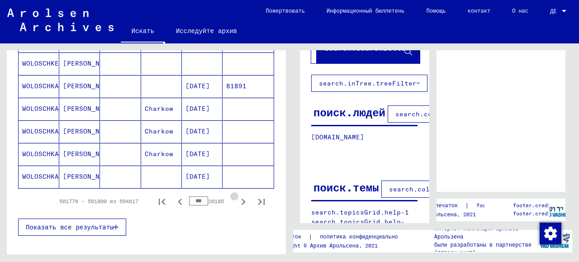
click at [237, 195] on icon "Следующая страница" at bounding box center [243, 201] width 13 height 13
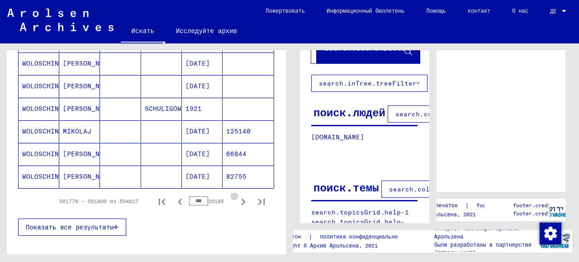
click at [237, 195] on icon "Следующая страница" at bounding box center [243, 201] width 13 height 13
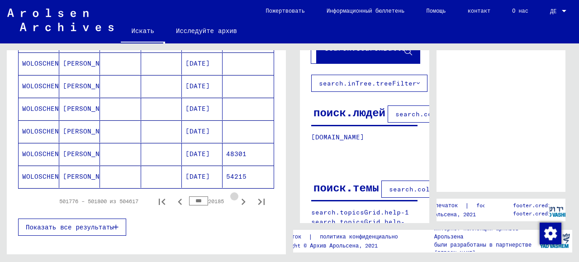
click at [237, 195] on icon "Следующая страница" at bounding box center [243, 201] width 13 height 13
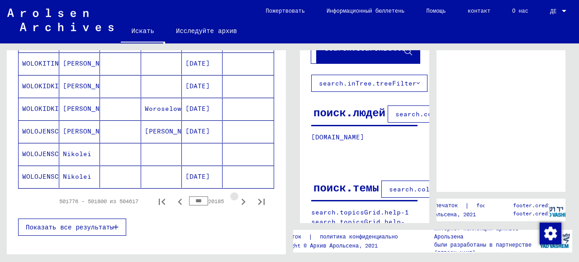
click at [237, 195] on icon "Следующая страница" at bounding box center [243, 201] width 13 height 13
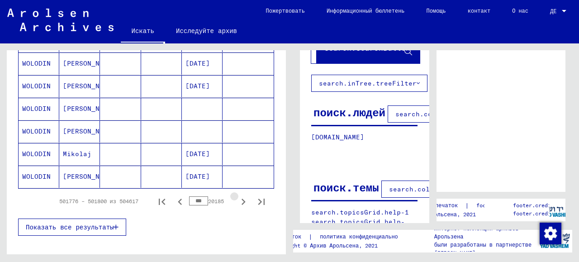
click at [237, 195] on icon "Следующая страница" at bounding box center [243, 201] width 13 height 13
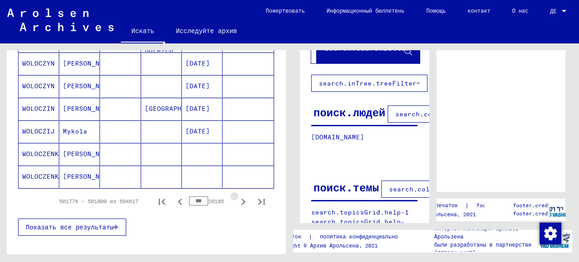
click at [237, 195] on icon "Следующая страница" at bounding box center [243, 201] width 13 height 13
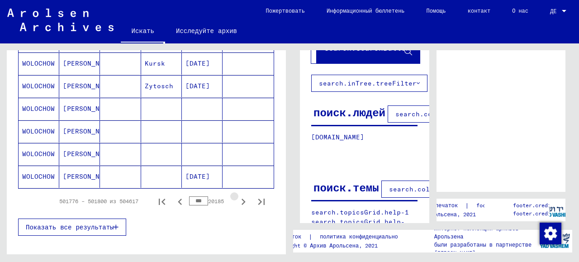
click at [237, 195] on icon "Следующая страница" at bounding box center [243, 201] width 13 height 13
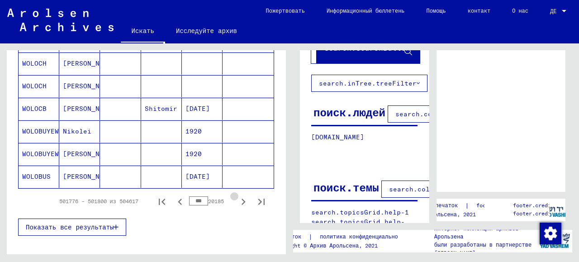
click at [237, 195] on icon "Следующая страница" at bounding box center [243, 201] width 13 height 13
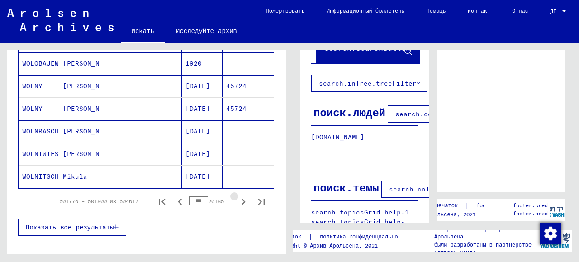
click at [237, 195] on icon "Следующая страница" at bounding box center [243, 201] width 13 height 13
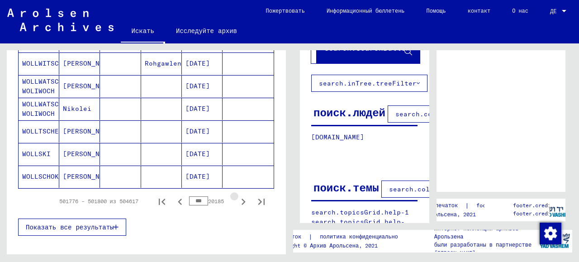
click at [237, 195] on icon "Следующая страница" at bounding box center [243, 201] width 13 height 13
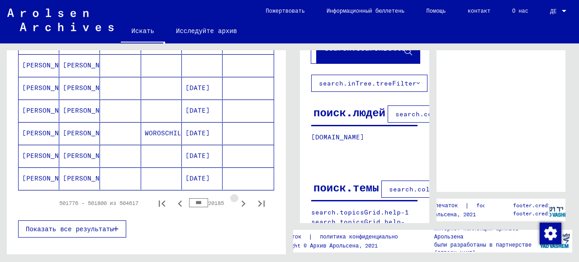
click at [237, 197] on icon "Следующая страница" at bounding box center [243, 203] width 13 height 13
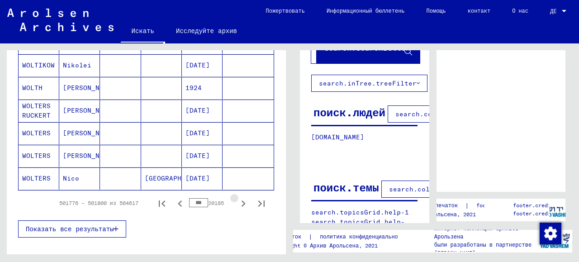
scroll to position [607, 0]
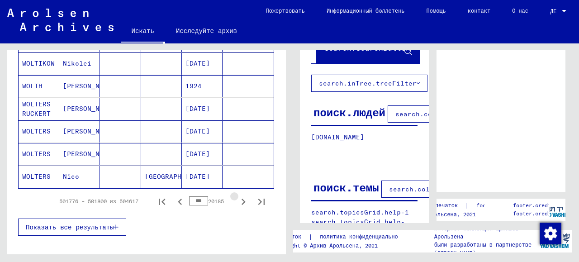
click at [237, 195] on icon "Следующая страница" at bounding box center [243, 201] width 13 height 13
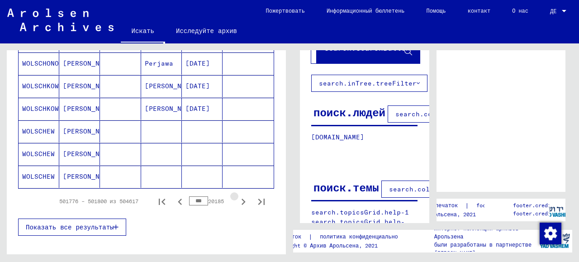
click at [237, 195] on icon "Следующая страница" at bounding box center [243, 201] width 13 height 13
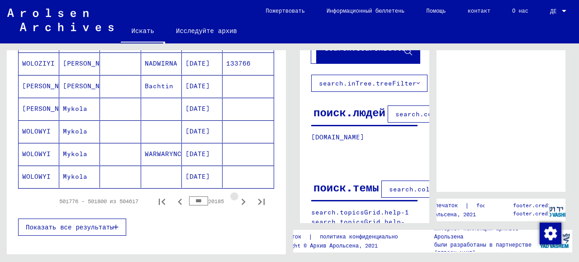
click at [237, 195] on icon "Следующая страница" at bounding box center [243, 201] width 13 height 13
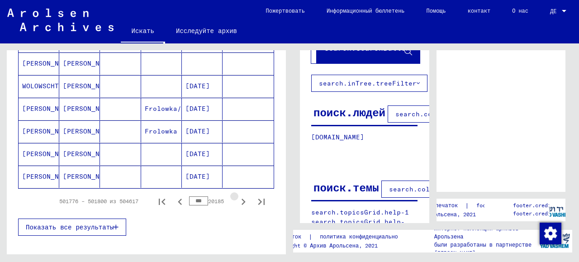
click at [237, 195] on icon "Следующая страница" at bounding box center [243, 201] width 13 height 13
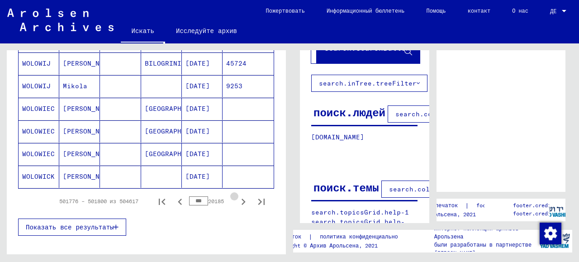
click at [237, 195] on icon "Следующая страница" at bounding box center [243, 201] width 13 height 13
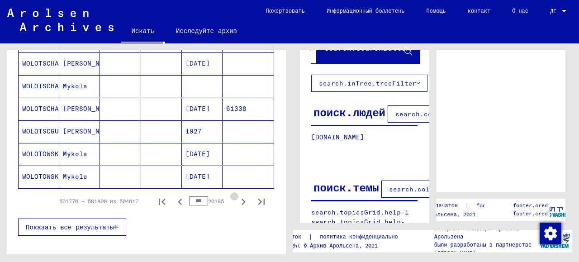
click at [237, 195] on icon "Следующая страница" at bounding box center [243, 201] width 13 height 13
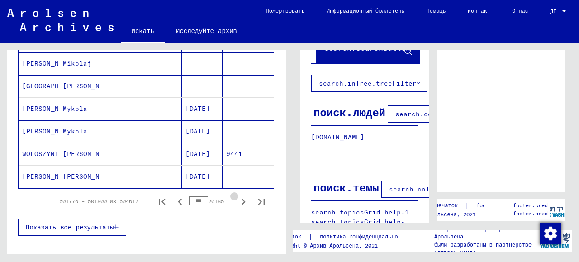
click at [237, 195] on icon "Следующая страница" at bounding box center [243, 201] width 13 height 13
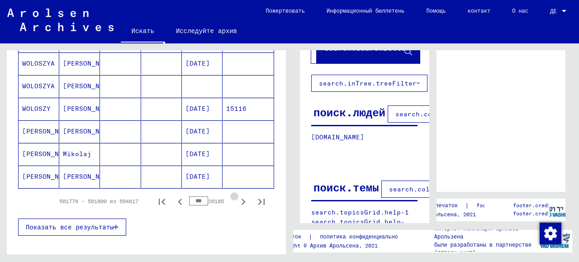
click at [237, 195] on icon "Следующая страница" at bounding box center [243, 201] width 13 height 13
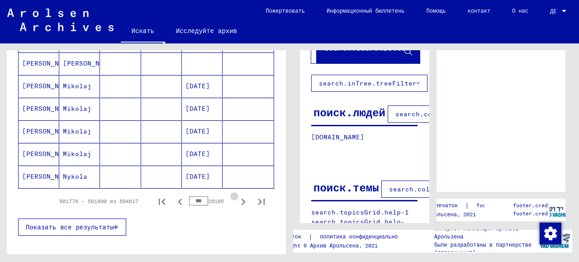
click at [237, 195] on icon "Следующая страница" at bounding box center [243, 201] width 13 height 13
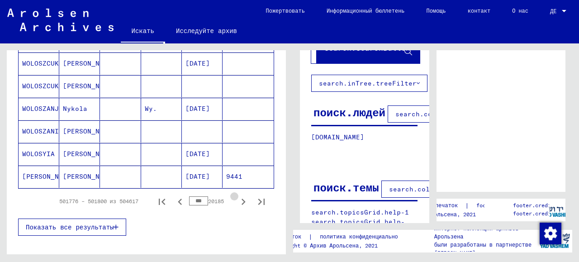
click at [237, 195] on icon "Следующая страница" at bounding box center [243, 201] width 13 height 13
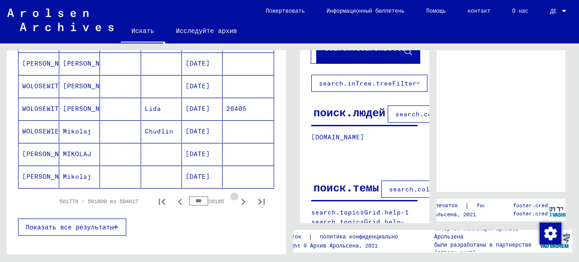
click at [237, 195] on icon "Следующая страница" at bounding box center [243, 201] width 13 height 13
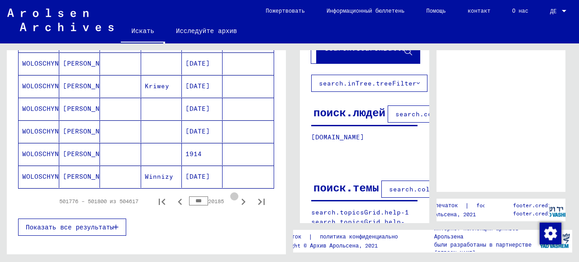
click at [237, 195] on icon "Следующая страница" at bounding box center [243, 201] width 13 height 13
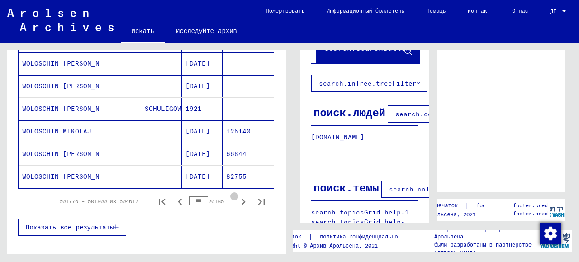
click at [237, 195] on icon "Следующая страница" at bounding box center [243, 201] width 13 height 13
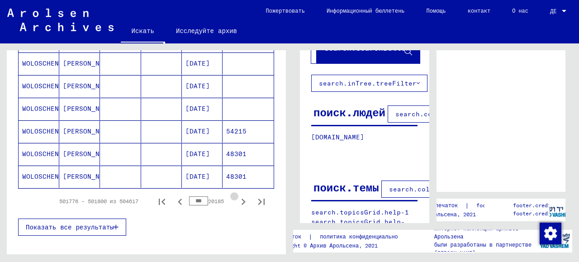
click at [237, 195] on icon "Следующая страница" at bounding box center [243, 201] width 13 height 13
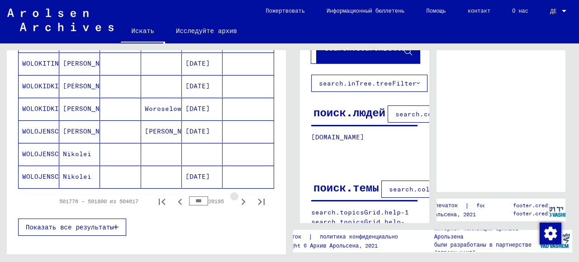
click at [237, 195] on icon "Следующая страница" at bounding box center [243, 201] width 13 height 13
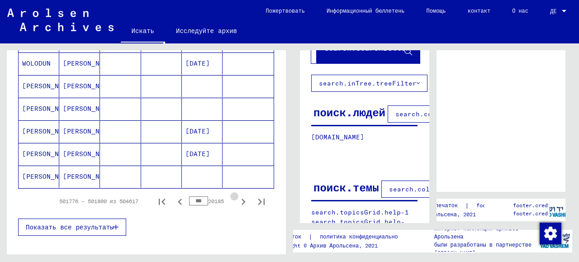
click at [237, 195] on icon "Следующая страница" at bounding box center [243, 201] width 13 height 13
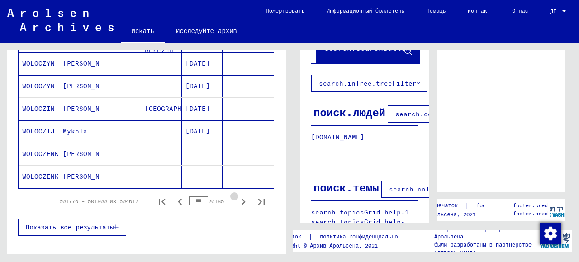
click at [237, 195] on icon "Следующая страница" at bounding box center [243, 201] width 13 height 13
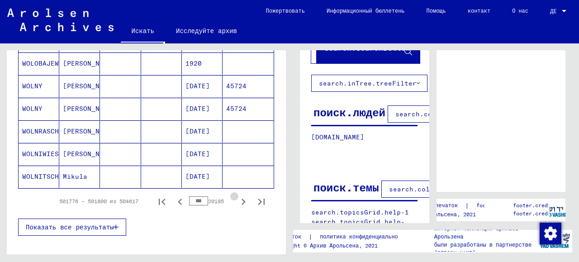
click at [237, 195] on icon "Следующая страница" at bounding box center [243, 201] width 13 height 13
click at [241, 198] on icon "Следующая страница" at bounding box center [243, 201] width 4 height 6
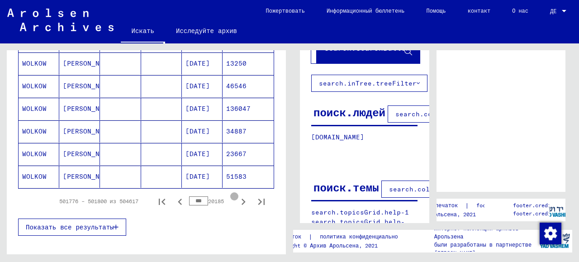
click at [241, 198] on icon "Следующая страница" at bounding box center [243, 201] width 4 height 6
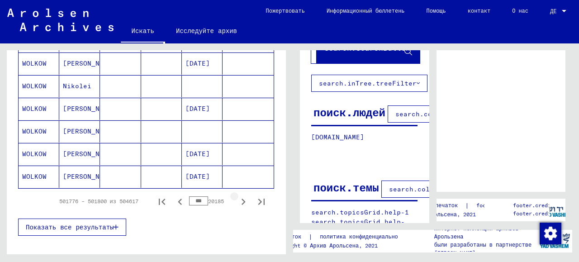
click at [241, 198] on icon "Следующая страница" at bounding box center [243, 201] width 4 height 6
click at [237, 195] on icon "Следующая страница" at bounding box center [243, 201] width 13 height 13
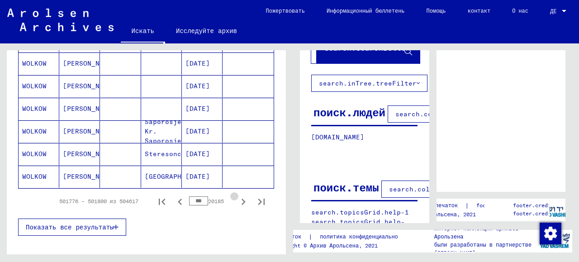
click at [237, 195] on icon "Следующая страница" at bounding box center [243, 201] width 13 height 13
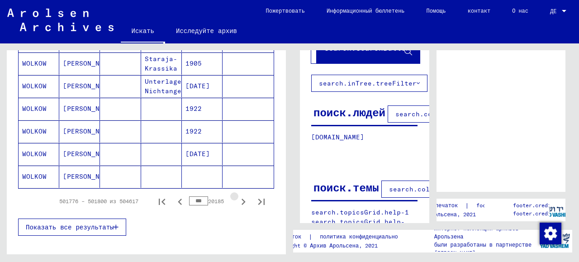
click at [237, 195] on icon "Следующая страница" at bounding box center [243, 201] width 13 height 13
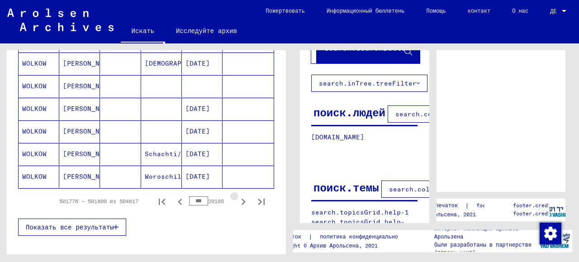
click at [237, 195] on icon "Следующая страница" at bounding box center [243, 201] width 13 height 13
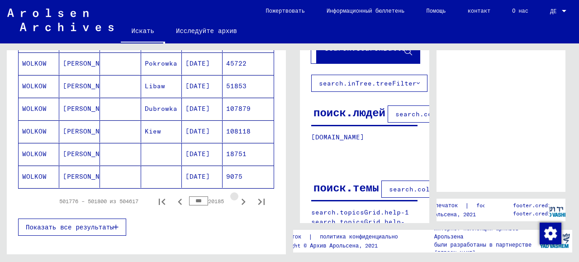
click at [237, 195] on icon "Следующая страница" at bounding box center [243, 201] width 13 height 13
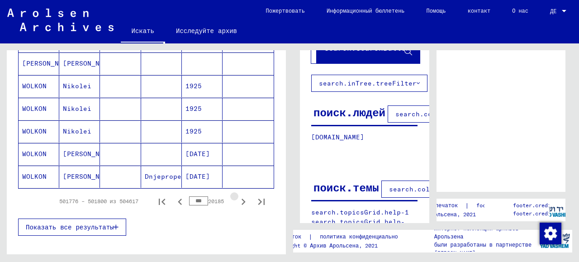
click at [237, 195] on icon "Следующая страница" at bounding box center [243, 201] width 13 height 13
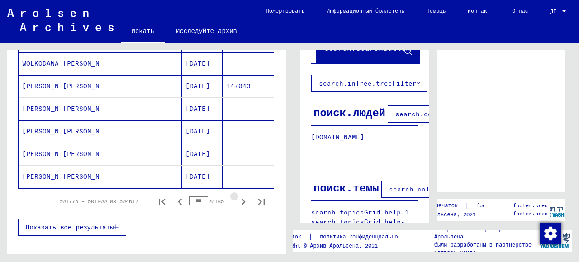
click at [237, 195] on icon "Следующая страница" at bounding box center [243, 201] width 13 height 13
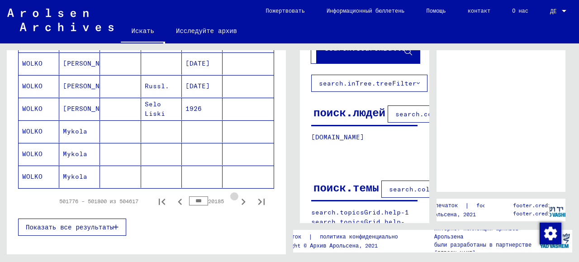
click at [237, 195] on icon "Следующая страница" at bounding box center [243, 201] width 13 height 13
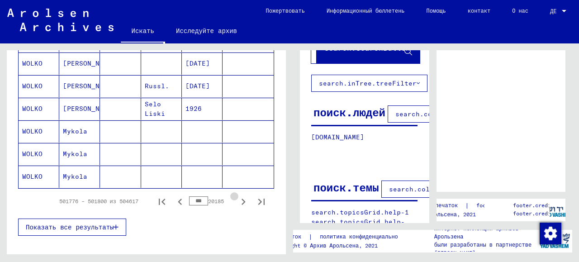
click at [237, 195] on icon "Следующая страница" at bounding box center [243, 201] width 13 height 13
click at [237, 196] on icon "Следующая страница" at bounding box center [243, 201] width 13 height 13
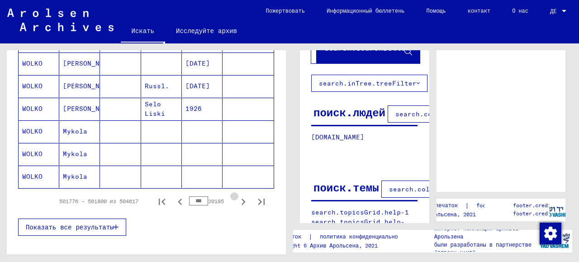
click at [237, 196] on icon "Следующая страница" at bounding box center [243, 201] width 13 height 13
click at [237, 195] on icon "Следующая страница" at bounding box center [243, 201] width 13 height 13
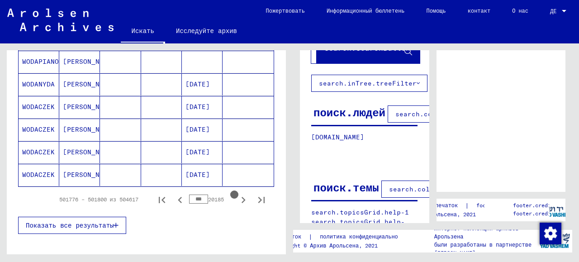
scroll to position [605, 0]
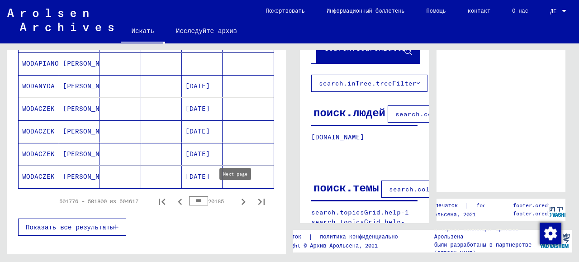
click at [237, 198] on icon "Следующая страница" at bounding box center [243, 201] width 13 height 13
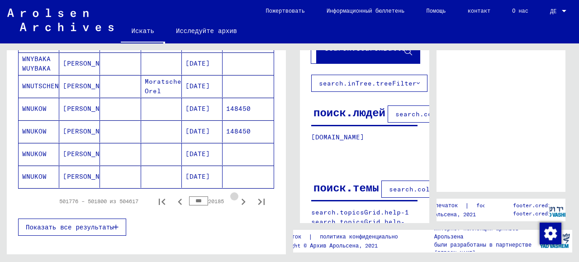
click at [237, 198] on icon "Следующая страница" at bounding box center [243, 201] width 13 height 13
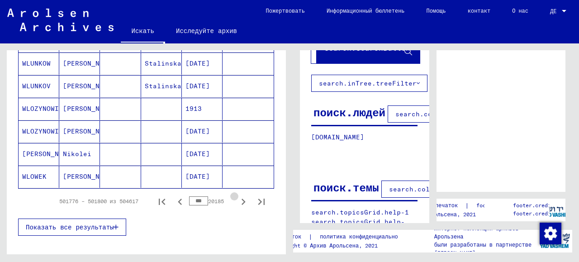
click at [237, 198] on icon "Следующая страница" at bounding box center [243, 201] width 13 height 13
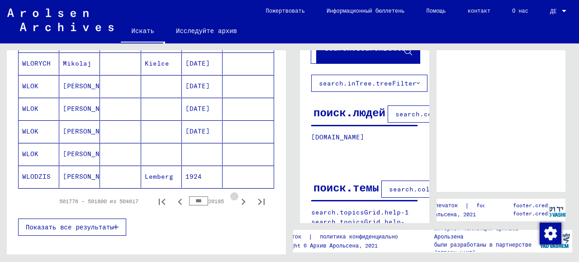
click at [237, 198] on icon "Следующая страница" at bounding box center [243, 201] width 13 height 13
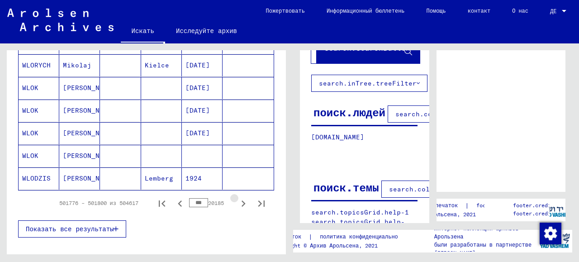
click at [237, 198] on icon "Следующая страница" at bounding box center [243, 203] width 13 height 13
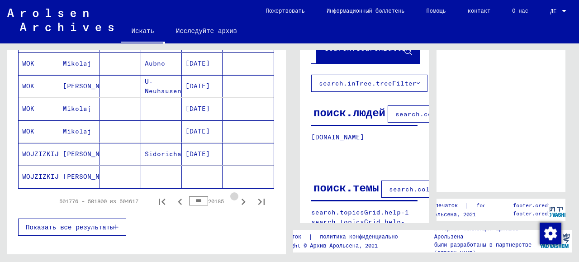
click at [237, 198] on icon "Следующая страница" at bounding box center [243, 201] width 13 height 13
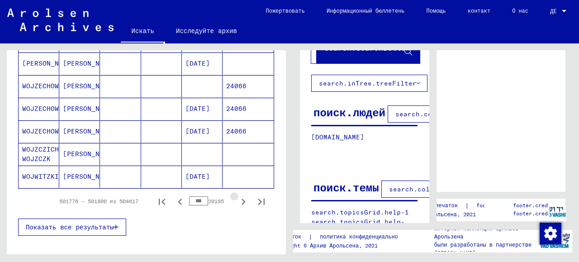
click at [237, 198] on icon "Следующая страница" at bounding box center [243, 201] width 13 height 13
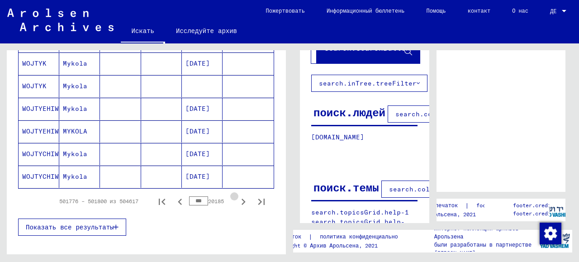
click at [237, 198] on icon "Следующая страница" at bounding box center [243, 201] width 13 height 13
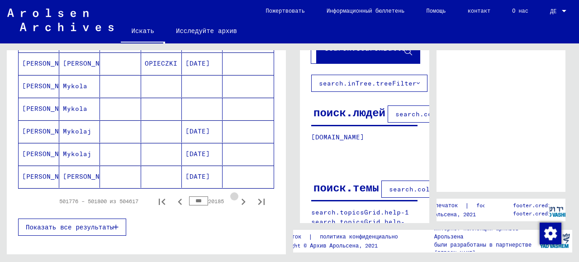
click at [237, 198] on icon "Следующая страница" at bounding box center [243, 201] width 13 height 13
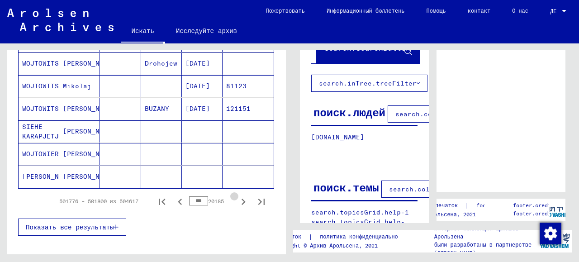
click at [237, 198] on icon "Следующая страница" at bounding box center [243, 201] width 13 height 13
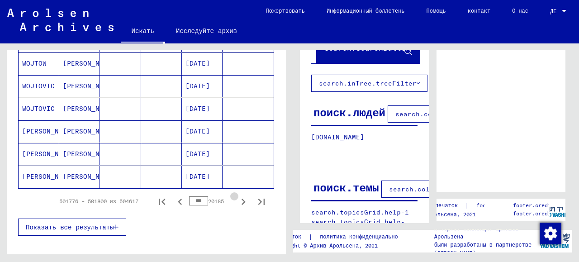
click at [237, 198] on icon "Следующая страница" at bounding box center [243, 201] width 13 height 13
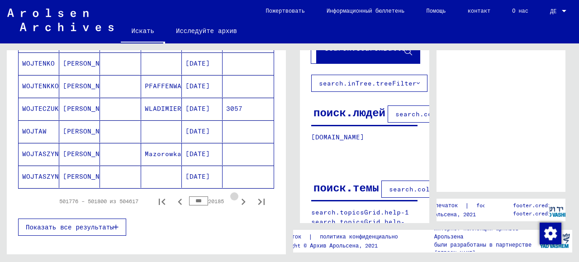
click at [237, 198] on icon "Следующая страница" at bounding box center [243, 201] width 13 height 13
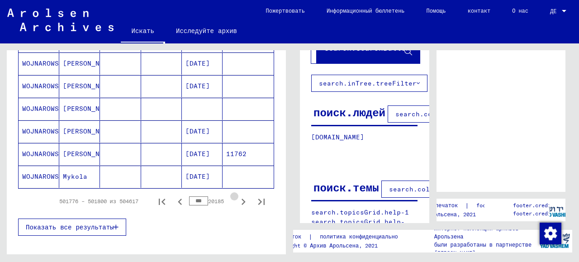
click at [237, 198] on icon "Следующая страница" at bounding box center [243, 201] width 13 height 13
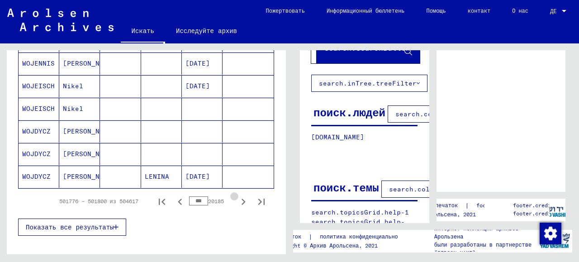
click at [237, 198] on icon "Следующая страница" at bounding box center [243, 201] width 13 height 13
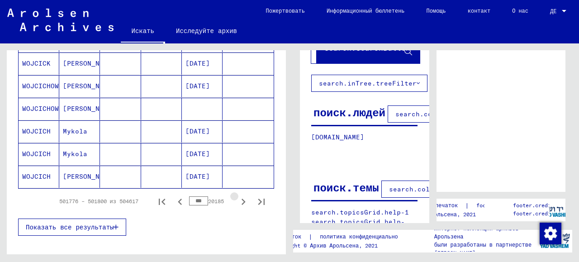
click at [237, 198] on icon "Следующая страница" at bounding box center [243, 201] width 13 height 13
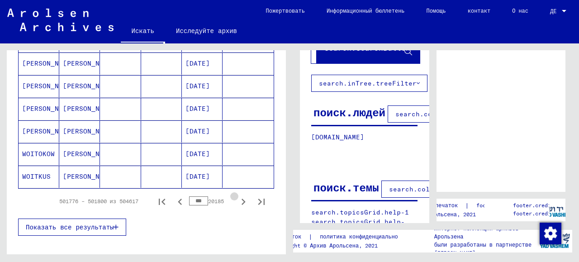
click at [237, 198] on icon "Следующая страница" at bounding box center [243, 201] width 13 height 13
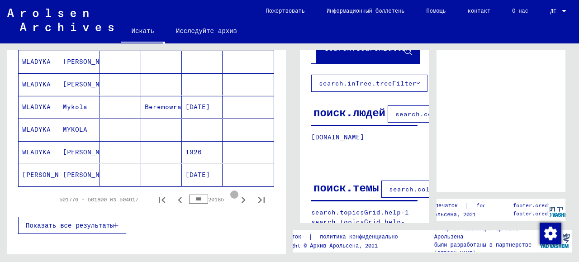
click at [237, 196] on icon "Следующая страница" at bounding box center [243, 199] width 13 height 13
click at [237, 195] on icon "Следующая страница" at bounding box center [243, 199] width 13 height 13
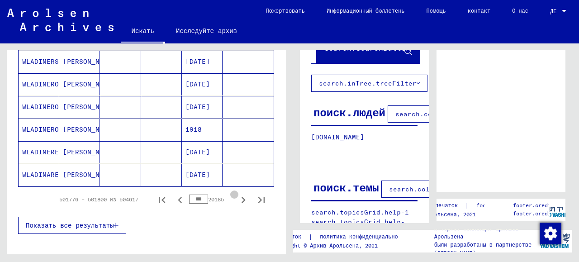
click at [237, 195] on icon "Следующая страница" at bounding box center [243, 199] width 13 height 13
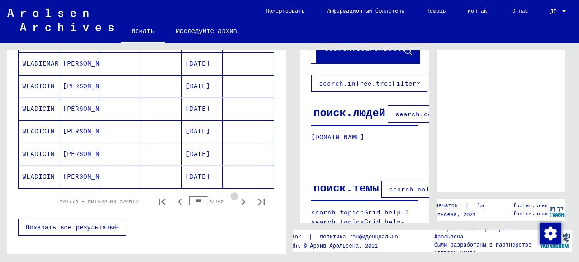
click at [237, 195] on icon "Следующая страница" at bounding box center [243, 201] width 13 height 13
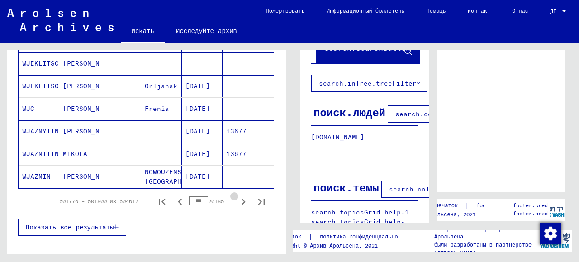
click at [237, 195] on icon "Следующая страница" at bounding box center [243, 201] width 13 height 13
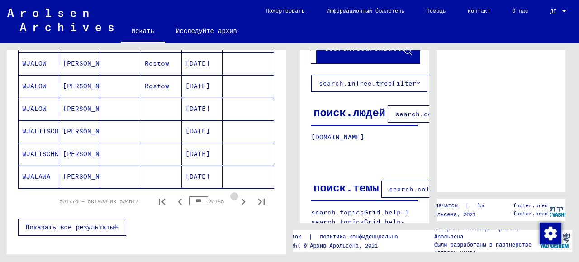
click at [237, 195] on icon "Следующая страница" at bounding box center [243, 201] width 13 height 13
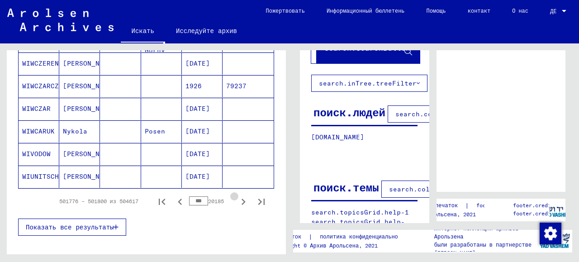
click at [237, 195] on icon "Следующая страница" at bounding box center [243, 201] width 13 height 13
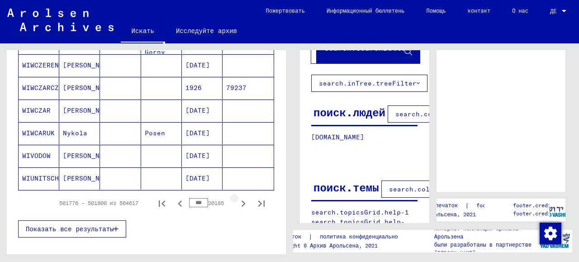
click at [237, 197] on icon "Следующая страница" at bounding box center [243, 203] width 13 height 13
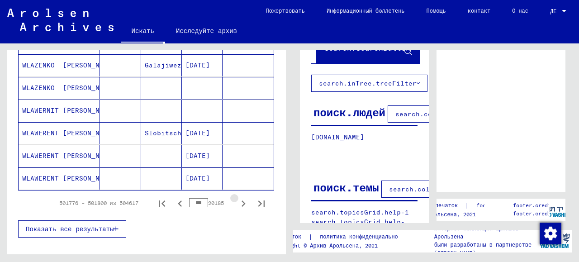
scroll to position [607, 0]
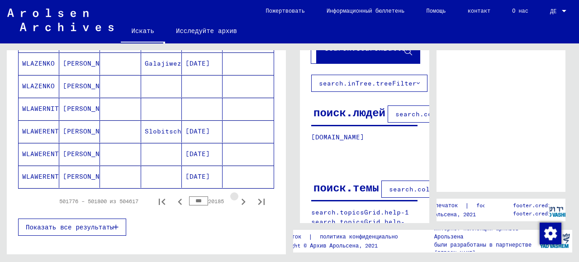
click at [237, 195] on icon "Следующая страница" at bounding box center [243, 201] width 13 height 13
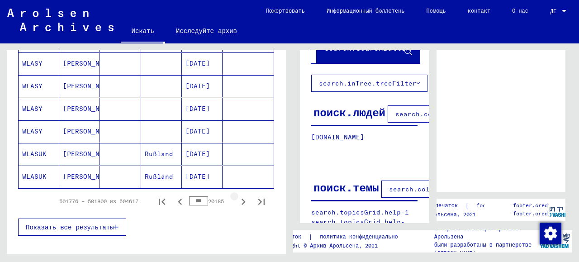
click at [241, 198] on icon "Следующая страница" at bounding box center [243, 201] width 4 height 6
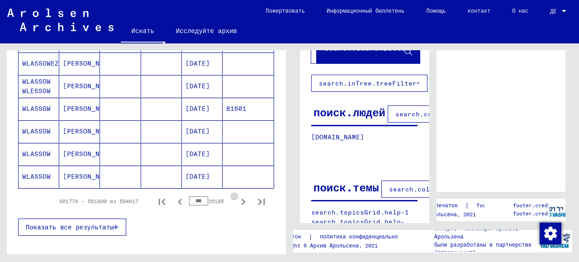
click at [241, 198] on icon "Следующая страница" at bounding box center [243, 201] width 4 height 6
click at [237, 195] on icon "Следующая страница" at bounding box center [243, 201] width 13 height 13
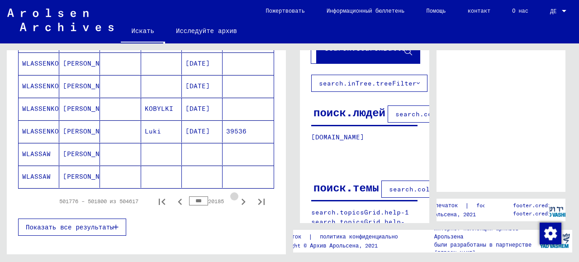
click at [237, 195] on icon "Следующая страница" at bounding box center [243, 201] width 13 height 13
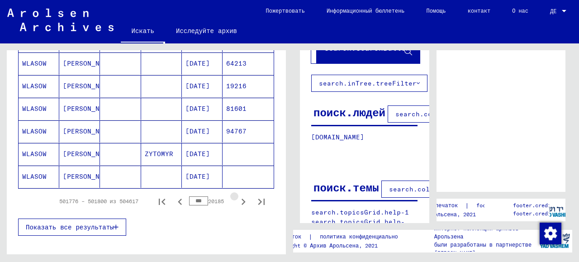
click at [237, 195] on icon "Следующая страница" at bounding box center [243, 201] width 13 height 13
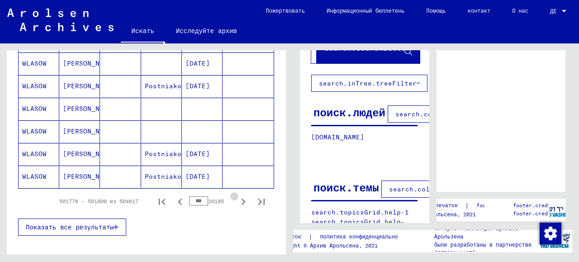
click at [237, 195] on icon "Следующая страница" at bounding box center [243, 201] width 13 height 13
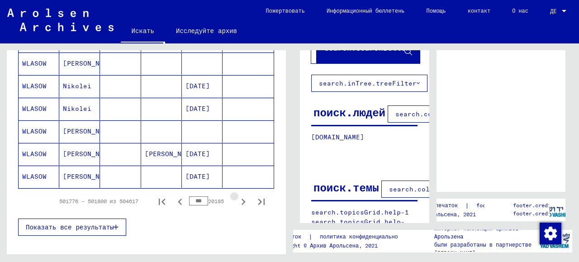
click at [237, 195] on icon "Следующая страница" at bounding box center [243, 201] width 13 height 13
click at [238, 195] on icon "Следующая страница" at bounding box center [243, 201] width 13 height 13
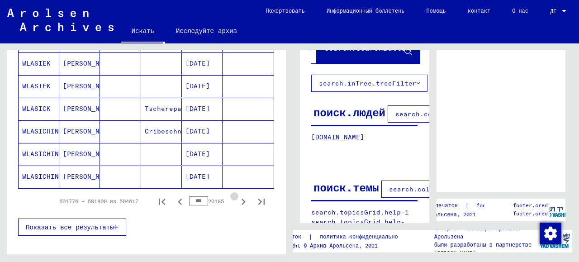
click at [238, 195] on icon "Следующая страница" at bounding box center [243, 201] width 13 height 13
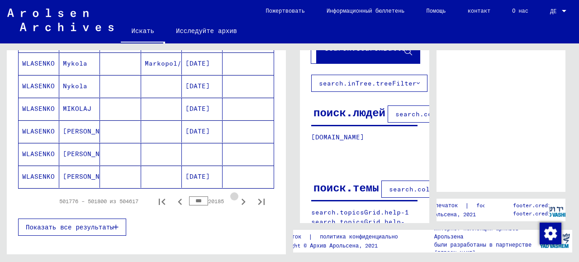
click at [238, 195] on icon "Следующая страница" at bounding box center [243, 201] width 13 height 13
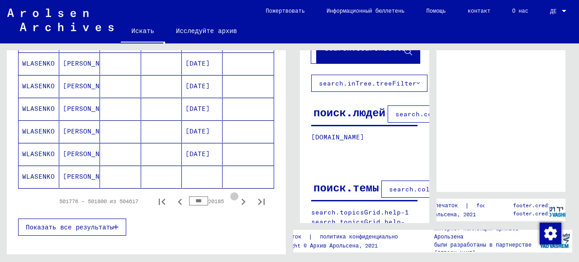
click at [238, 195] on icon "Следующая страница" at bounding box center [243, 201] width 13 height 13
click at [239, 195] on icon "Следующая страница" at bounding box center [243, 201] width 13 height 13
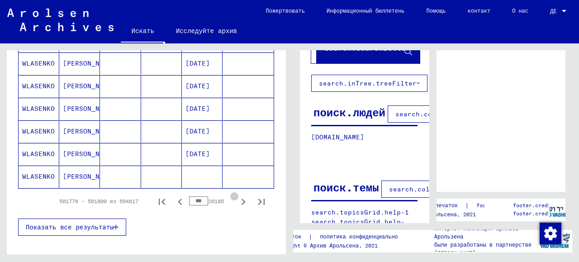
click at [239, 195] on icon "Следующая страница" at bounding box center [243, 201] width 13 height 13
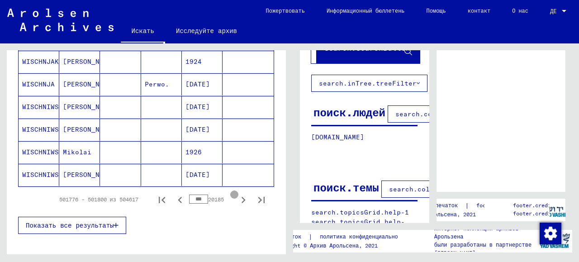
click at [237, 194] on icon "Следующая страница" at bounding box center [243, 199] width 13 height 13
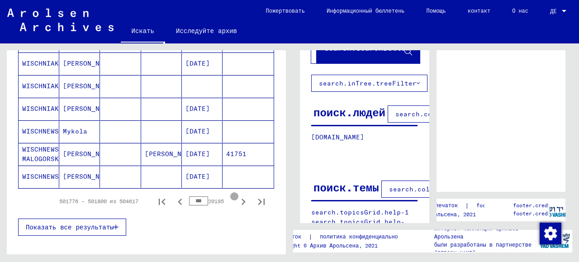
click at [237, 195] on icon "Следующая страница" at bounding box center [243, 201] width 13 height 13
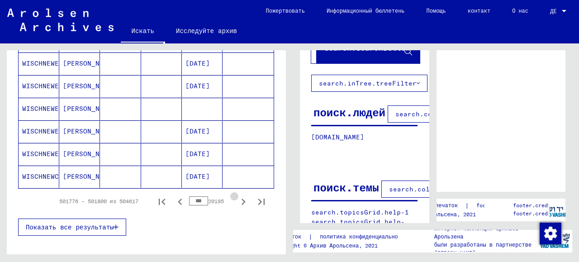
click at [237, 195] on icon "Следующая страница" at bounding box center [243, 201] width 13 height 13
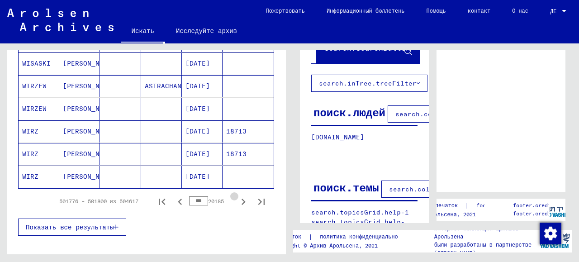
click at [237, 195] on icon "Следующая страница" at bounding box center [243, 201] width 13 height 13
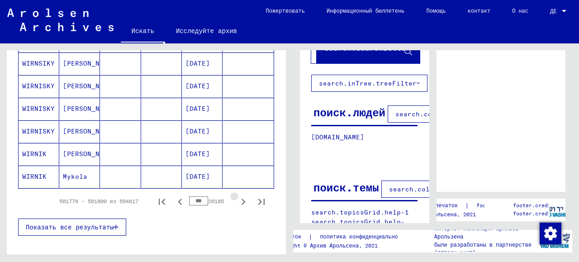
click at [237, 195] on icon "Следующая страница" at bounding box center [243, 201] width 13 height 13
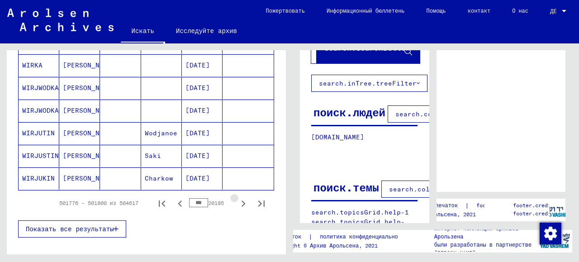
click at [237, 197] on icon "Следующая страница" at bounding box center [243, 203] width 13 height 13
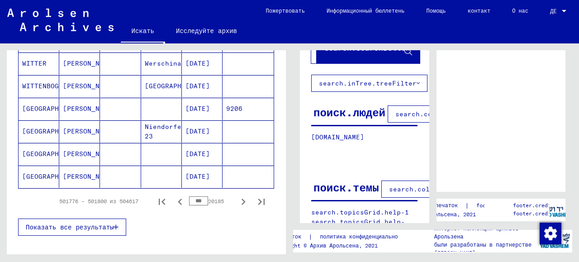
click at [237, 195] on icon "Следующая страница" at bounding box center [243, 201] width 13 height 13
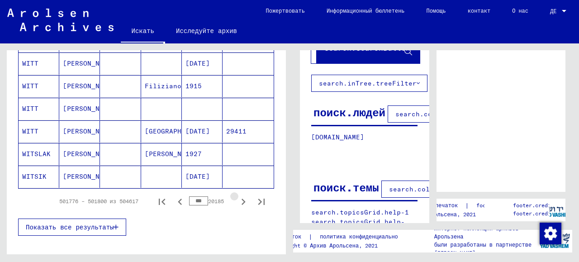
click at [237, 195] on icon "Следующая страница" at bounding box center [243, 201] width 13 height 13
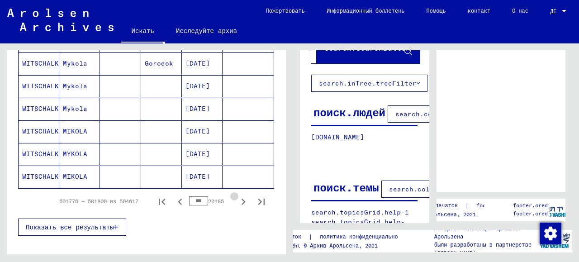
click at [237, 195] on icon "Следующая страница" at bounding box center [243, 201] width 13 height 13
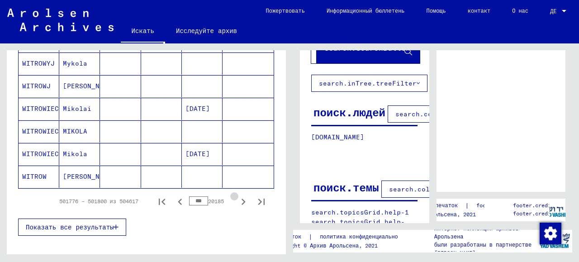
click at [237, 195] on icon "Следующая страница" at bounding box center [243, 201] width 13 height 13
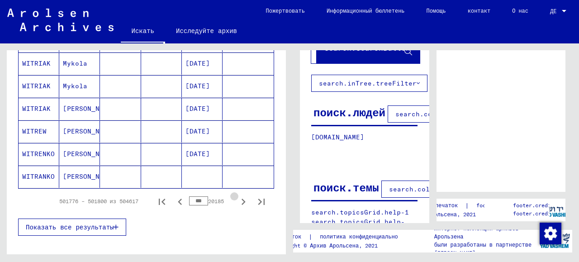
click at [237, 196] on icon "Следующая страница" at bounding box center [243, 201] width 13 height 13
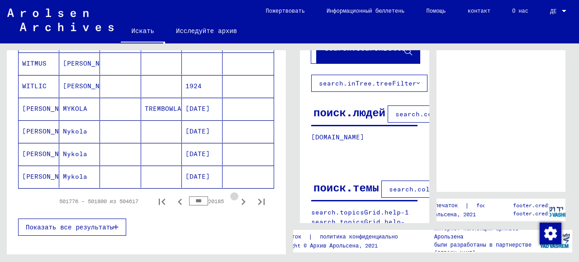
click at [237, 196] on icon "Следующая страница" at bounding box center [243, 201] width 13 height 13
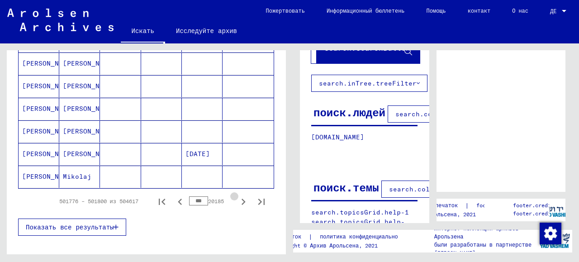
click at [237, 196] on icon "Следующая страница" at bounding box center [243, 201] width 13 height 13
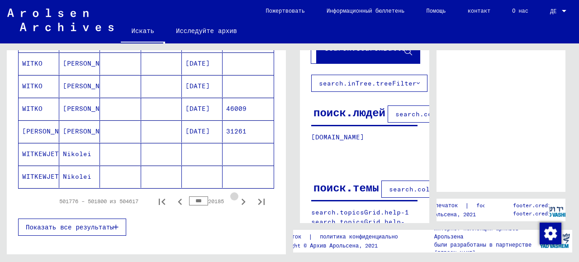
click at [237, 196] on icon "Следующая страница" at bounding box center [243, 201] width 13 height 13
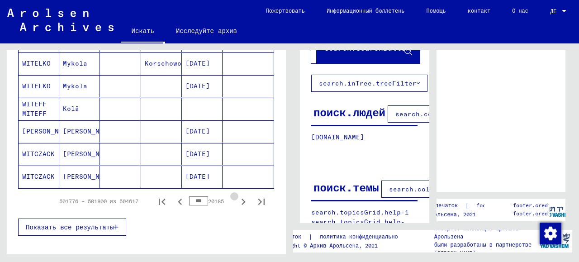
click at [241, 198] on icon "Следующая страница" at bounding box center [243, 201] width 4 height 6
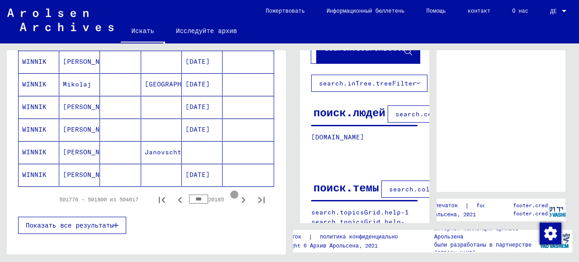
click at [241, 197] on icon "Следующая страница" at bounding box center [243, 200] width 4 height 6
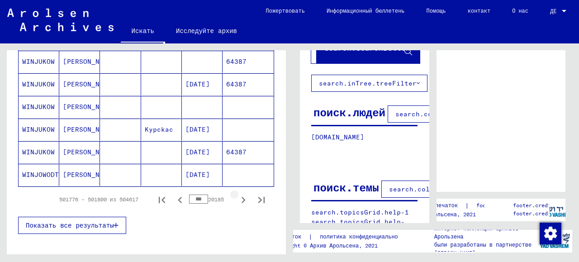
click at [237, 197] on icon "Следующая страница" at bounding box center [243, 199] width 13 height 13
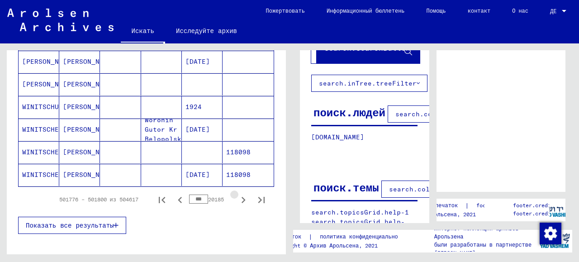
click at [237, 197] on icon "Следующая страница" at bounding box center [243, 199] width 13 height 13
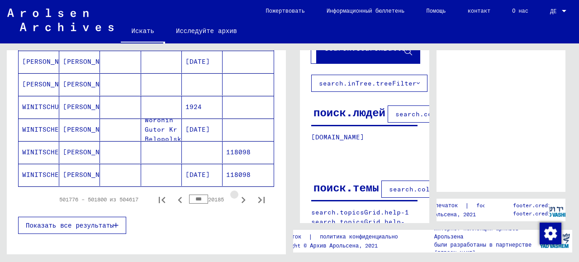
click at [237, 197] on icon "Следующая страница" at bounding box center [243, 199] width 13 height 13
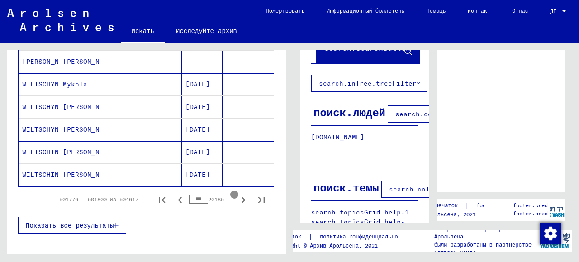
click at [237, 197] on icon "Следующая страница" at bounding box center [243, 199] width 13 height 13
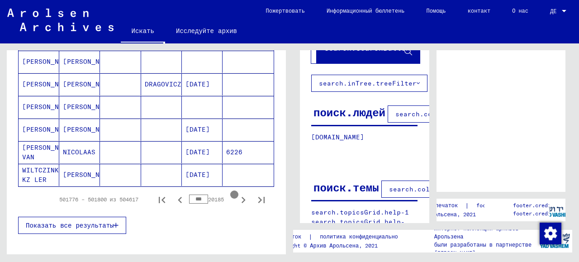
click at [237, 197] on icon "Следующая страница" at bounding box center [243, 199] width 13 height 13
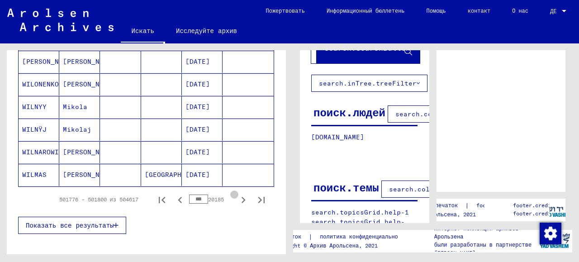
scroll to position [605, 0]
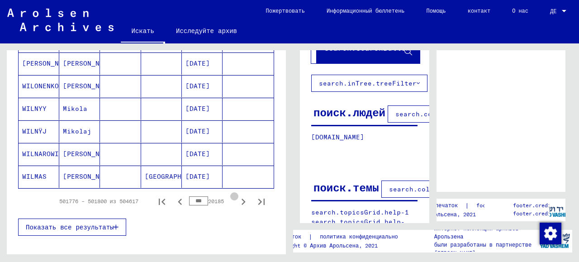
click at [237, 197] on icon "Следующая страница" at bounding box center [243, 201] width 13 height 13
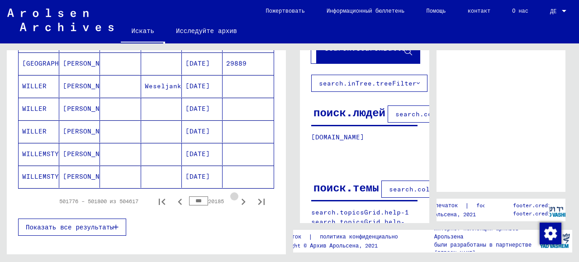
click at [237, 197] on icon "Следующая страница" at bounding box center [243, 201] width 13 height 13
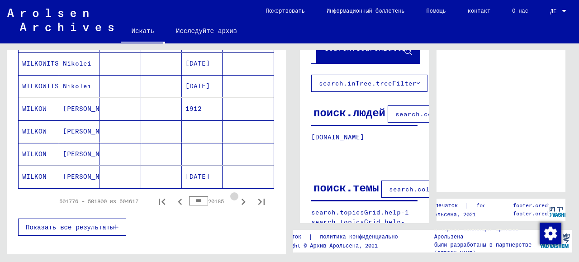
click at [237, 197] on icon "Следующая страница" at bounding box center [243, 201] width 13 height 13
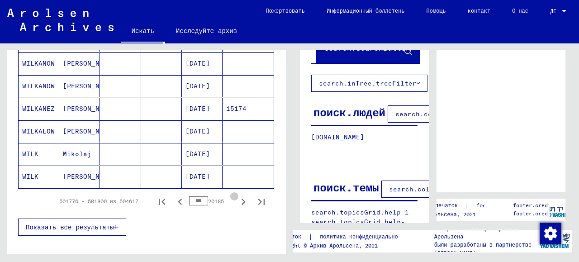
click at [237, 197] on icon "Следующая страница" at bounding box center [243, 201] width 13 height 13
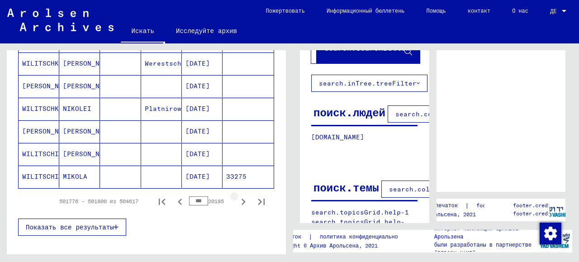
click at [237, 197] on icon "Следующая страница" at bounding box center [243, 201] width 13 height 13
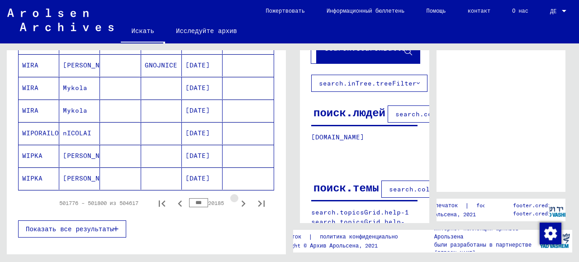
click at [237, 197] on icon "Следующая страница" at bounding box center [243, 203] width 13 height 13
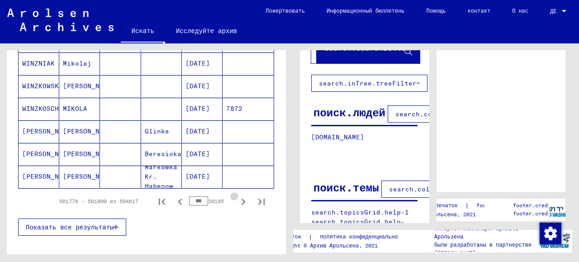
click at [237, 197] on icon "Следующая страница" at bounding box center [243, 201] width 13 height 13
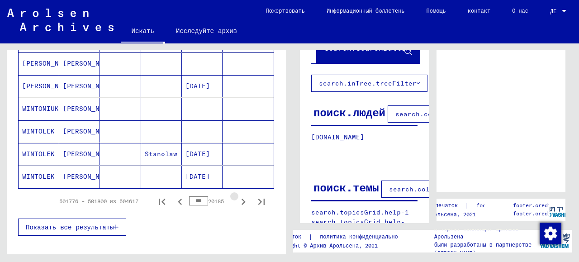
click at [237, 197] on icon "Следующая страница" at bounding box center [243, 201] width 13 height 13
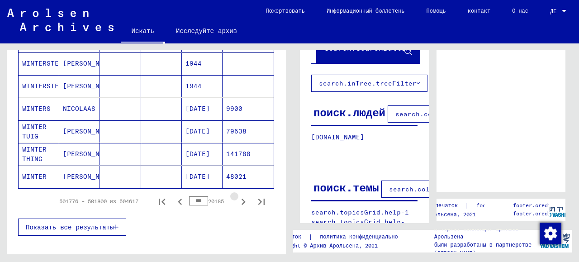
click at [237, 197] on icon "Следующая страница" at bounding box center [243, 201] width 13 height 13
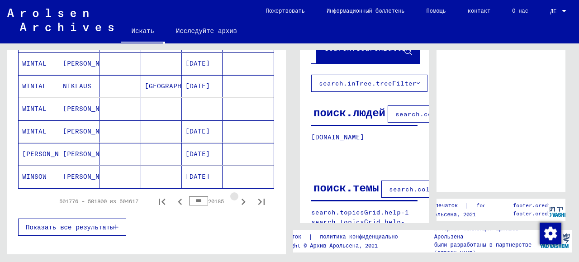
click at [237, 197] on icon "Следующая страница" at bounding box center [243, 201] width 13 height 13
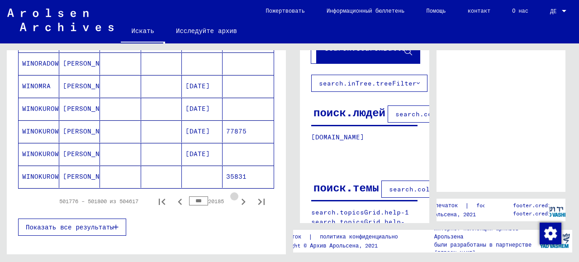
click at [237, 197] on icon "Следующая страница" at bounding box center [243, 201] width 13 height 13
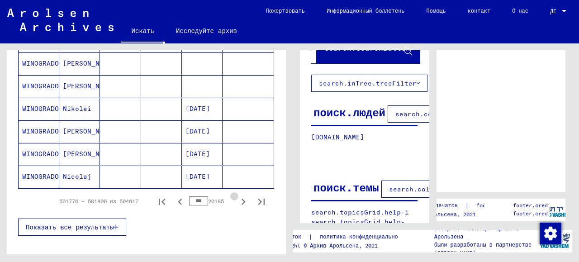
click at [237, 197] on icon "Следующая страница" at bounding box center [243, 201] width 13 height 13
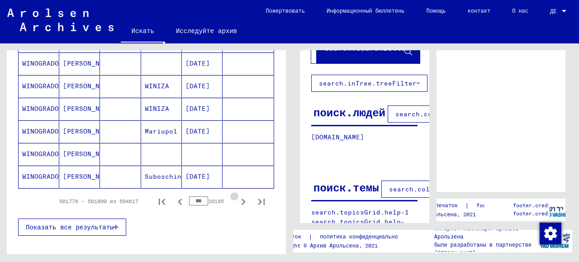
click at [237, 197] on icon "Следующая страница" at bounding box center [243, 201] width 13 height 13
click at [237, 198] on icon "Следующая страница" at bounding box center [243, 201] width 13 height 13
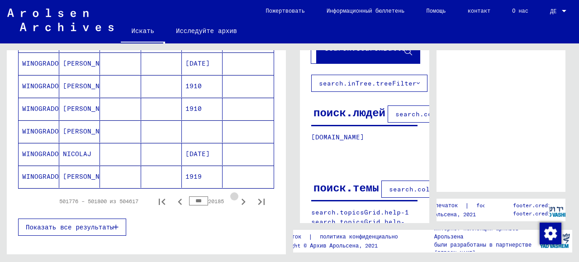
click at [237, 198] on icon "Следующая страница" at bounding box center [243, 201] width 13 height 13
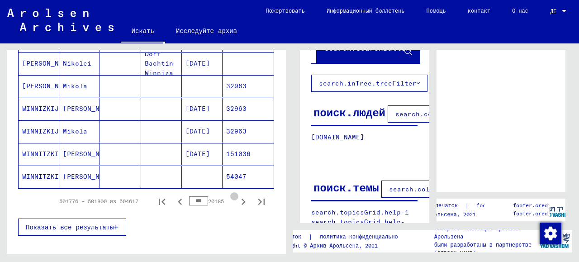
click at [237, 198] on icon "Следующая страница" at bounding box center [243, 201] width 13 height 13
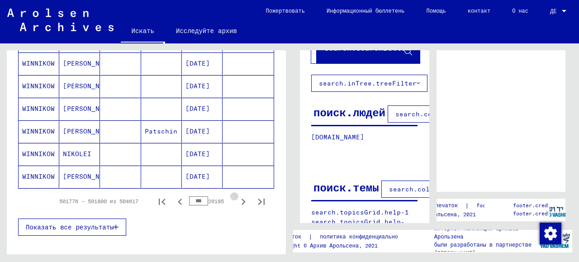
click at [237, 198] on icon "Следующая страница" at bounding box center [243, 201] width 13 height 13
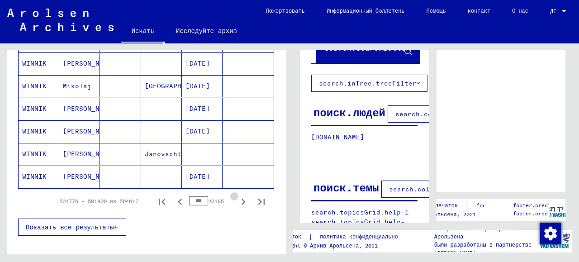
click at [237, 198] on icon "Следующая страница" at bounding box center [243, 201] width 13 height 13
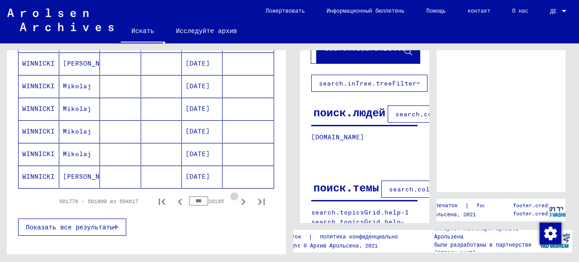
click at [237, 198] on icon "Следующая страница" at bounding box center [243, 201] width 13 height 13
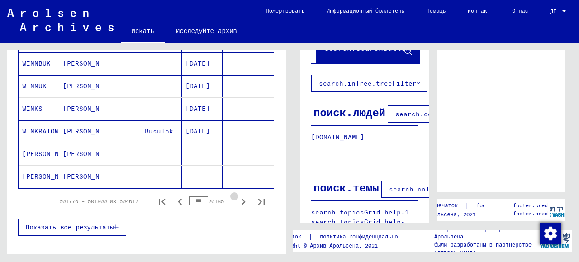
click at [237, 198] on icon "Следующая страница" at bounding box center [243, 201] width 13 height 13
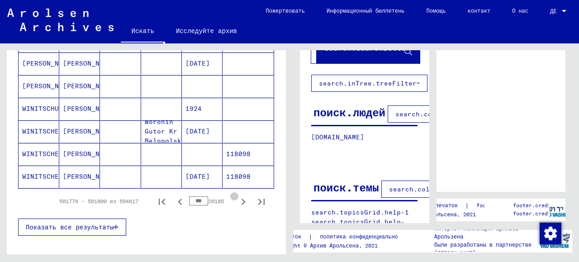
click at [237, 198] on icon "Следующая страница" at bounding box center [243, 201] width 13 height 13
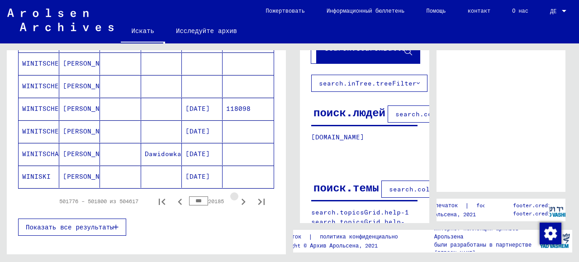
click at [237, 198] on icon "Следующая страница" at bounding box center [243, 201] width 13 height 13
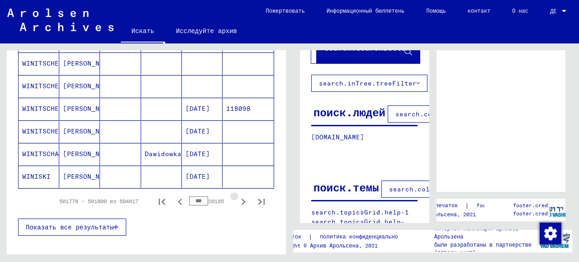
click at [237, 198] on icon "Следующая страница" at bounding box center [243, 201] width 13 height 13
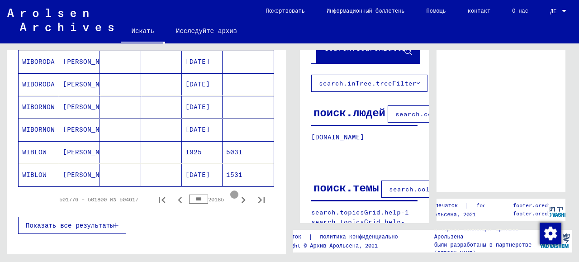
click at [237, 198] on icon "Следующая страница" at bounding box center [243, 199] width 13 height 13
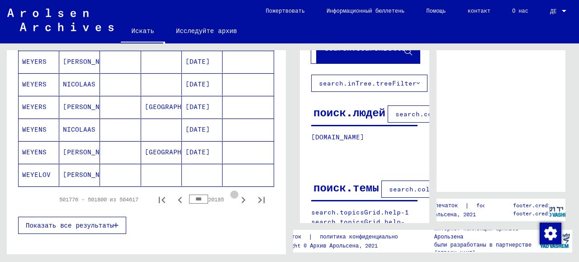
click at [237, 198] on icon "Следующая страница" at bounding box center [243, 199] width 13 height 13
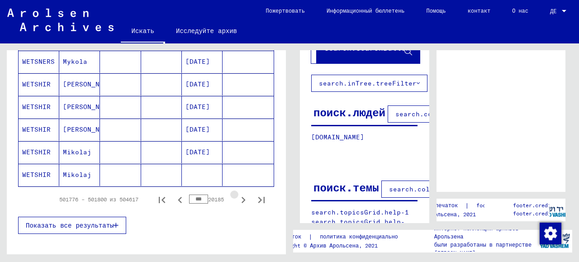
scroll to position [605, 0]
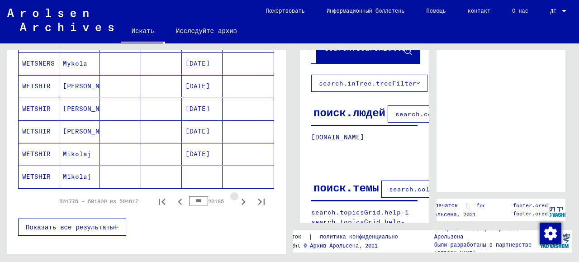
click at [237, 198] on icon "Следующая страница" at bounding box center [243, 201] width 13 height 13
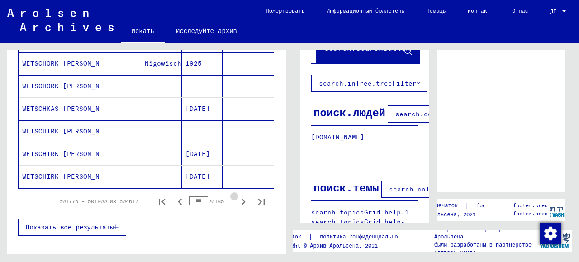
click at [237, 198] on icon "Следующая страница" at bounding box center [243, 201] width 13 height 13
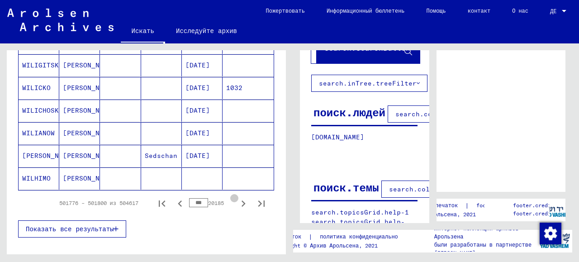
click at [237, 198] on icon "Следующая страница" at bounding box center [243, 203] width 13 height 13
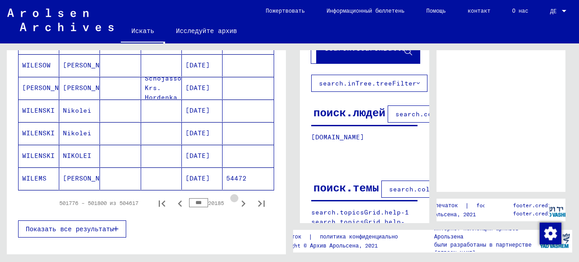
click at [237, 198] on icon "Следующая страница" at bounding box center [243, 203] width 13 height 13
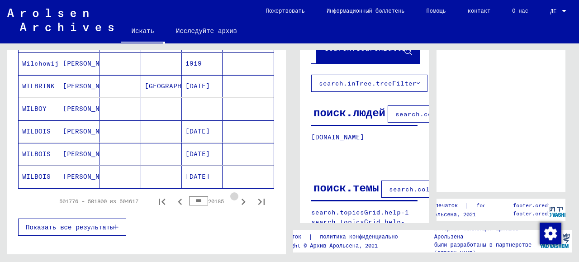
click at [237, 198] on icon "Следующая страница" at bounding box center [243, 201] width 13 height 13
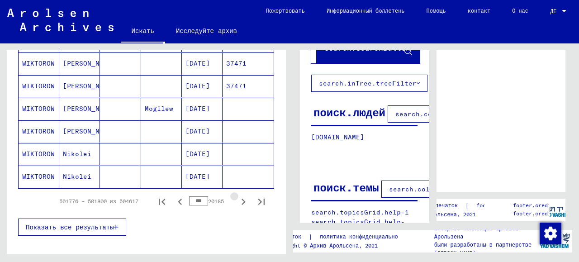
click at [237, 198] on icon "Следующая страница" at bounding box center [243, 201] width 13 height 13
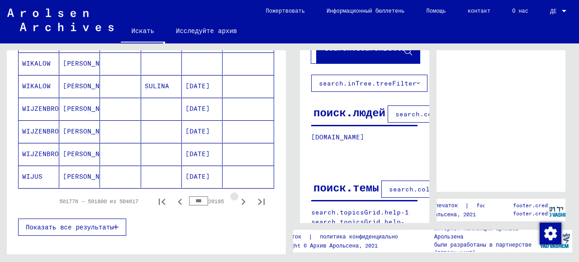
click at [237, 198] on icon "Следующая страница" at bounding box center [243, 201] width 13 height 13
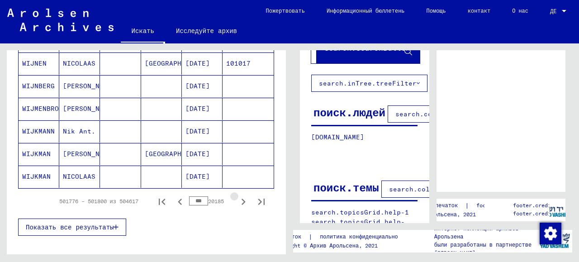
click at [237, 198] on icon "Следующая страница" at bounding box center [243, 201] width 13 height 13
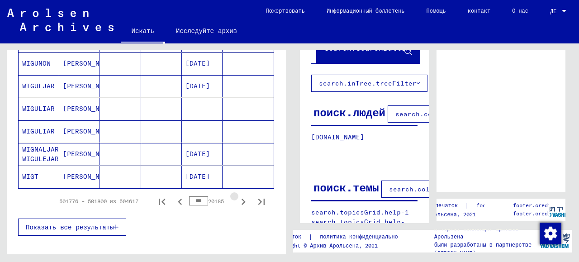
click at [237, 198] on icon "Следующая страница" at bounding box center [243, 201] width 13 height 13
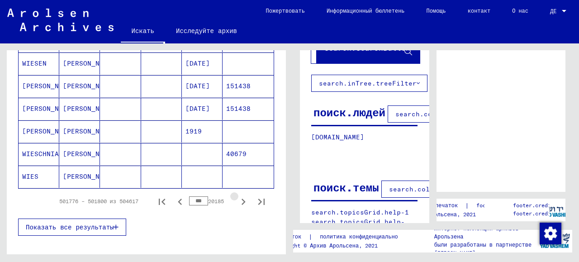
click at [237, 198] on icon "Следующая страница" at bounding box center [243, 201] width 13 height 13
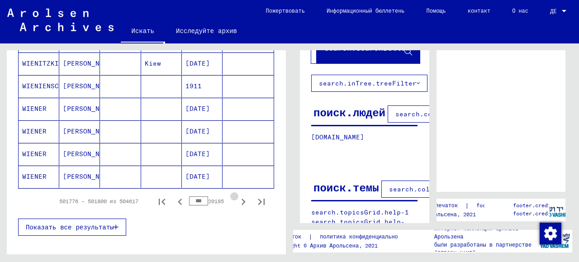
click at [237, 198] on icon "Следующая страница" at bounding box center [243, 201] width 13 height 13
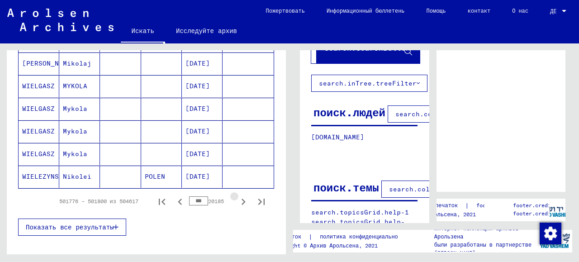
click at [237, 198] on icon "Следующая страница" at bounding box center [243, 201] width 13 height 13
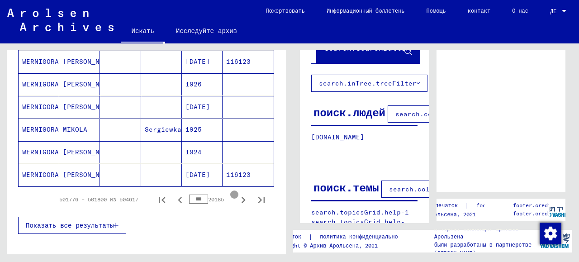
click at [237, 198] on icon "Следующая страница" at bounding box center [243, 199] width 13 height 13
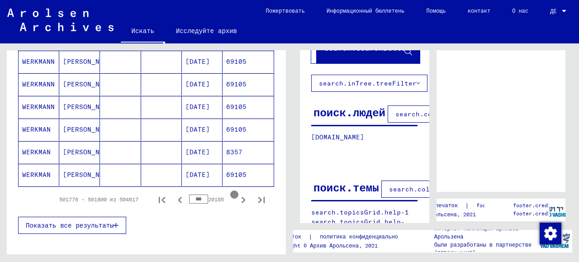
click at [237, 198] on icon "Следующая страница" at bounding box center [243, 199] width 13 height 13
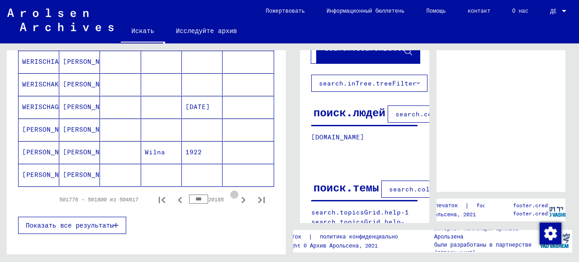
scroll to position [605, 0]
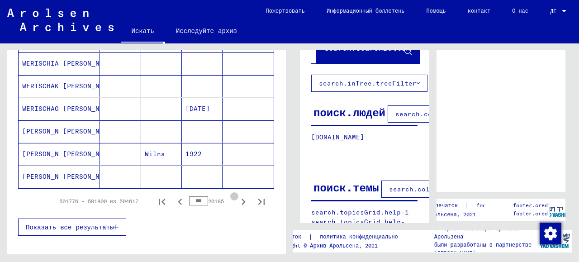
click at [237, 198] on icon "Следующая страница" at bounding box center [243, 201] width 13 height 13
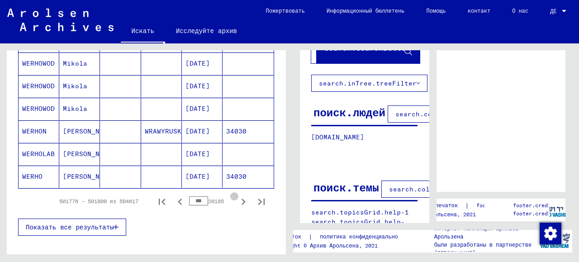
click at [237, 198] on icon "Следующая страница" at bounding box center [243, 201] width 13 height 13
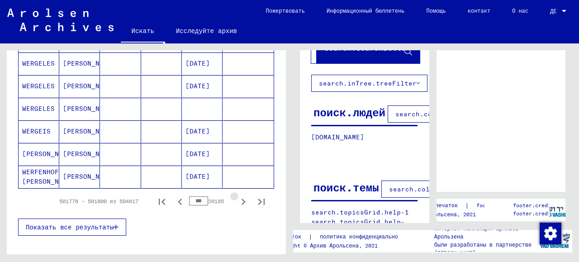
click at [237, 198] on icon "Следующая страница" at bounding box center [243, 201] width 13 height 13
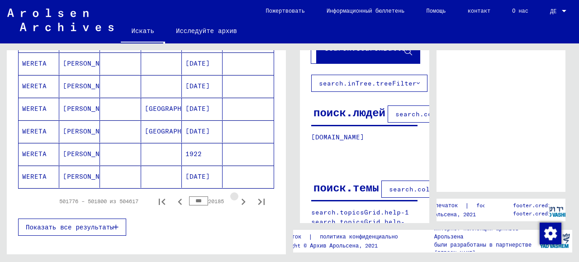
click at [237, 198] on icon "Следующая страница" at bounding box center [243, 201] width 13 height 13
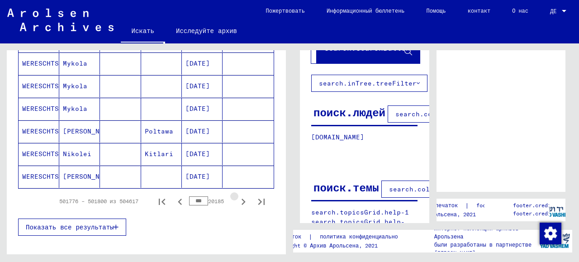
click at [237, 198] on icon "Следующая страница" at bounding box center [243, 201] width 13 height 13
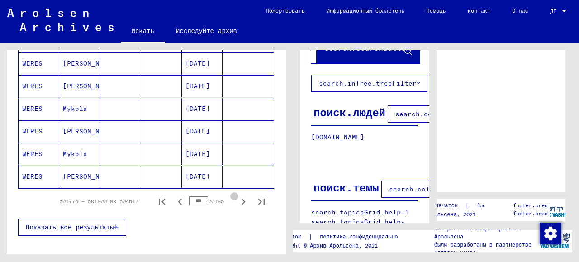
click at [237, 198] on icon "Следующая страница" at bounding box center [243, 201] width 13 height 13
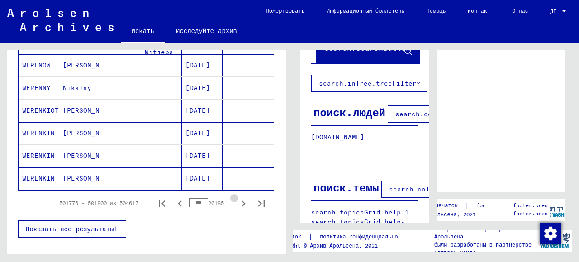
click at [237, 198] on icon "Следующая страница" at bounding box center [243, 203] width 13 height 13
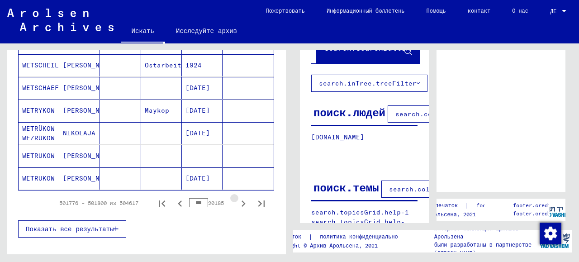
click at [237, 198] on icon "Следующая страница" at bounding box center [243, 203] width 13 height 13
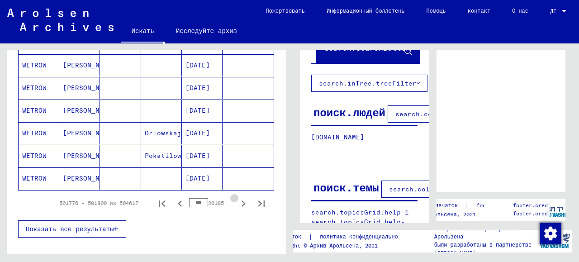
click at [237, 198] on icon "Следующая страница" at bounding box center [243, 203] width 13 height 13
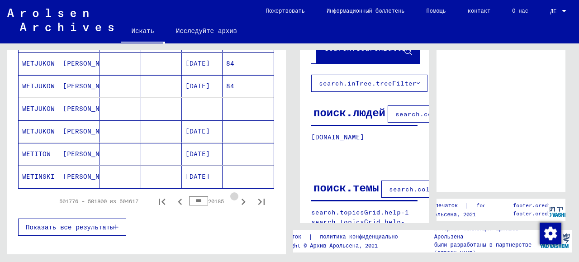
click at [237, 198] on icon "Следующая страница" at bounding box center [243, 201] width 13 height 13
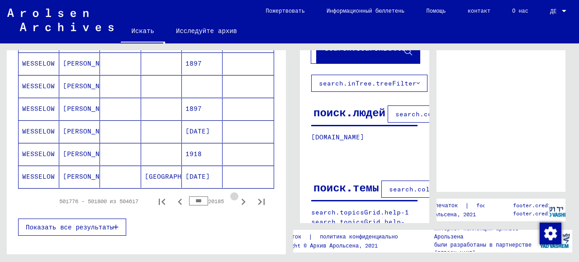
click at [237, 198] on icon "Следующая страница" at bounding box center [243, 201] width 13 height 13
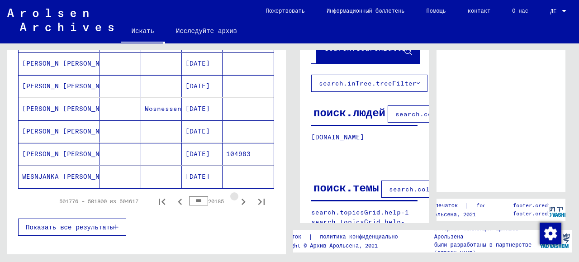
click at [237, 198] on icon "Следующая страница" at bounding box center [243, 201] width 13 height 13
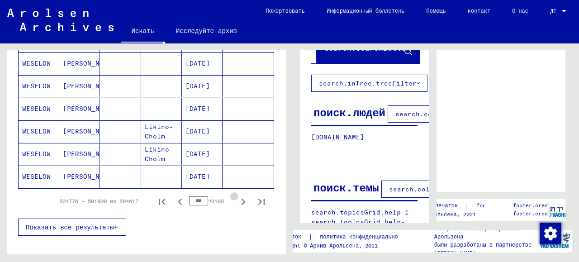
click at [237, 198] on icon "Следующая страница" at bounding box center [243, 201] width 13 height 13
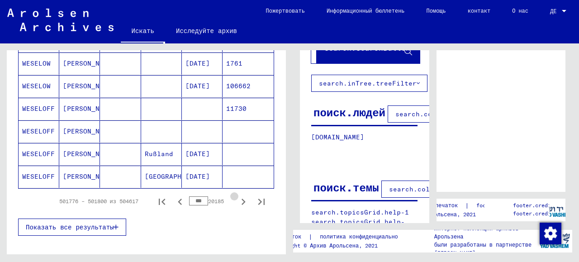
click at [237, 198] on icon "Следующая страница" at bounding box center [243, 201] width 13 height 13
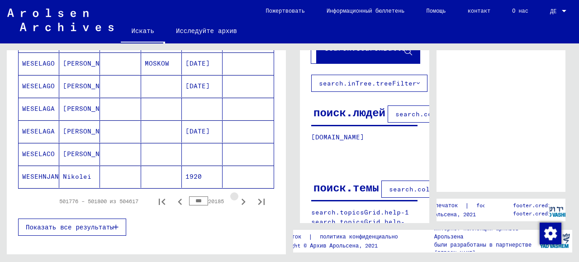
click at [237, 198] on icon "Следующая страница" at bounding box center [243, 201] width 13 height 13
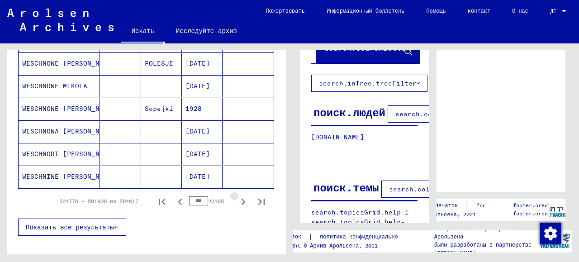
click at [237, 198] on icon "Следующая страница" at bounding box center [243, 201] width 13 height 13
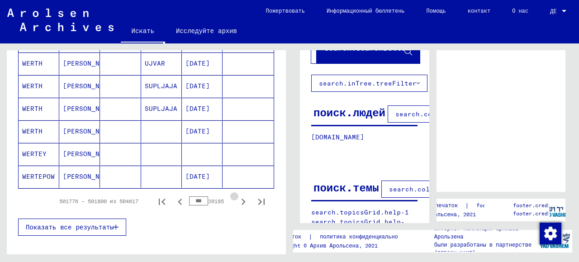
click at [237, 198] on icon "Следующая страница" at bounding box center [243, 201] width 13 height 13
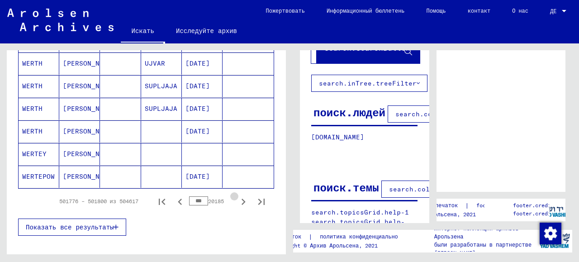
click at [237, 198] on icon "Следующая страница" at bounding box center [243, 201] width 13 height 13
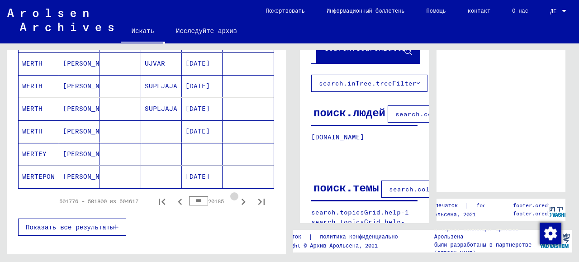
click at [237, 198] on icon "Следующая страница" at bounding box center [243, 201] width 13 height 13
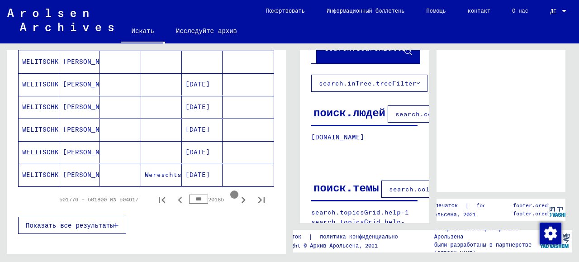
click at [237, 196] on icon "Следующая страница" at bounding box center [243, 199] width 13 height 13
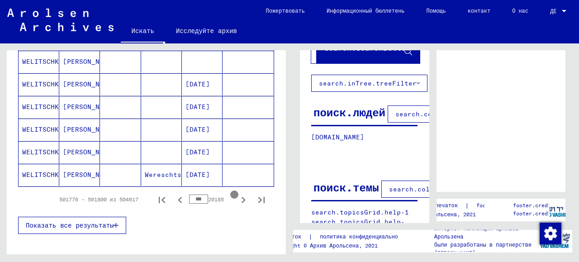
click at [237, 196] on icon "Следующая страница" at bounding box center [243, 199] width 13 height 13
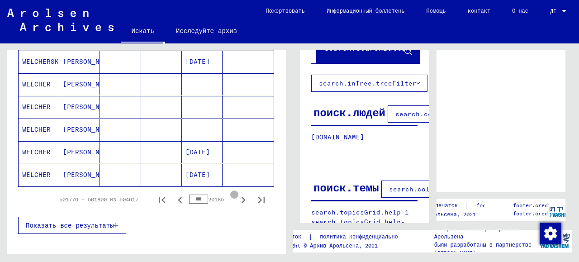
scroll to position [605, 0]
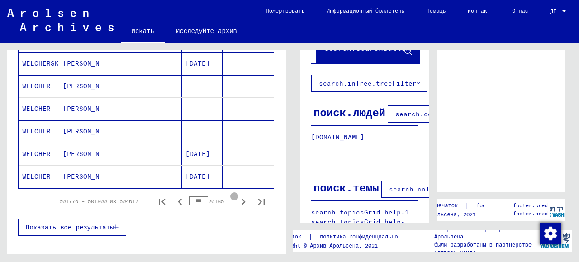
click at [237, 196] on icon "Следующая страница" at bounding box center [243, 201] width 13 height 13
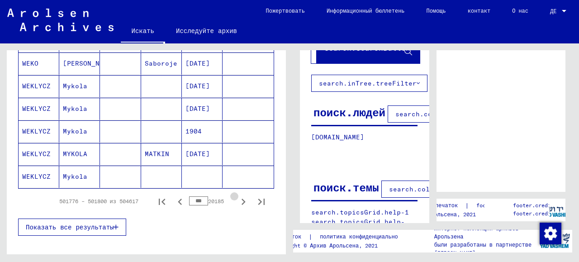
click at [237, 196] on icon "Следующая страница" at bounding box center [243, 201] width 13 height 13
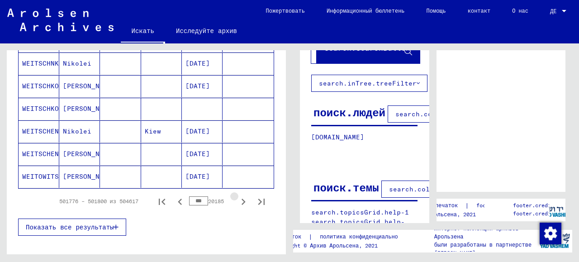
click at [237, 196] on icon "Следующая страница" at bounding box center [243, 201] width 13 height 13
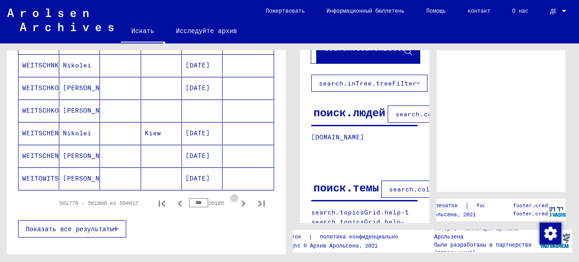
click at [237, 197] on icon "Следующая страница" at bounding box center [243, 203] width 13 height 13
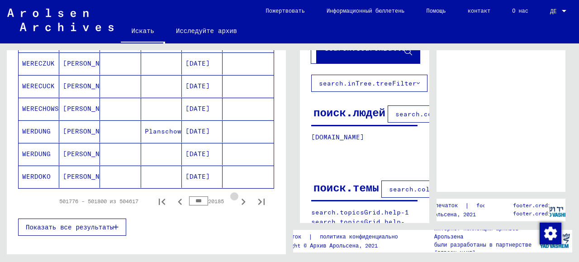
click at [237, 196] on icon "Следующая страница" at bounding box center [243, 201] width 13 height 13
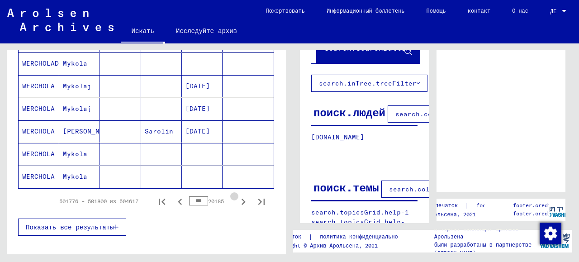
click at [237, 196] on icon "Следующая страница" at bounding box center [243, 201] width 13 height 13
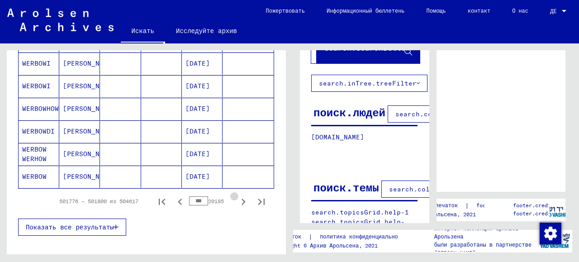
click at [237, 196] on icon "Следующая страница" at bounding box center [243, 201] width 13 height 13
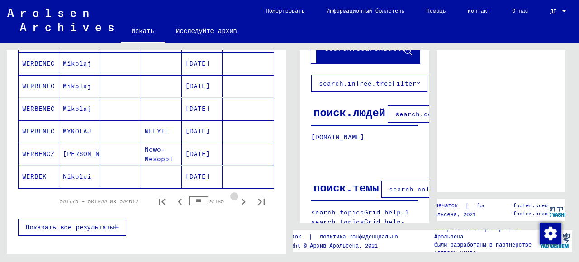
click at [237, 196] on icon "Следующая страница" at bounding box center [243, 201] width 13 height 13
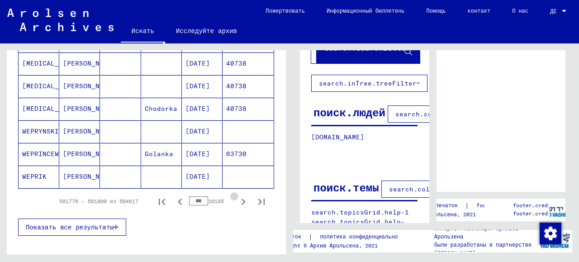
click at [237, 196] on icon "Следующая страница" at bounding box center [243, 201] width 13 height 13
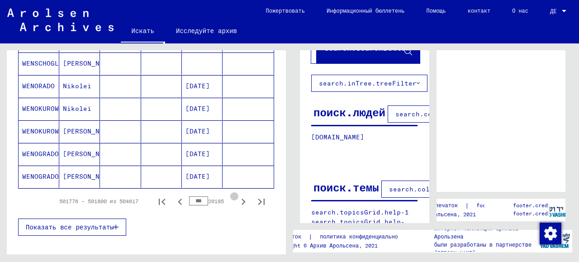
click at [237, 196] on icon "Следующая страница" at bounding box center [243, 201] width 13 height 13
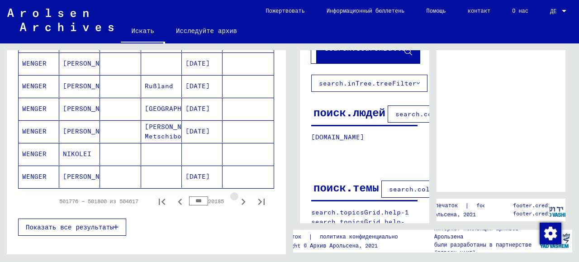
click at [237, 196] on icon "Следующая страница" at bounding box center [243, 201] width 13 height 13
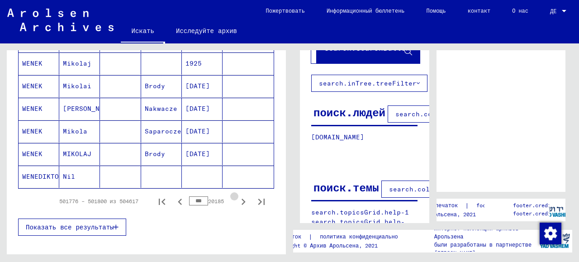
click at [237, 196] on icon "Следующая страница" at bounding box center [243, 201] width 13 height 13
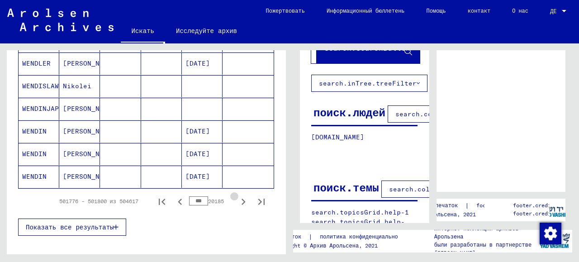
click at [237, 196] on icon "Следующая страница" at bounding box center [243, 201] width 13 height 13
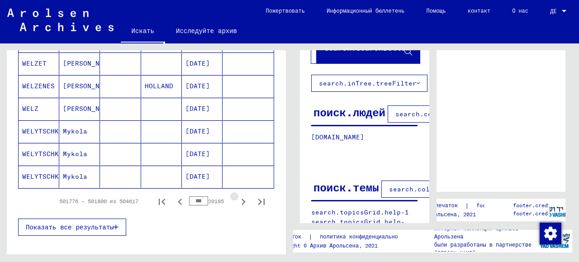
click at [237, 196] on icon "Следующая страница" at bounding box center [243, 201] width 13 height 13
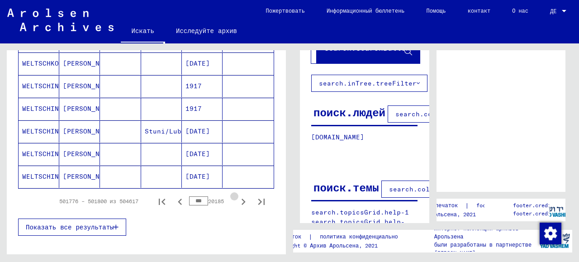
click at [237, 196] on icon "Следующая страница" at bounding box center [243, 201] width 13 height 13
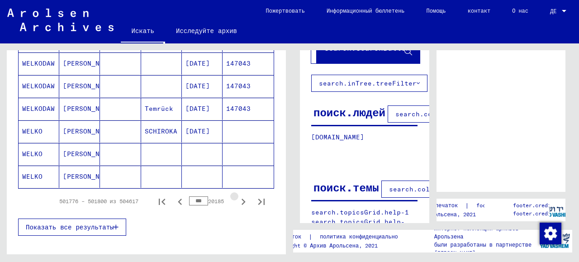
click at [237, 196] on icon "Следующая страница" at bounding box center [243, 201] width 13 height 13
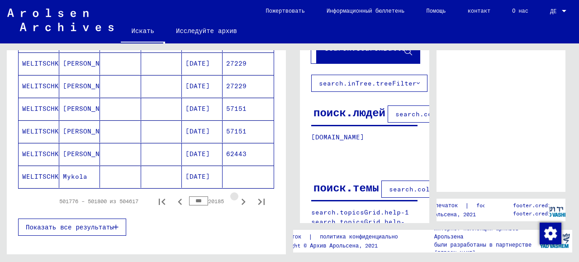
click at [237, 196] on icon "Следующая страница" at bounding box center [243, 201] width 13 height 13
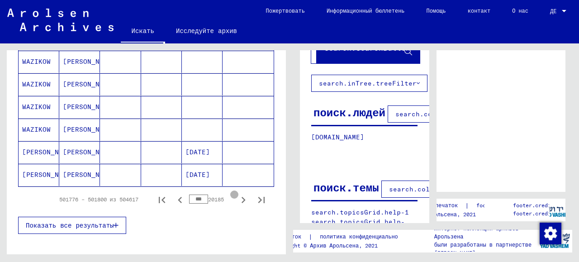
click at [237, 196] on icon "Следующая страница" at bounding box center [243, 199] width 13 height 13
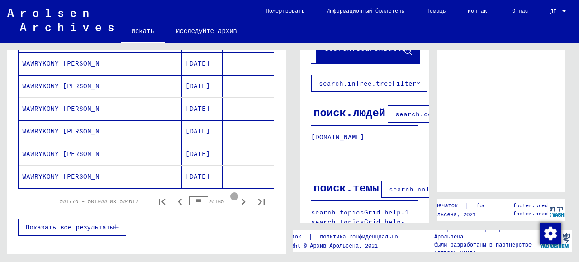
click at [237, 196] on icon "Следующая страница" at bounding box center [243, 201] width 13 height 13
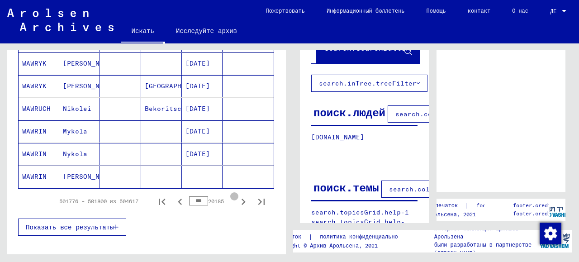
click at [237, 196] on icon "Следующая страница" at bounding box center [243, 201] width 13 height 13
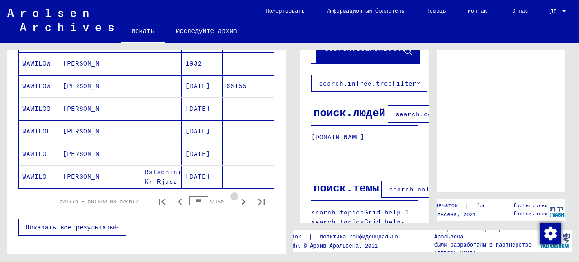
click at [237, 196] on icon "Следующая страница" at bounding box center [243, 201] width 13 height 13
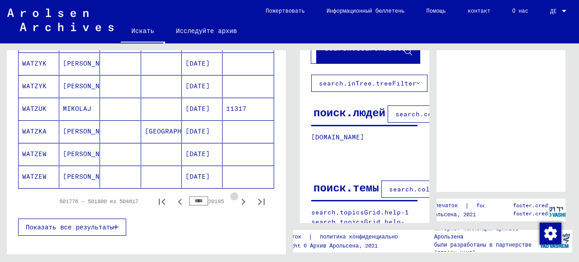
click at [237, 196] on icon "Следующая страница" at bounding box center [243, 201] width 13 height 13
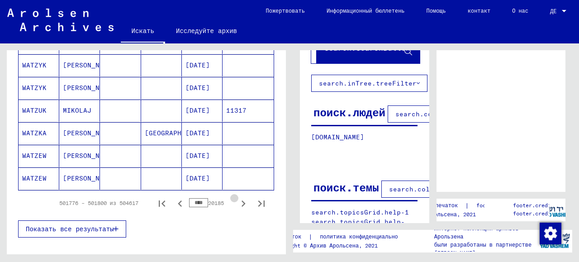
click at [237, 197] on icon "Следующая страница" at bounding box center [243, 203] width 13 height 13
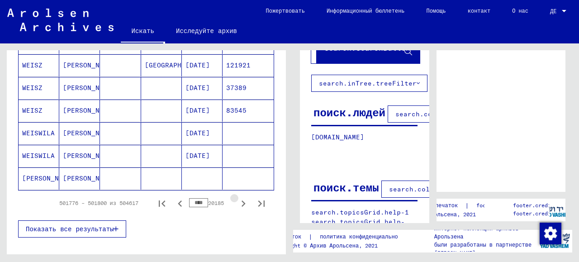
scroll to position [607, 0]
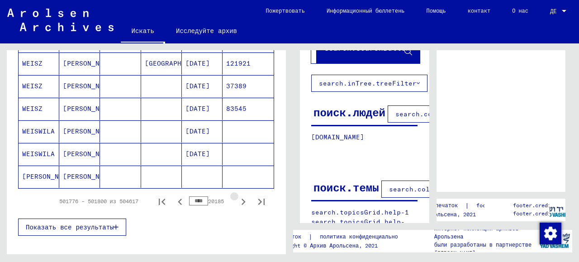
click at [237, 196] on icon "Следующая страница" at bounding box center [243, 201] width 13 height 13
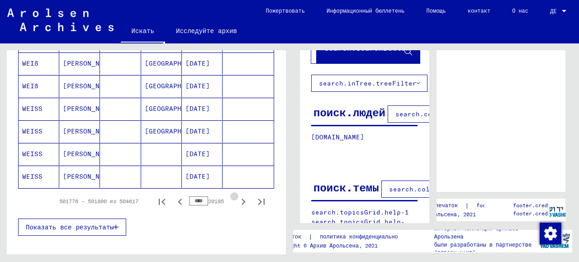
click at [237, 196] on icon "Следующая страница" at bounding box center [243, 201] width 13 height 13
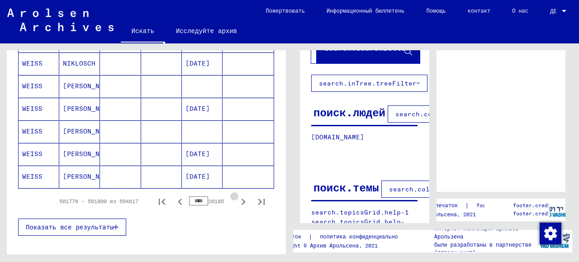
click at [237, 196] on icon "Следующая страница" at bounding box center [243, 201] width 13 height 13
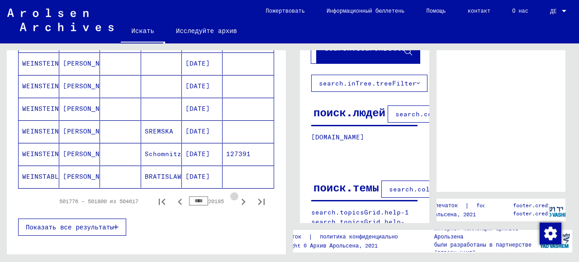
click at [237, 196] on icon "Следующая страница" at bounding box center [243, 201] width 13 height 13
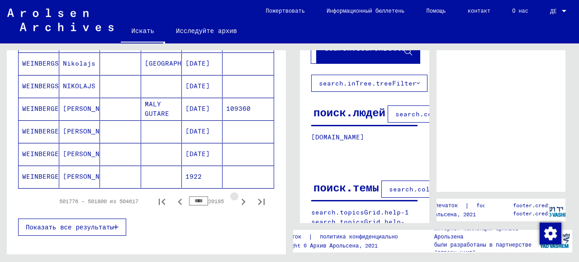
click at [237, 196] on icon "Следующая страница" at bounding box center [243, 201] width 13 height 13
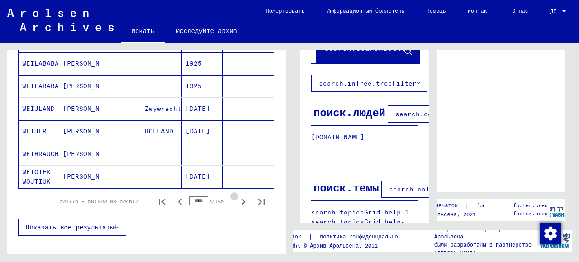
click at [237, 196] on icon "Следующая страница" at bounding box center [243, 201] width 13 height 13
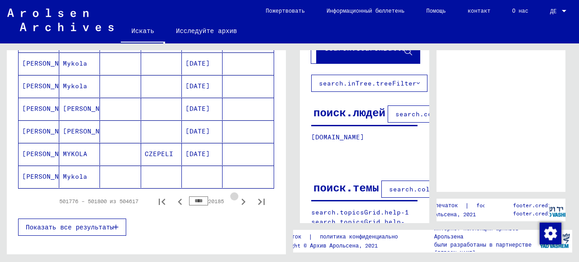
click at [237, 196] on icon "Следующая страница" at bounding box center [243, 201] width 13 height 13
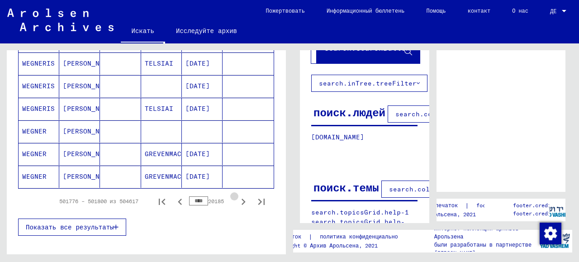
click at [237, 196] on icon "Следующая страница" at bounding box center [243, 201] width 13 height 13
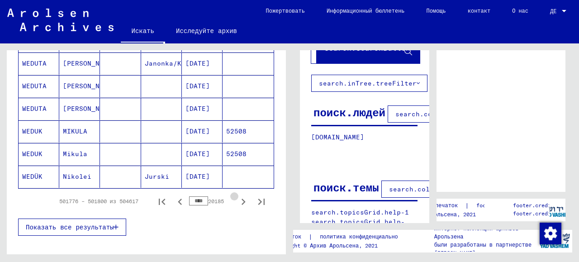
click at [237, 196] on icon "Следующая страница" at bounding box center [243, 201] width 13 height 13
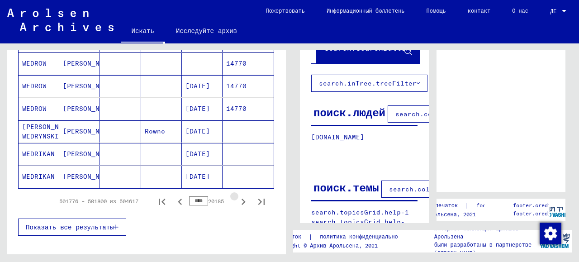
click at [237, 196] on icon "Следующая страница" at bounding box center [243, 201] width 13 height 13
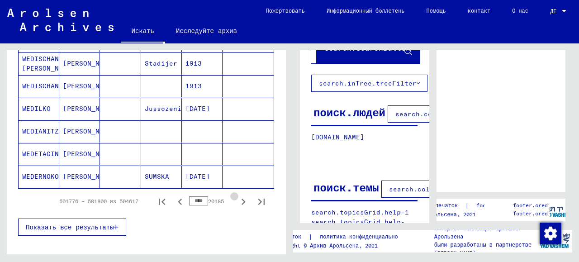
click at [237, 196] on icon "Следующая страница" at bounding box center [243, 201] width 13 height 13
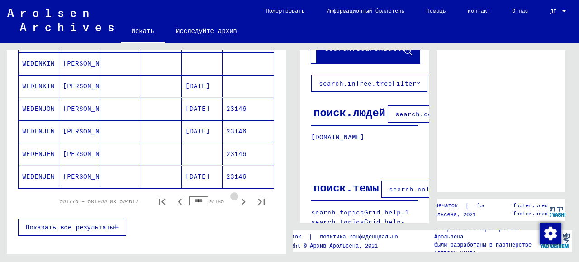
click at [237, 196] on icon "Следующая страница" at bounding box center [243, 201] width 13 height 13
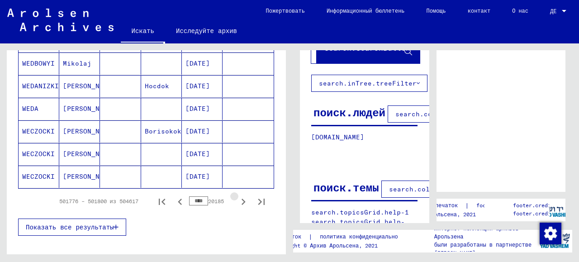
click at [237, 196] on icon "Следующая страница" at bounding box center [243, 201] width 13 height 13
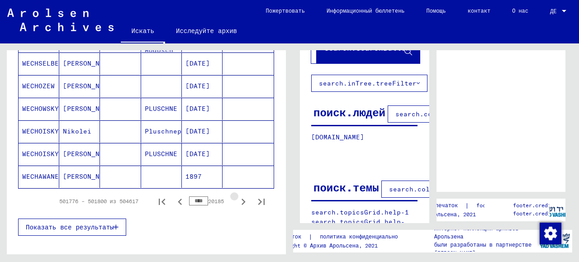
click at [237, 196] on icon "Следующая страница" at bounding box center [243, 201] width 13 height 13
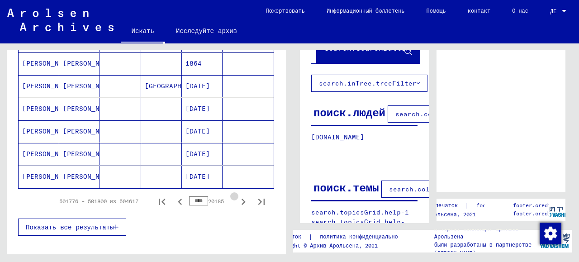
click at [237, 196] on icon "Следующая страница" at bounding box center [243, 201] width 13 height 13
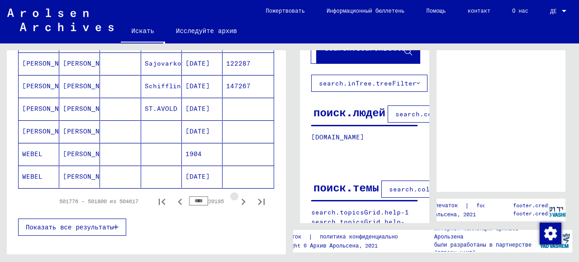
click at [237, 196] on icon "Следующая страница" at bounding box center [243, 201] width 13 height 13
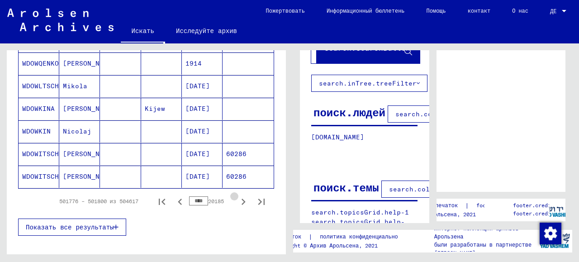
click at [237, 196] on icon "Следующая страница" at bounding box center [243, 201] width 13 height 13
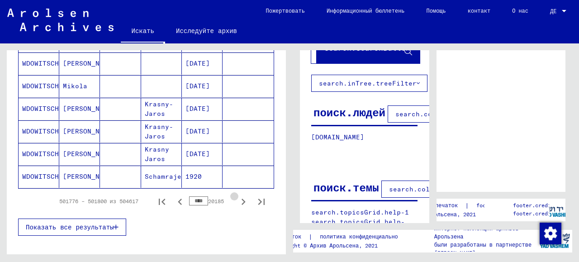
click at [237, 196] on icon "Следующая страница" at bounding box center [243, 201] width 13 height 13
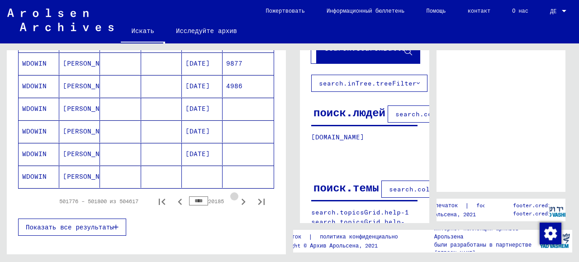
click at [237, 196] on icon "Следующая страница" at bounding box center [243, 201] width 13 height 13
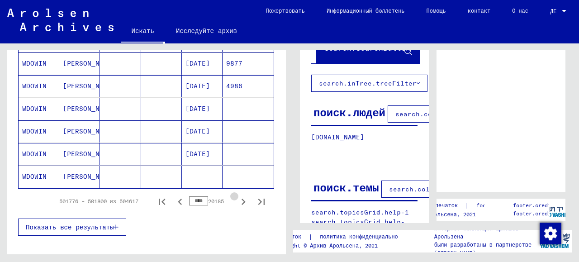
click at [237, 196] on icon "Следующая страница" at bounding box center [243, 201] width 13 height 13
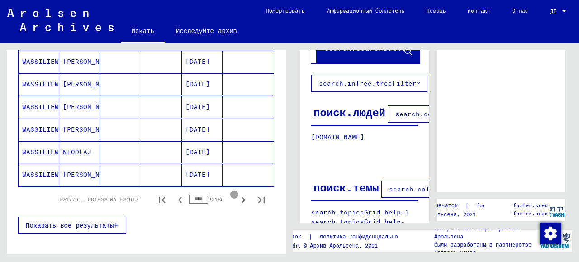
click at [237, 196] on icon "Следующая страница" at bounding box center [243, 199] width 13 height 13
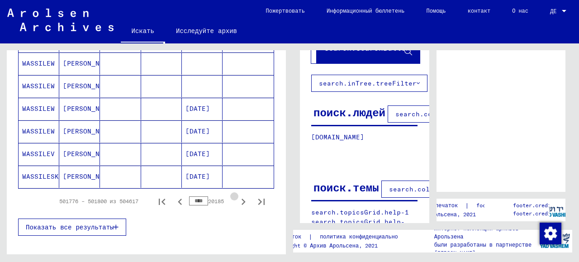
click at [237, 196] on icon "Следующая страница" at bounding box center [243, 201] width 13 height 13
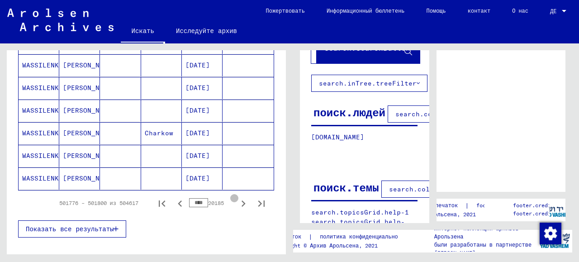
click at [237, 197] on icon "Следующая страница" at bounding box center [243, 203] width 13 height 13
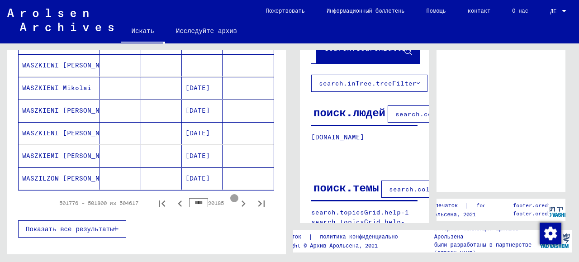
click at [237, 197] on icon "Следующая страница" at bounding box center [243, 203] width 13 height 13
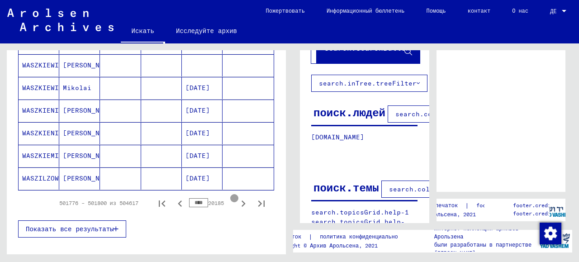
click at [237, 197] on icon "Следующая страница" at bounding box center [243, 203] width 13 height 13
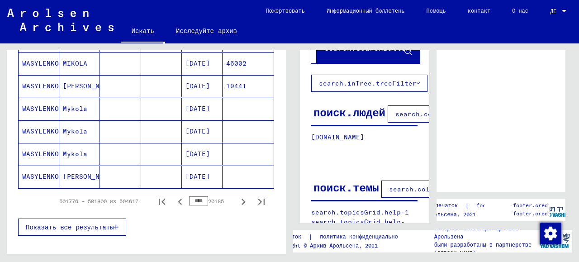
click at [237, 196] on icon "Следующая страница" at bounding box center [243, 201] width 13 height 13
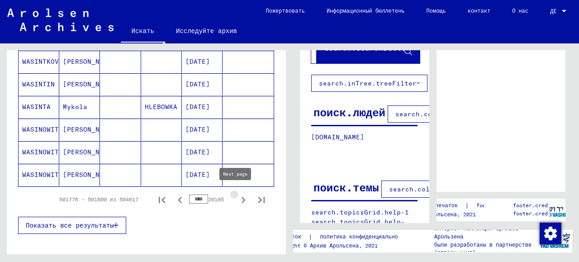
click at [237, 196] on icon "Следующая страница" at bounding box center [243, 199] width 13 height 13
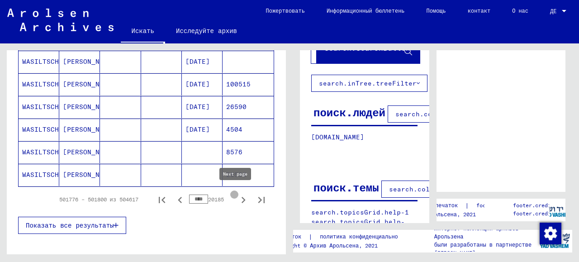
click at [237, 196] on icon "Следующая страница" at bounding box center [243, 199] width 13 height 13
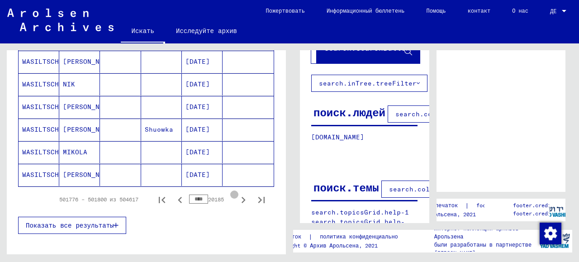
scroll to position [605, 0]
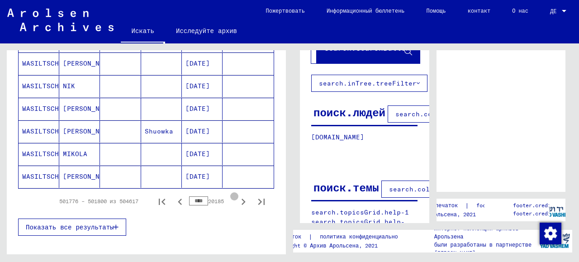
click at [237, 196] on icon "Следующая страница" at bounding box center [243, 201] width 13 height 13
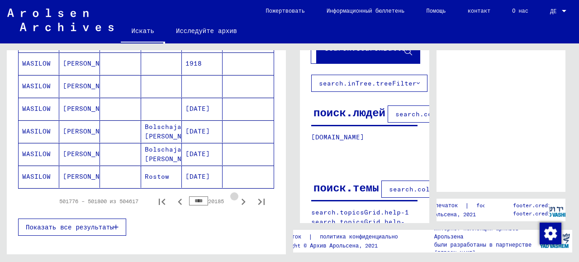
click at [237, 196] on icon "Следующая страница" at bounding box center [243, 201] width 13 height 13
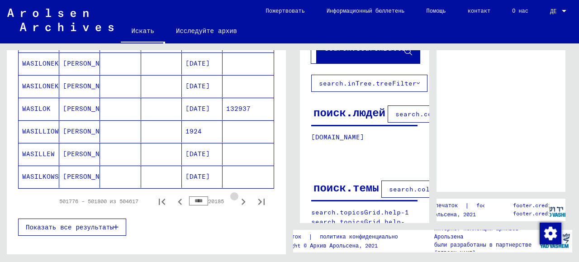
click at [237, 196] on icon "Следующая страница" at bounding box center [243, 201] width 13 height 13
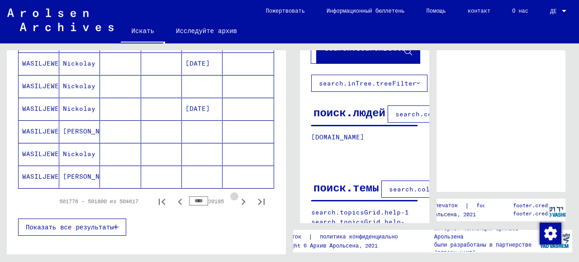
click at [237, 196] on icon "Следующая страница" at bounding box center [243, 201] width 13 height 13
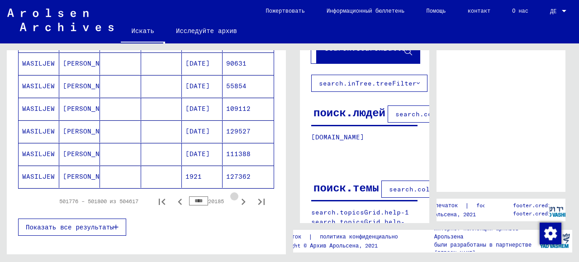
click at [237, 196] on icon "Следующая страница" at bounding box center [243, 201] width 13 height 13
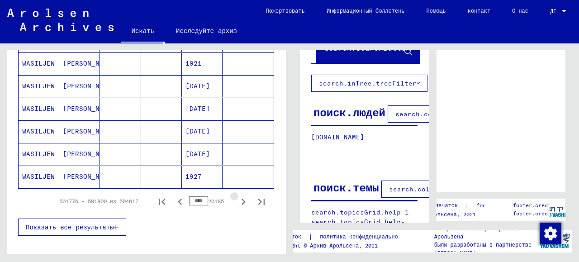
click at [237, 196] on icon "Следующая страница" at bounding box center [243, 201] width 13 height 13
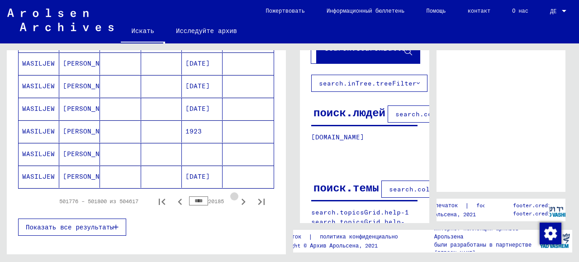
click at [237, 196] on icon "Следующая страница" at bounding box center [243, 201] width 13 height 13
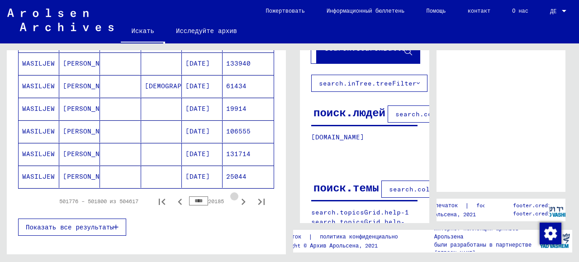
click at [237, 196] on icon "Следующая страница" at bounding box center [243, 201] width 13 height 13
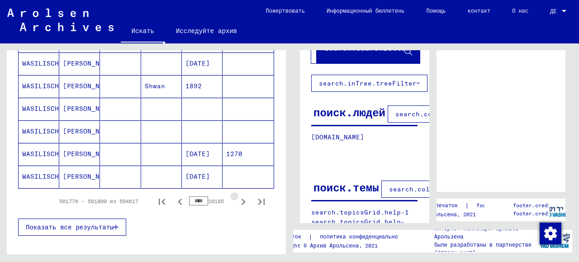
click at [237, 196] on icon "Следующая страница" at bounding box center [243, 201] width 13 height 13
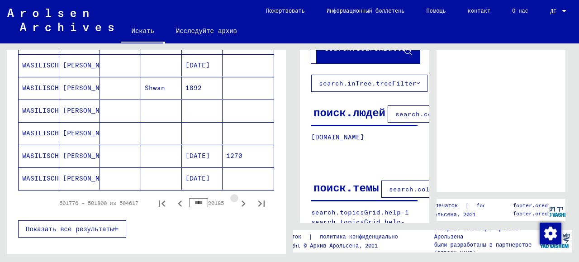
click at [237, 197] on icon "Следующая страница" at bounding box center [243, 203] width 13 height 13
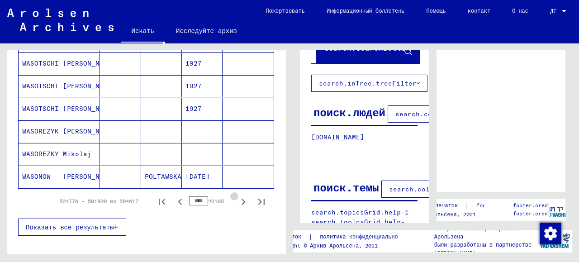
click at [237, 195] on icon "Следующая страница" at bounding box center [243, 201] width 13 height 13
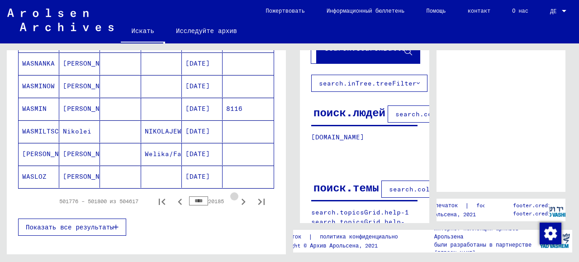
click at [237, 195] on icon "Следующая страница" at bounding box center [243, 201] width 13 height 13
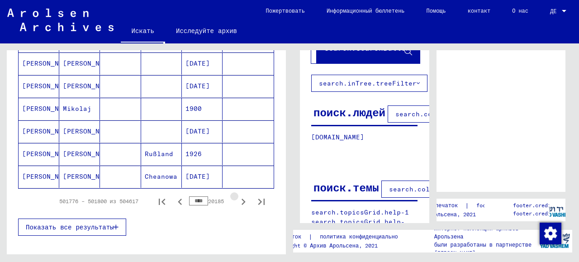
click at [237, 195] on icon "Следующая страница" at bounding box center [243, 201] width 13 height 13
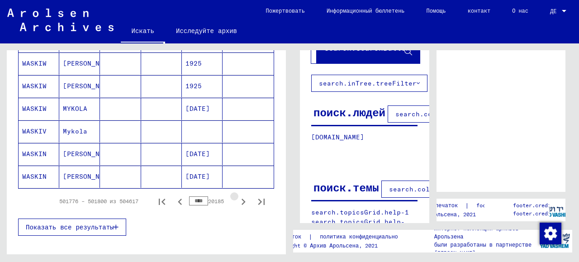
click at [241, 198] on icon "Следующая страница" at bounding box center [243, 201] width 4 height 6
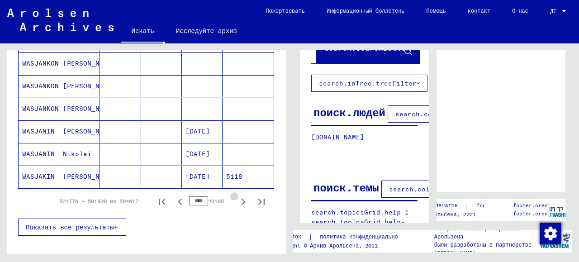
click at [241, 198] on icon "Следующая страница" at bounding box center [243, 201] width 4 height 6
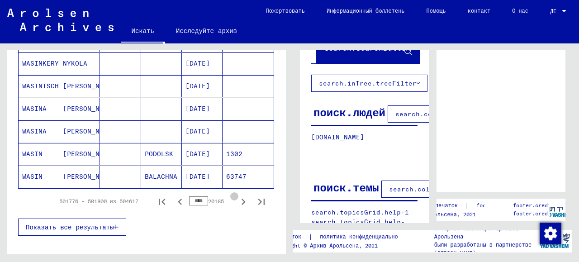
click at [241, 198] on icon "Следующая страница" at bounding box center [243, 201] width 4 height 6
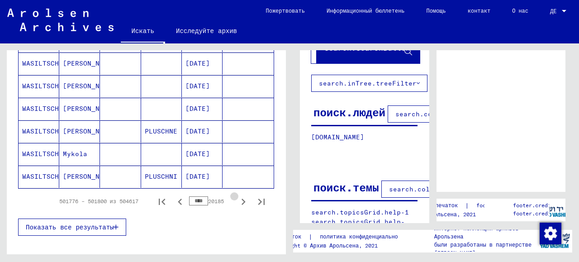
click at [241, 198] on icon "Следующая страница" at bounding box center [243, 201] width 4 height 6
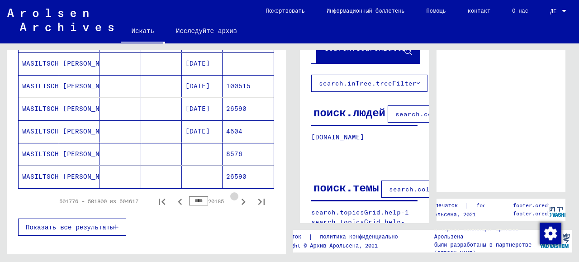
click at [241, 198] on icon "Следующая страница" at bounding box center [243, 201] width 4 height 6
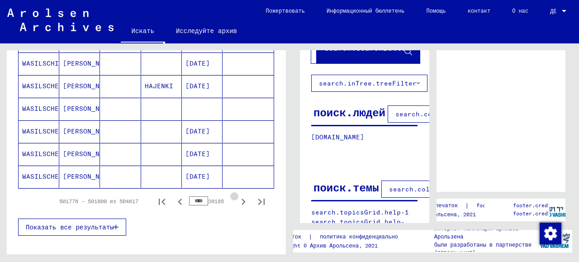
click at [241, 198] on icon "Следующая страница" at bounding box center [243, 201] width 4 height 6
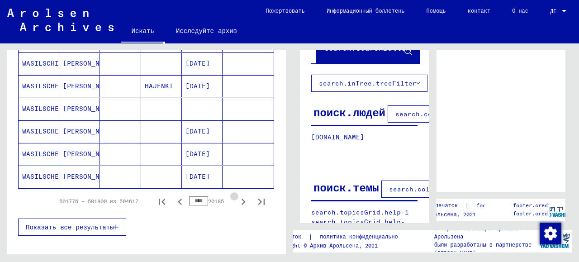
click at [237, 195] on icon "Следующая страница" at bounding box center [243, 201] width 13 height 13
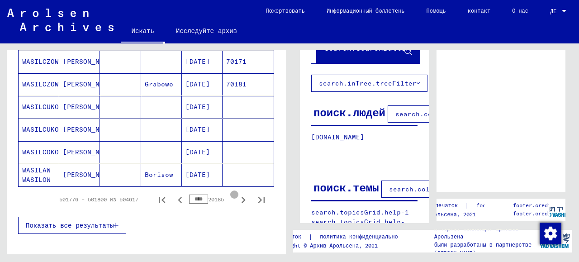
scroll to position [605, 0]
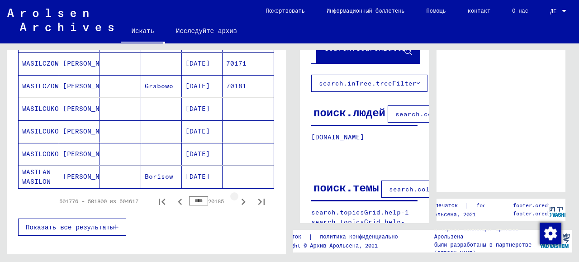
click at [237, 196] on icon "Следующая страница" at bounding box center [243, 201] width 13 height 13
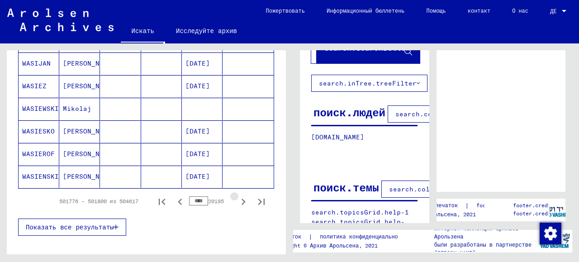
click at [237, 196] on icon "Следующая страница" at bounding box center [243, 201] width 13 height 13
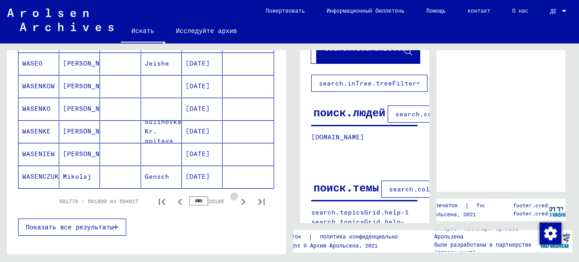
click at [237, 196] on icon "Следующая страница" at bounding box center [243, 201] width 13 height 13
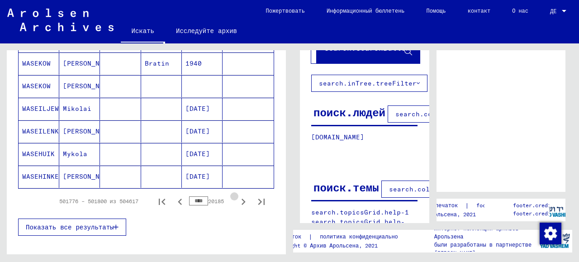
click at [237, 196] on icon "Следующая страница" at bounding box center [243, 201] width 13 height 13
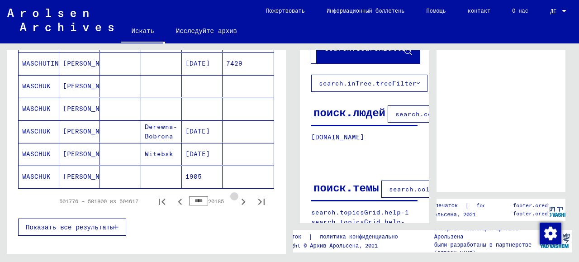
click at [237, 196] on icon "Следующая страница" at bounding box center [243, 201] width 13 height 13
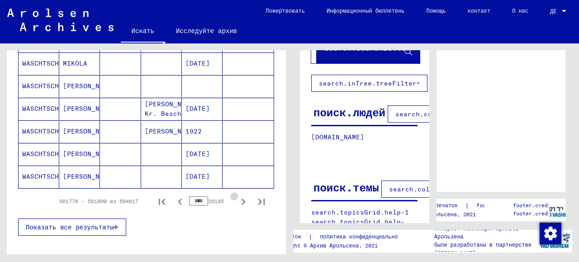
click at [237, 196] on icon "Следующая страница" at bounding box center [243, 201] width 13 height 13
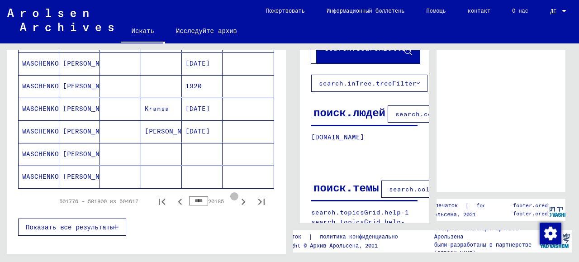
click at [237, 196] on icon "Следующая страница" at bounding box center [243, 201] width 13 height 13
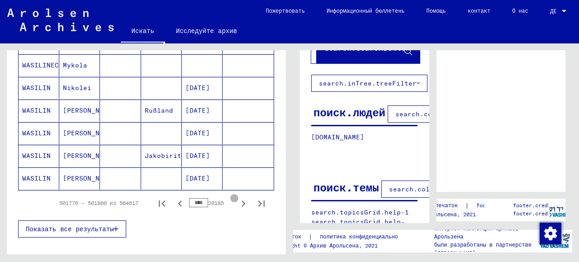
click at [237, 197] on icon "Следующая страница" at bounding box center [243, 203] width 13 height 13
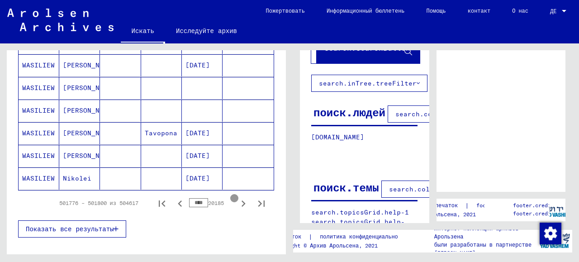
click at [237, 197] on icon "Следующая страница" at bounding box center [243, 203] width 13 height 13
click at [241, 200] on icon "Следующая страница" at bounding box center [243, 203] width 4 height 6
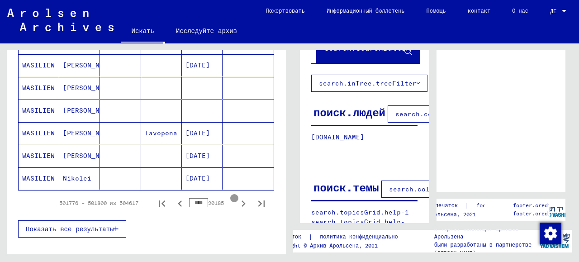
click at [241, 200] on icon "Следующая страница" at bounding box center [243, 203] width 4 height 6
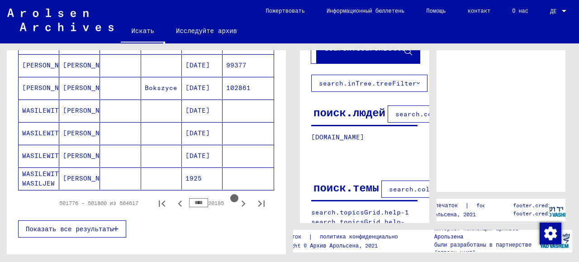
scroll to position [607, 0]
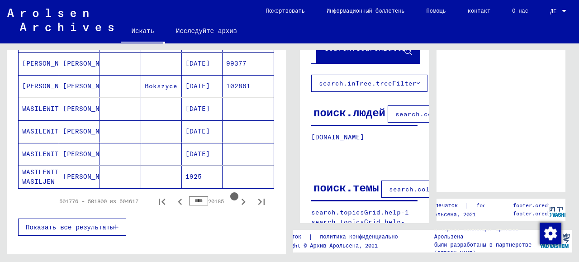
click at [241, 198] on icon "Следующая страница" at bounding box center [243, 201] width 4 height 6
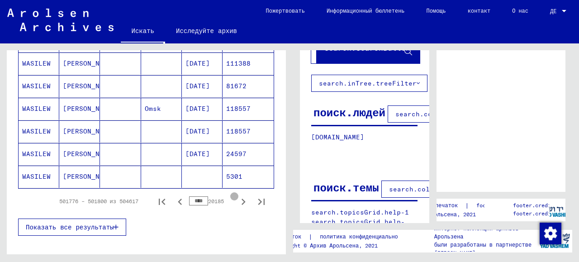
click at [241, 198] on icon "Следующая страница" at bounding box center [243, 201] width 4 height 6
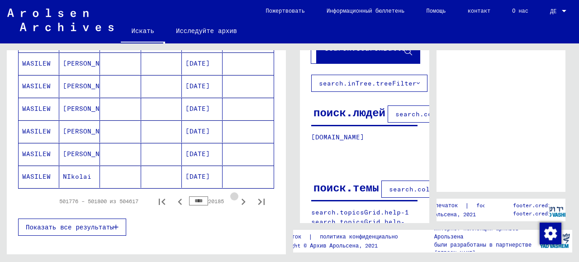
click at [241, 198] on icon "Следующая страница" at bounding box center [243, 201] width 4 height 6
type input "****"
